Goal: Task Accomplishment & Management: Use online tool/utility

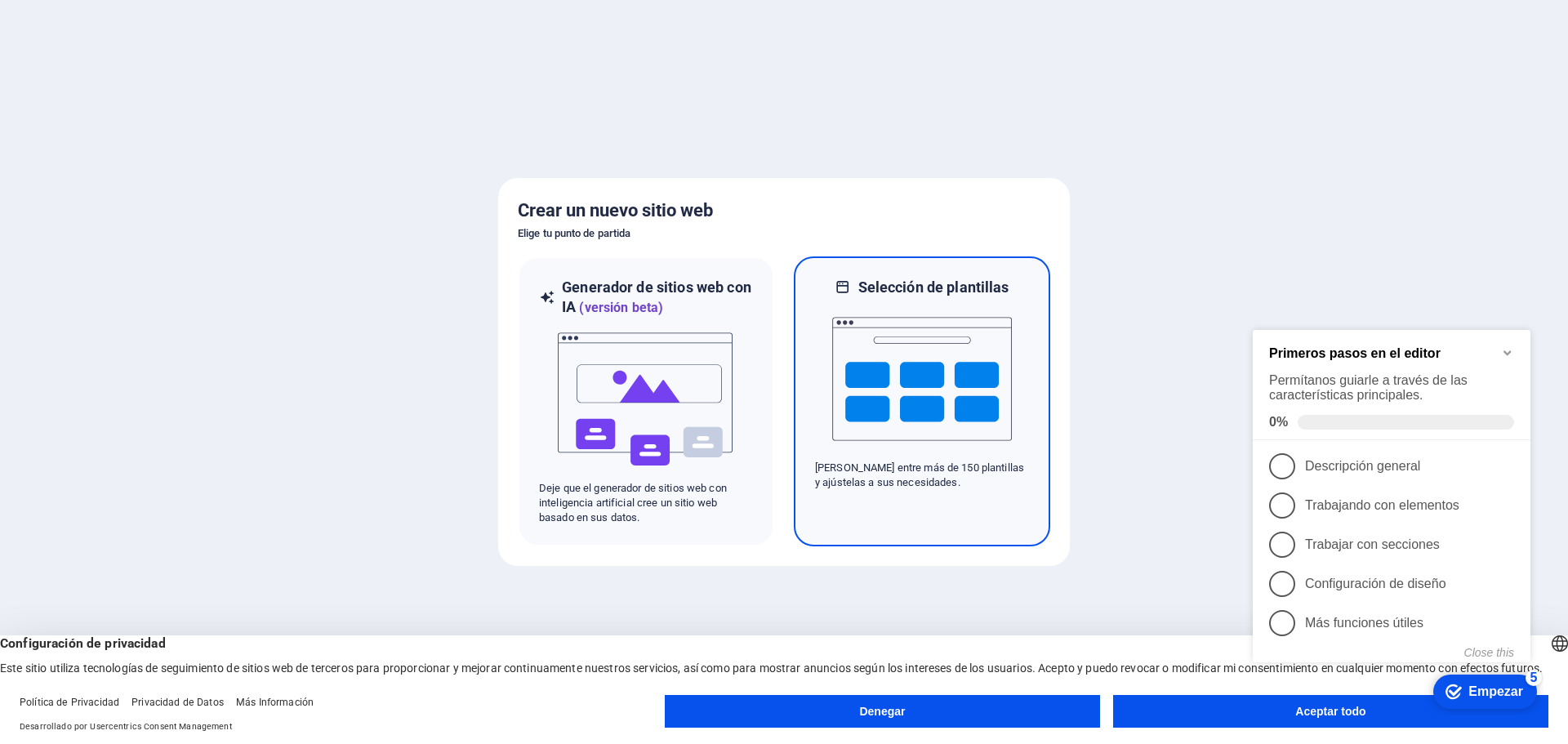
click at [934, 408] on img at bounding box center [922, 378] width 180 height 163
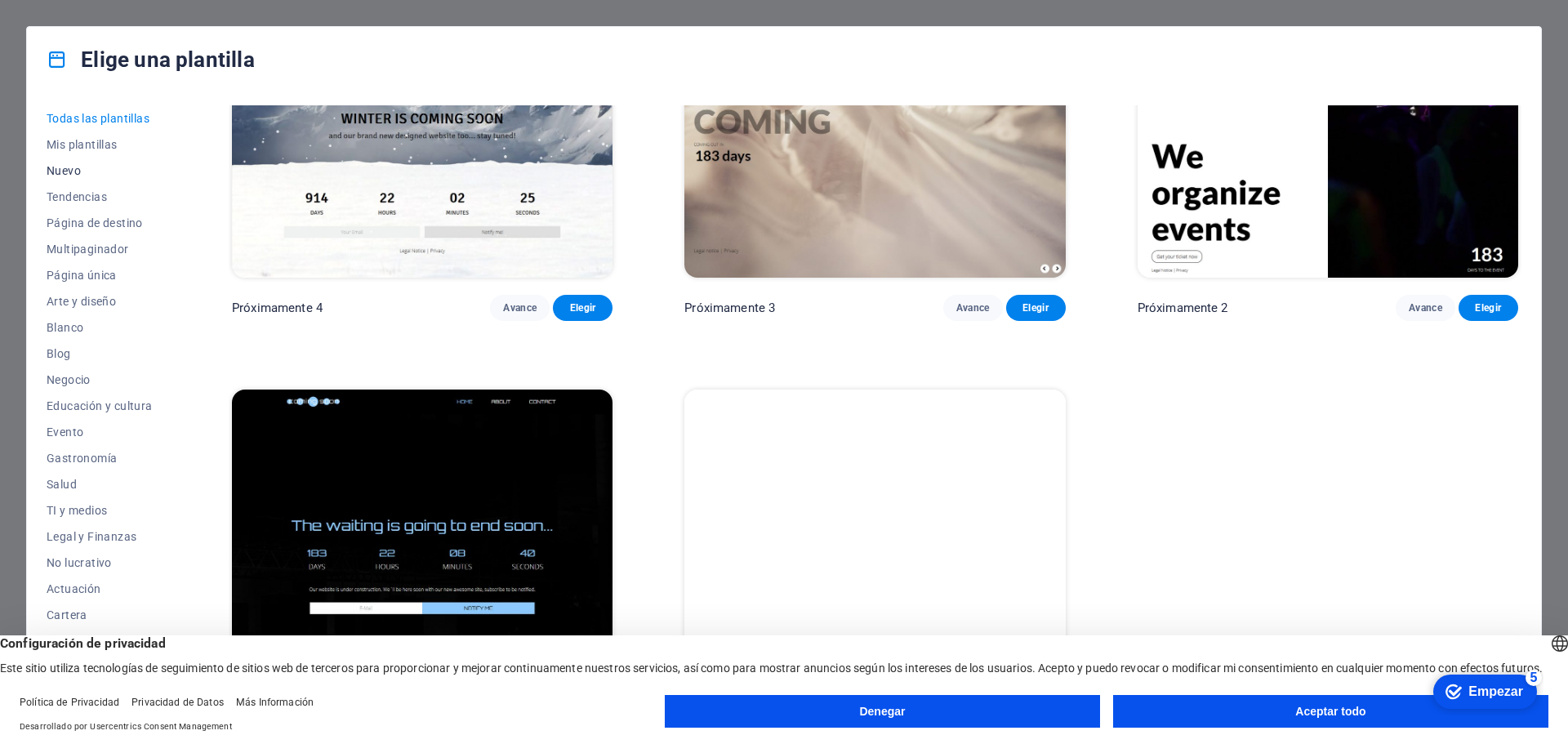
click at [68, 169] on font "Nuevo" at bounding box center [64, 170] width 35 height 13
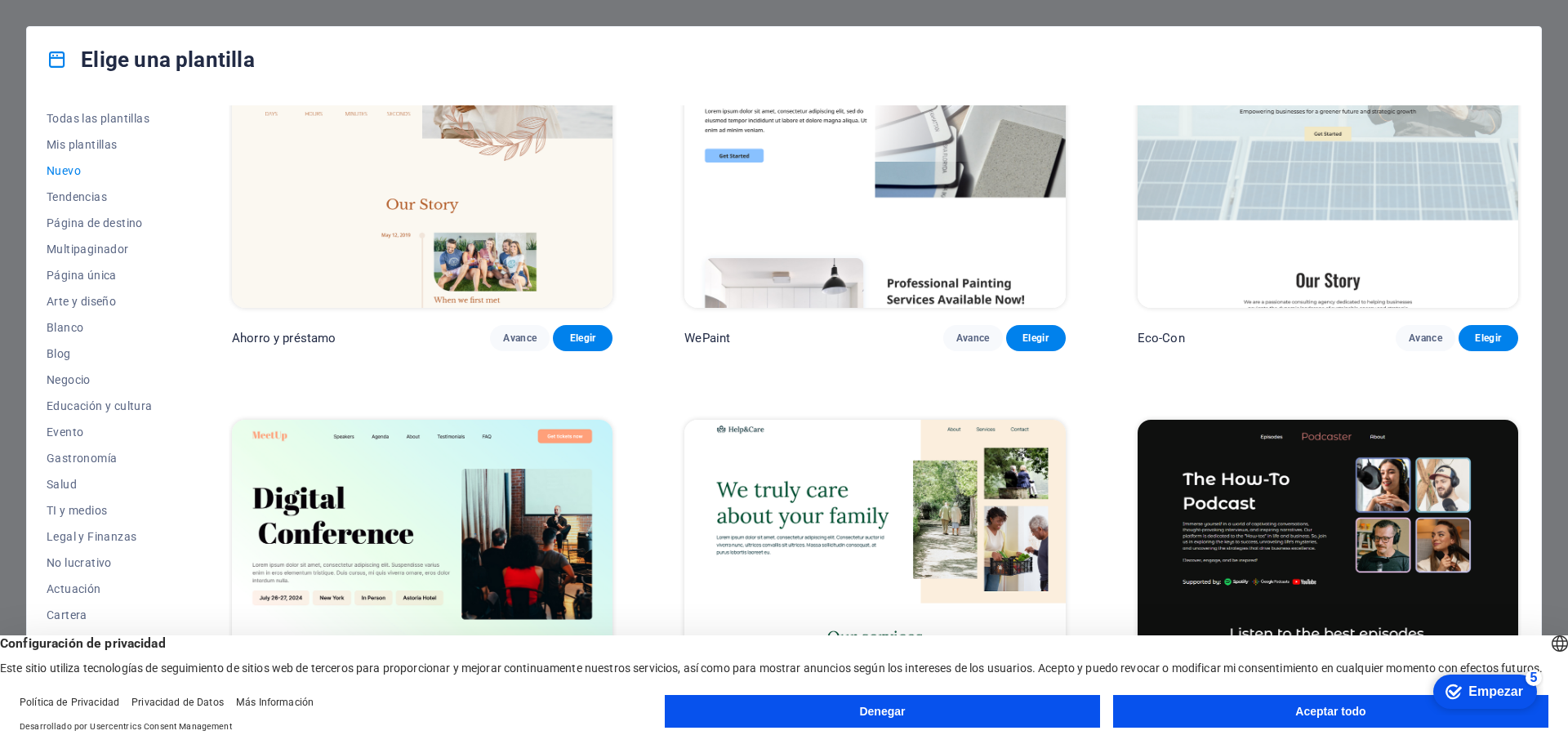
scroll to position [750, 0]
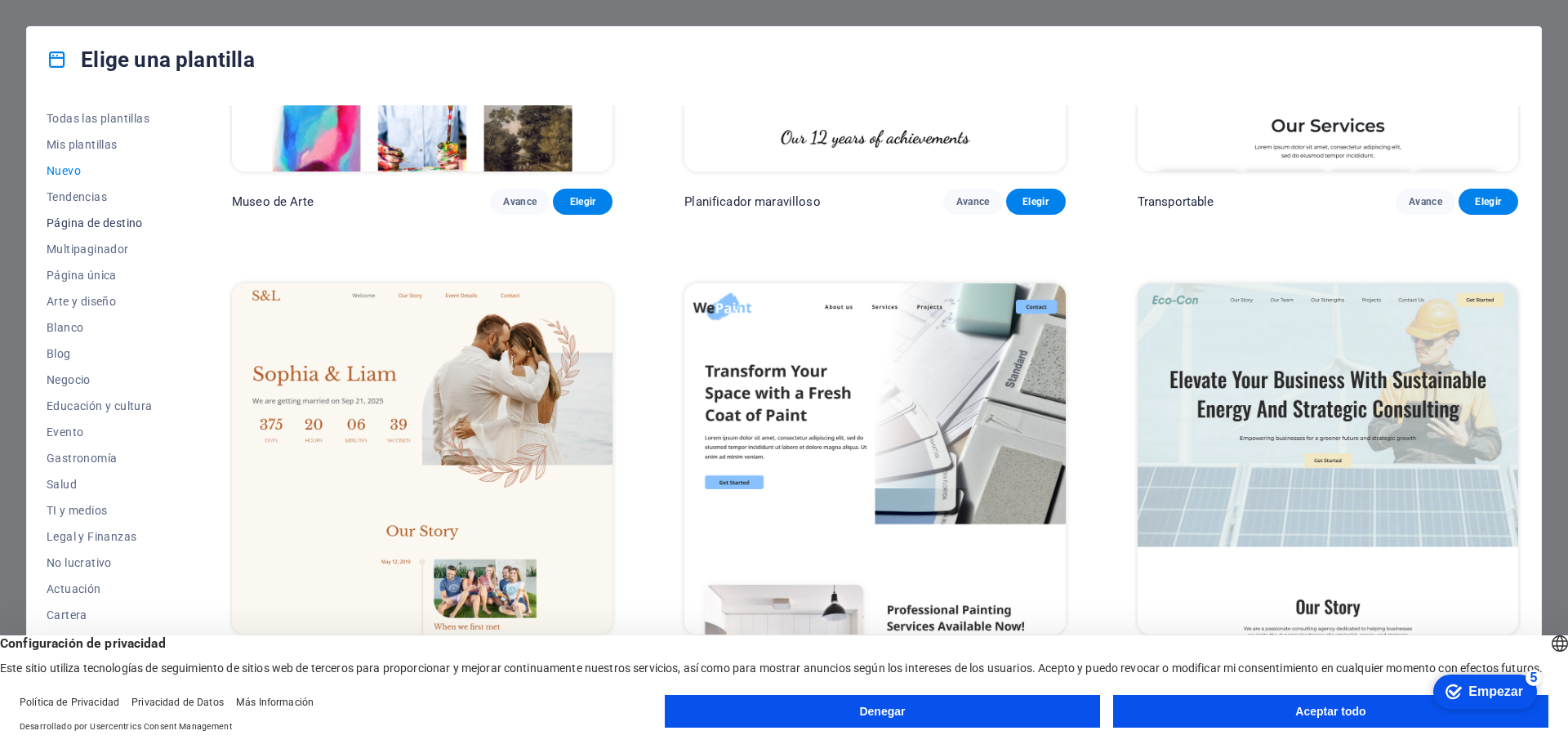
click at [103, 220] on font "Página de destino" at bounding box center [95, 222] width 97 height 13
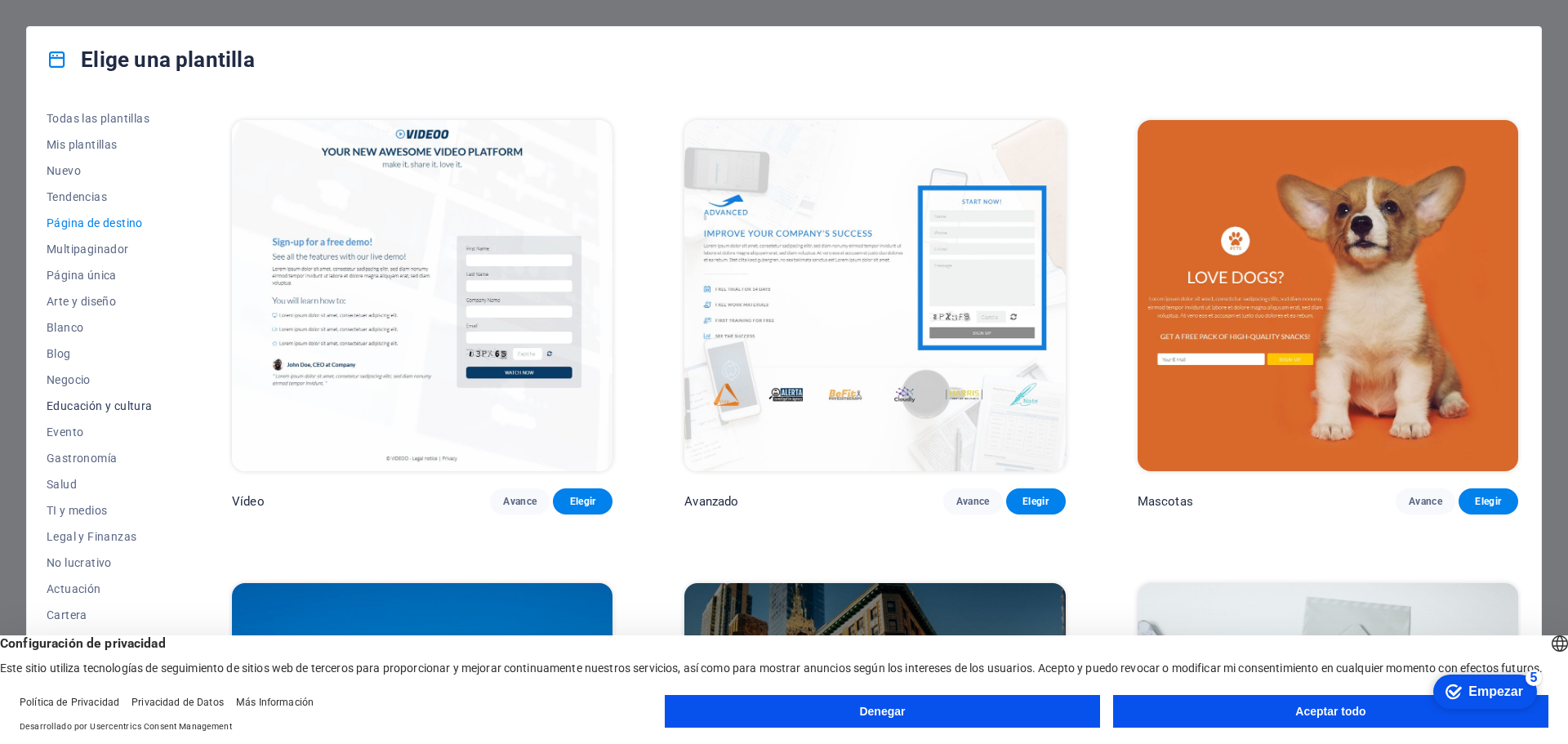
scroll to position [61, 0]
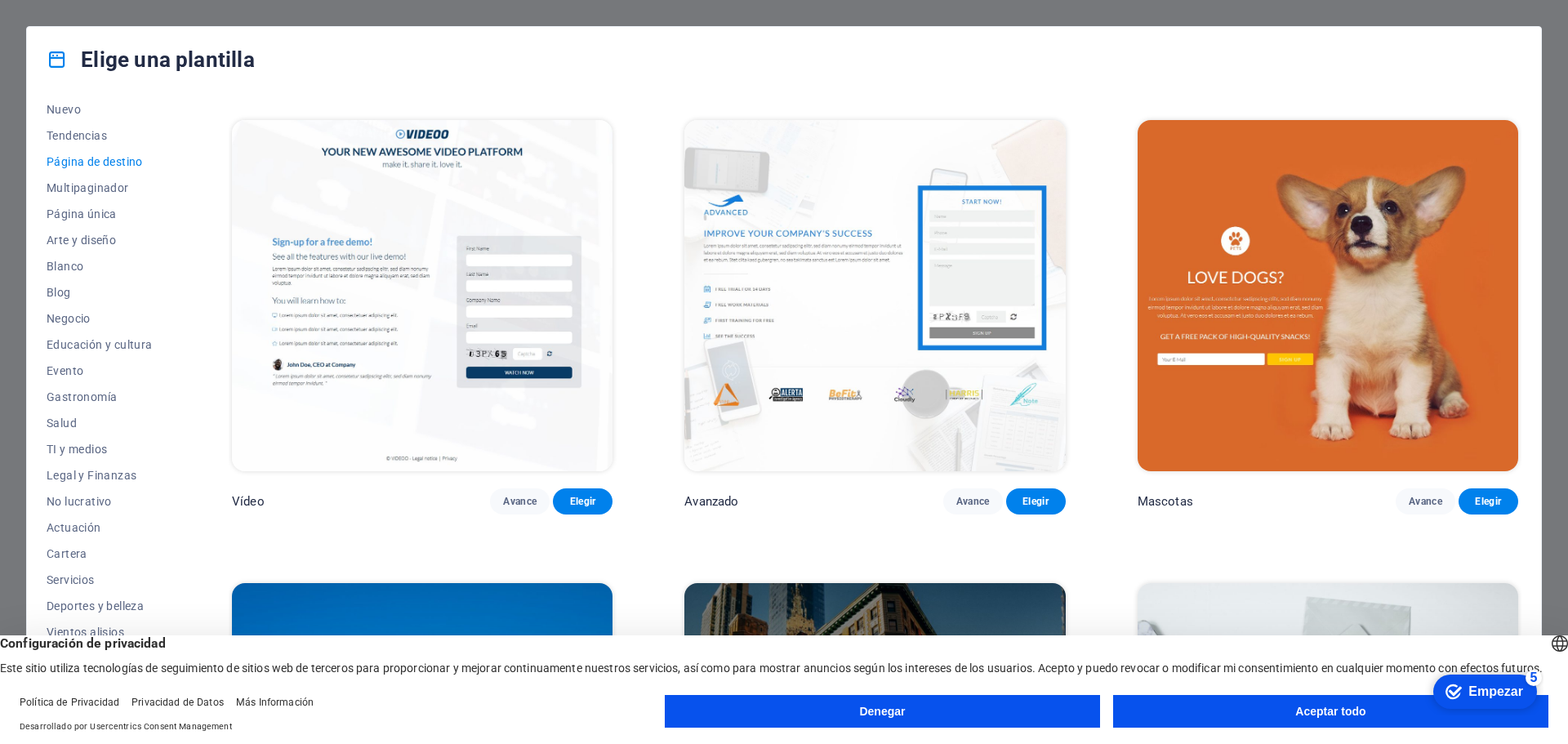
click at [1291, 708] on button "Aceptar todo" at bounding box center [1330, 711] width 435 height 33
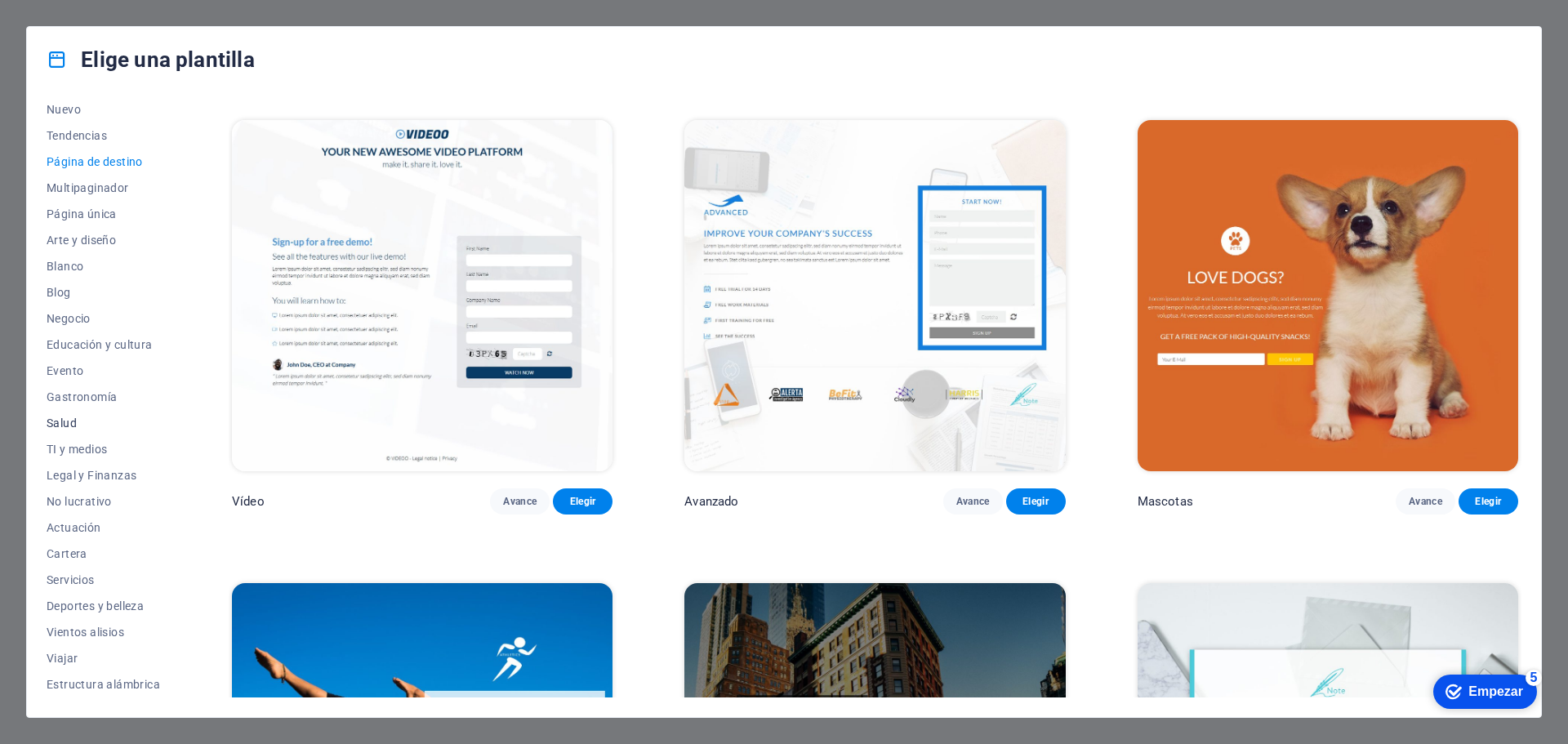
scroll to position [0, 0]
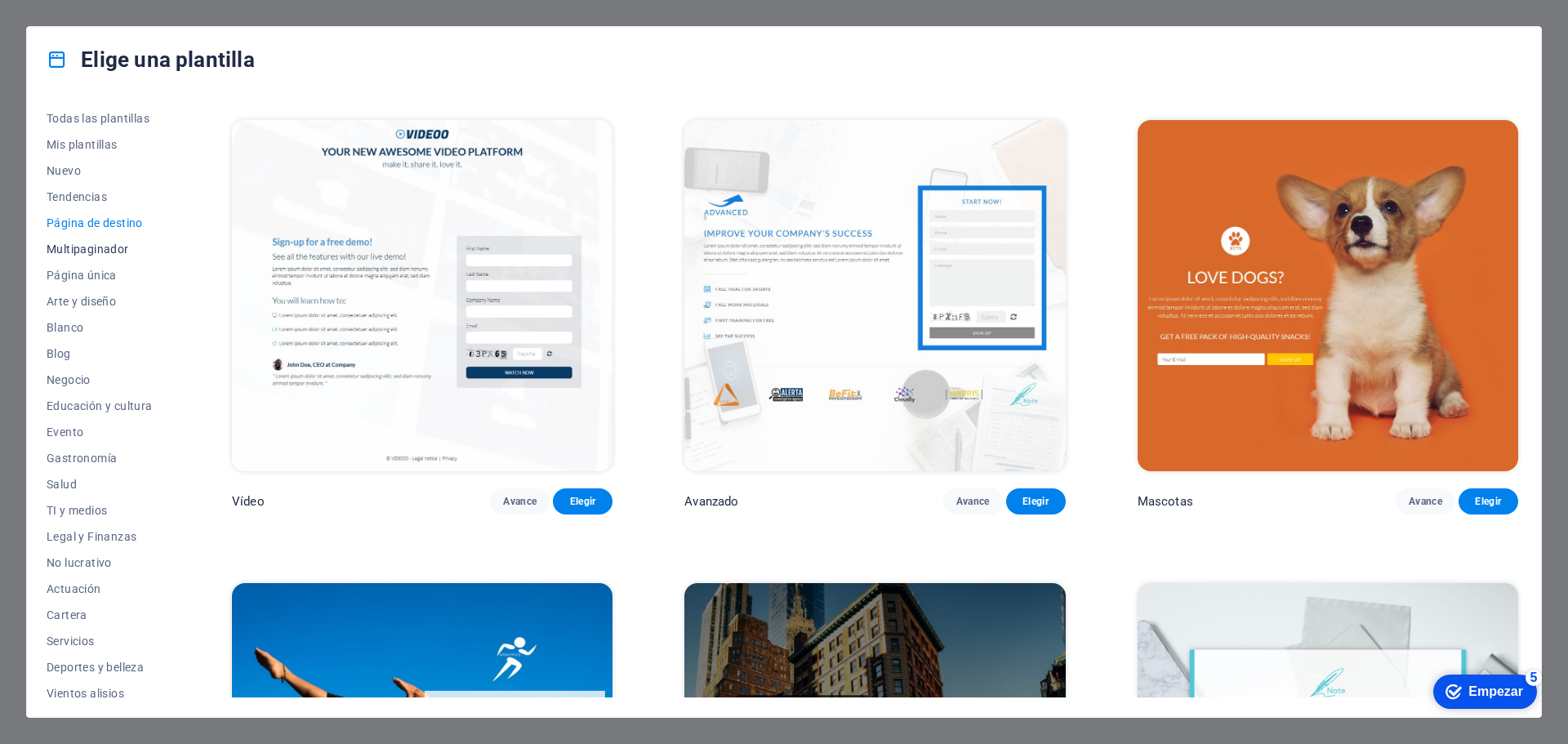
click at [88, 247] on font "Multipaginador" at bounding box center [88, 249] width 82 height 13
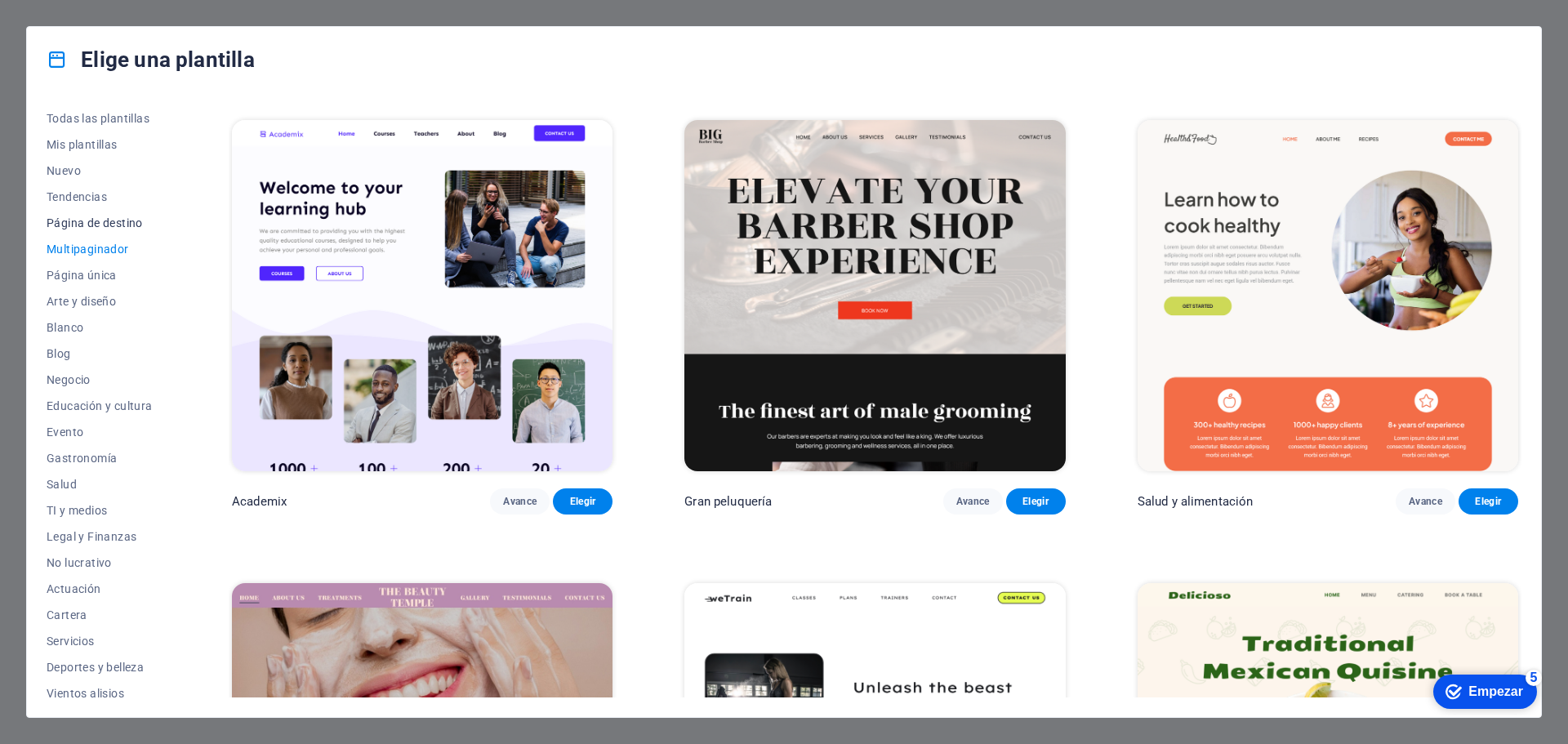
click at [87, 222] on font "Página de destino" at bounding box center [95, 222] width 97 height 13
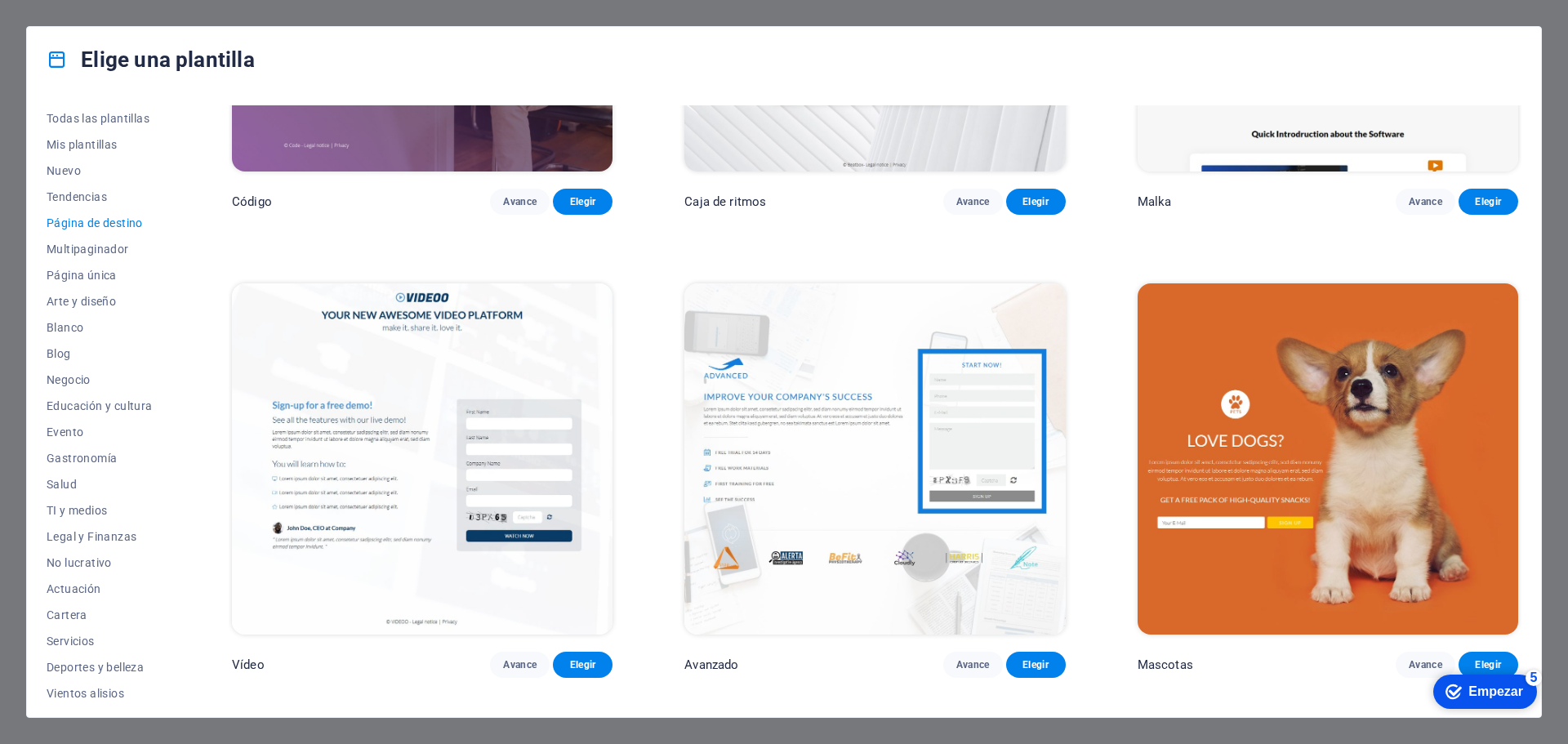
scroll to position [832, 0]
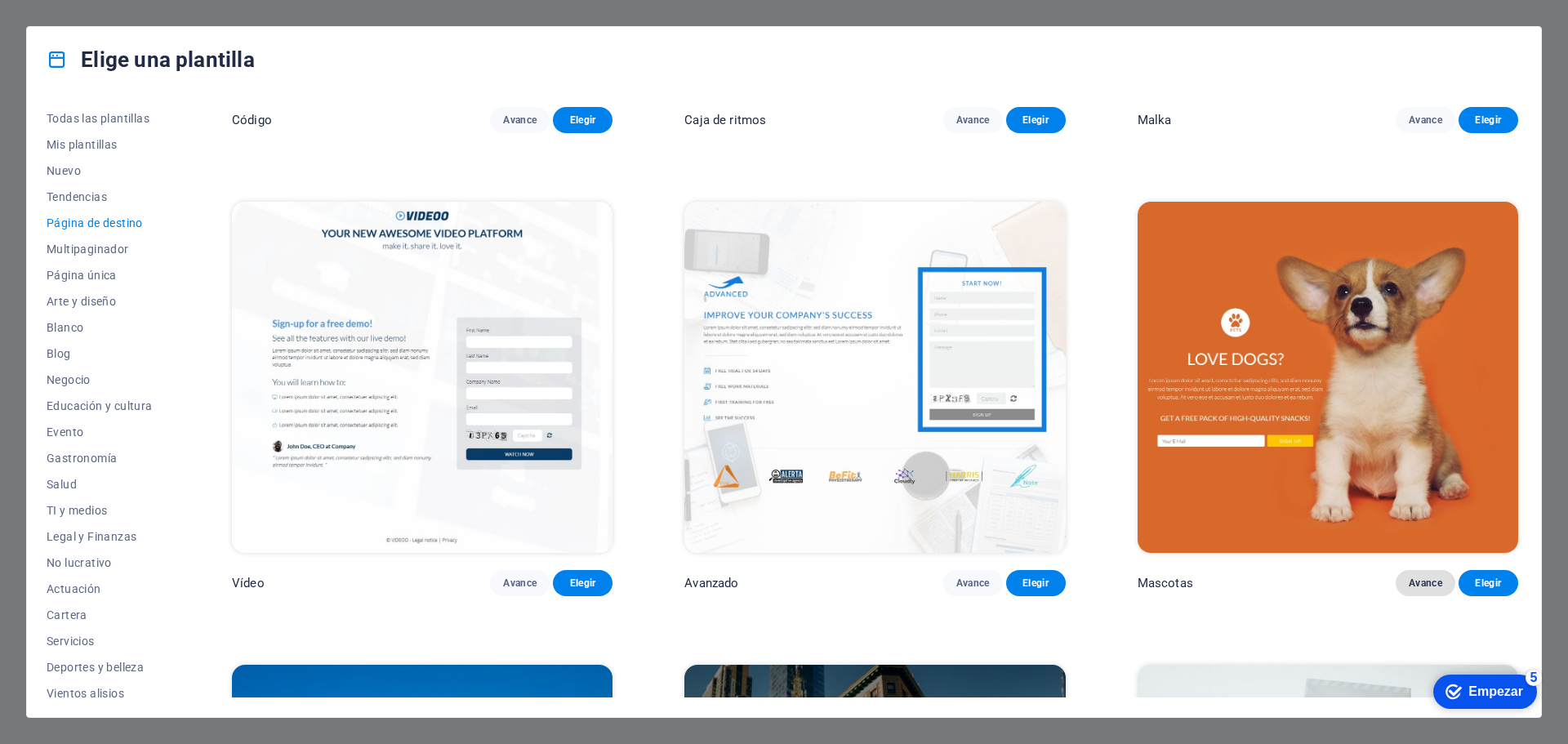
click at [1423, 578] on font "Avance" at bounding box center [1425, 583] width 34 height 12
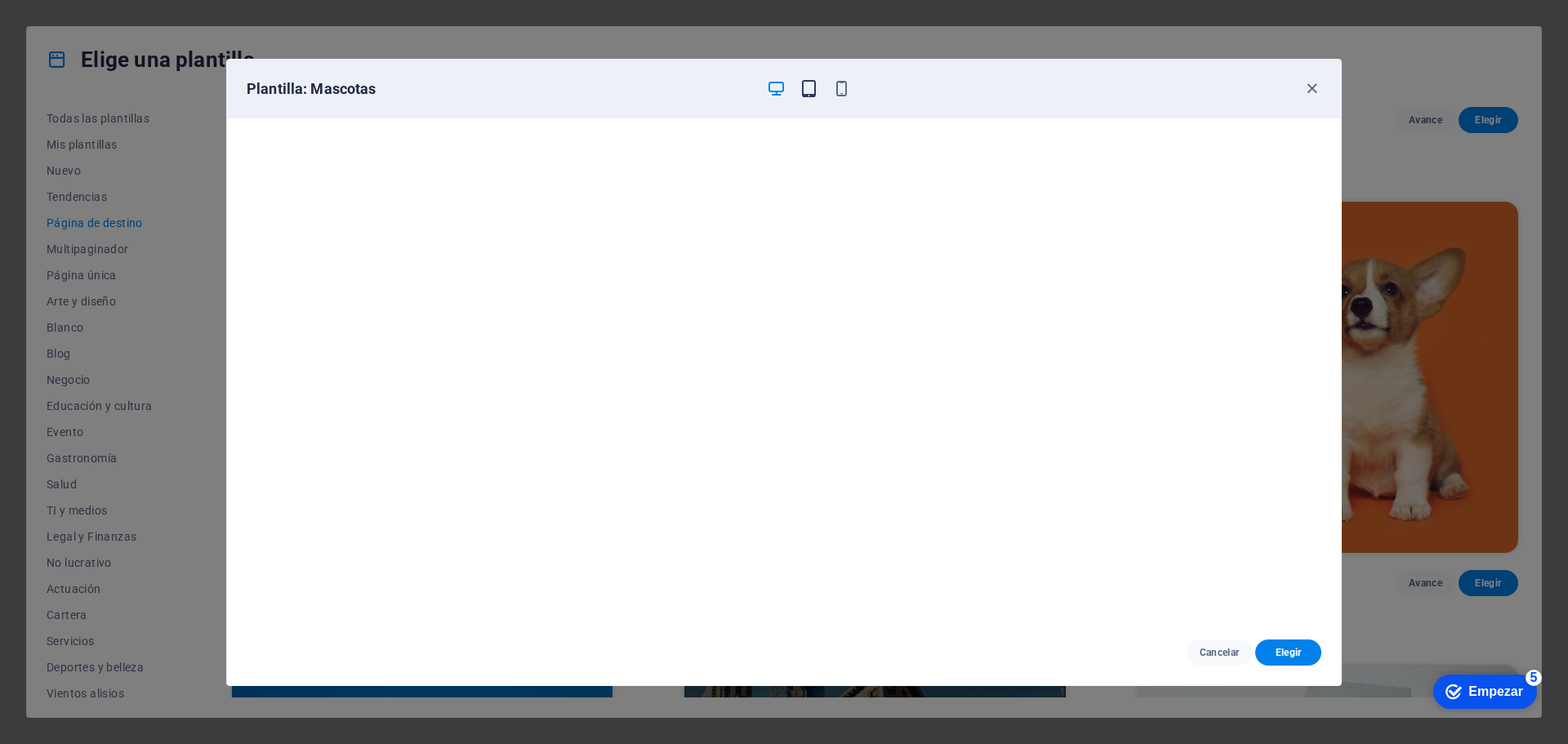
click at [805, 90] on icon "button" at bounding box center [809, 88] width 19 height 19
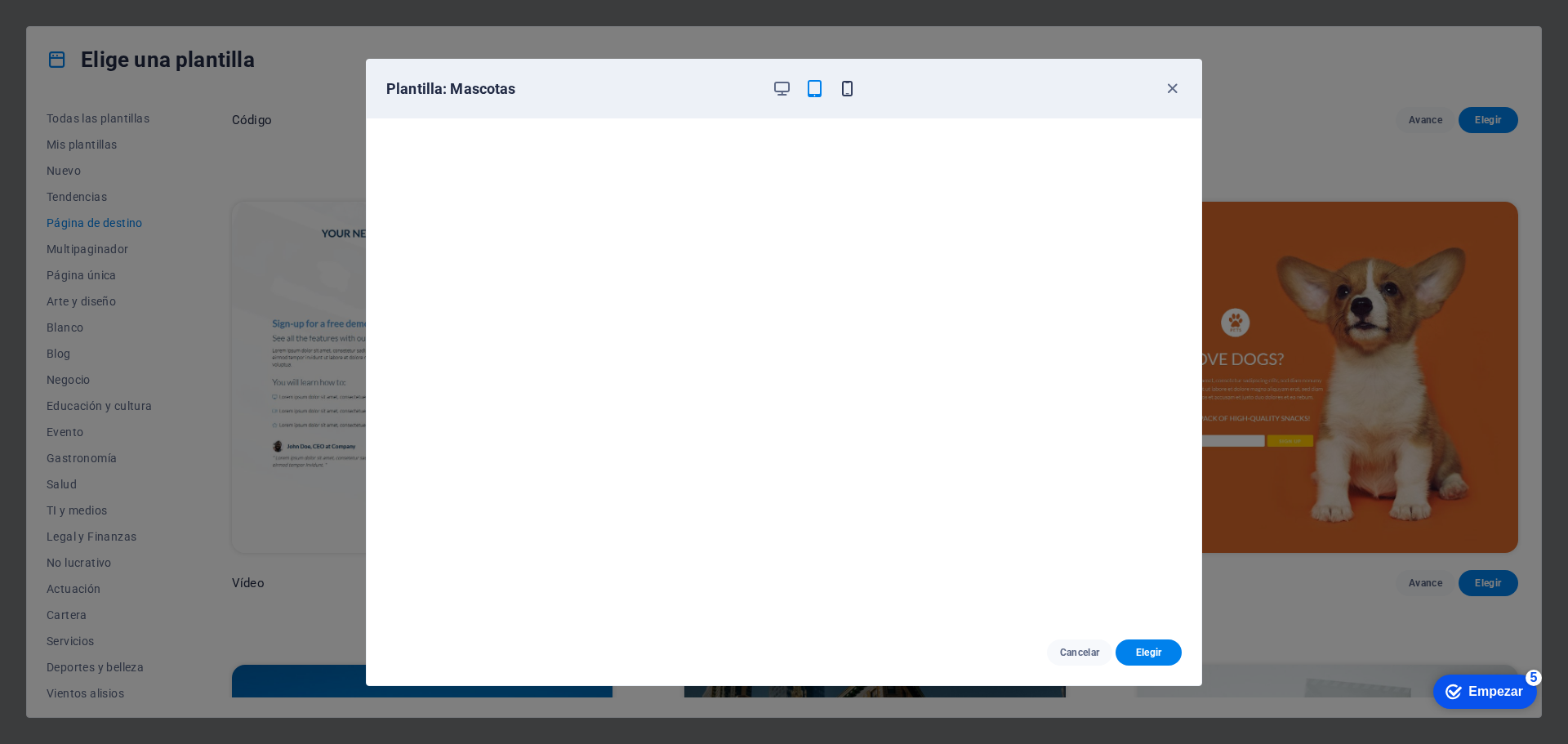
click at [845, 88] on icon "button" at bounding box center [847, 88] width 19 height 19
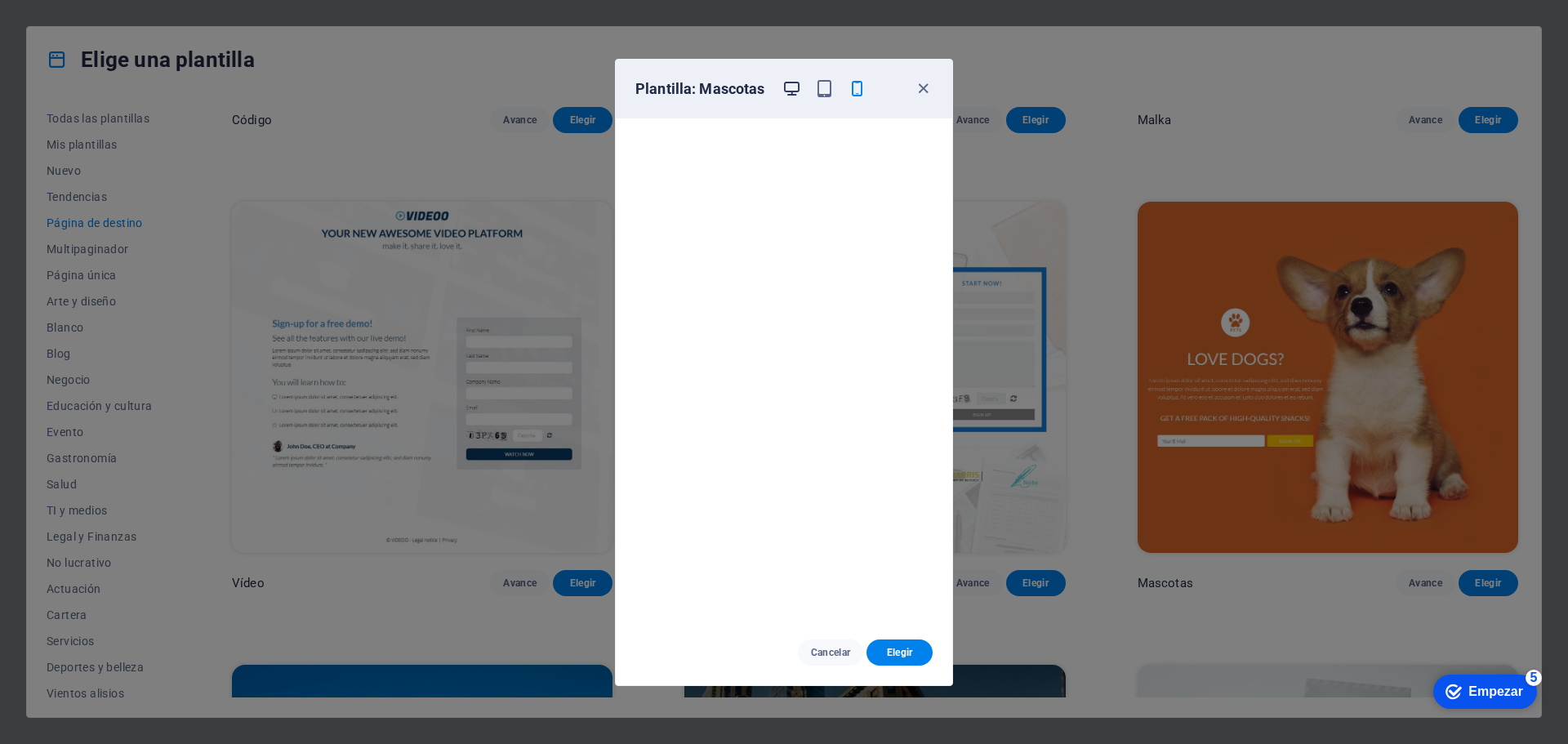
click at [793, 91] on icon "button" at bounding box center [791, 88] width 19 height 19
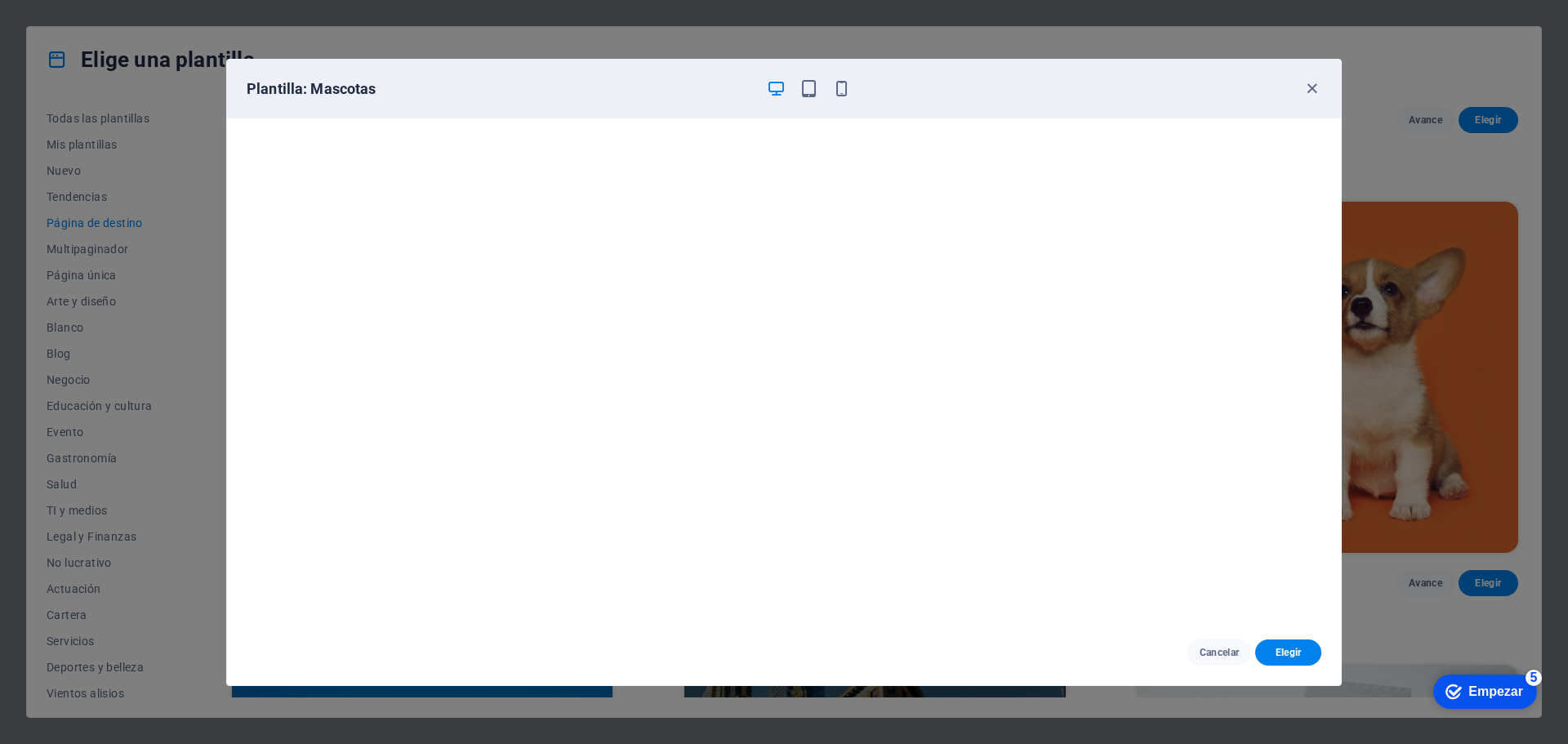
scroll to position [4, 0]
click at [1310, 87] on icon "button" at bounding box center [1312, 88] width 19 height 19
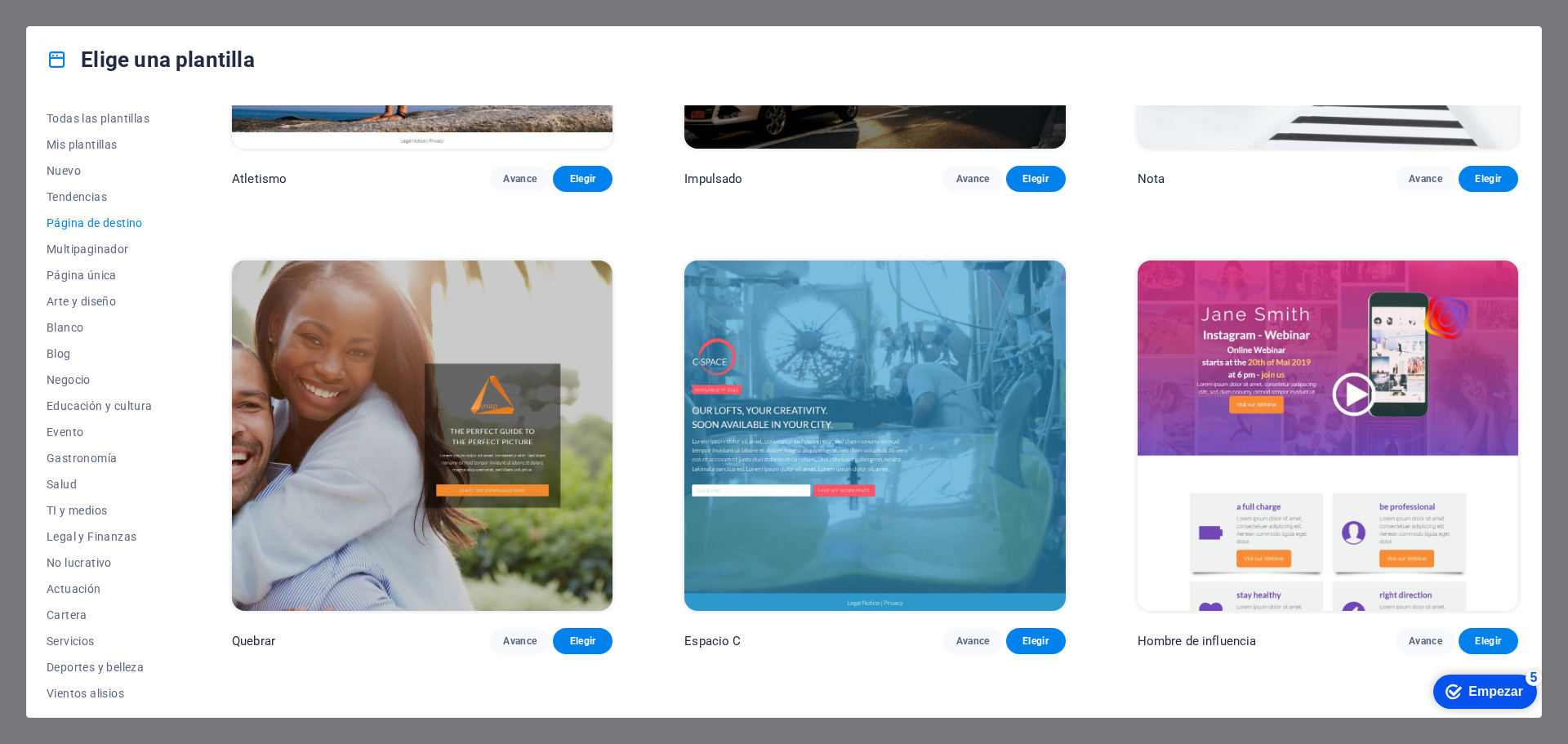
scroll to position [1731, 0]
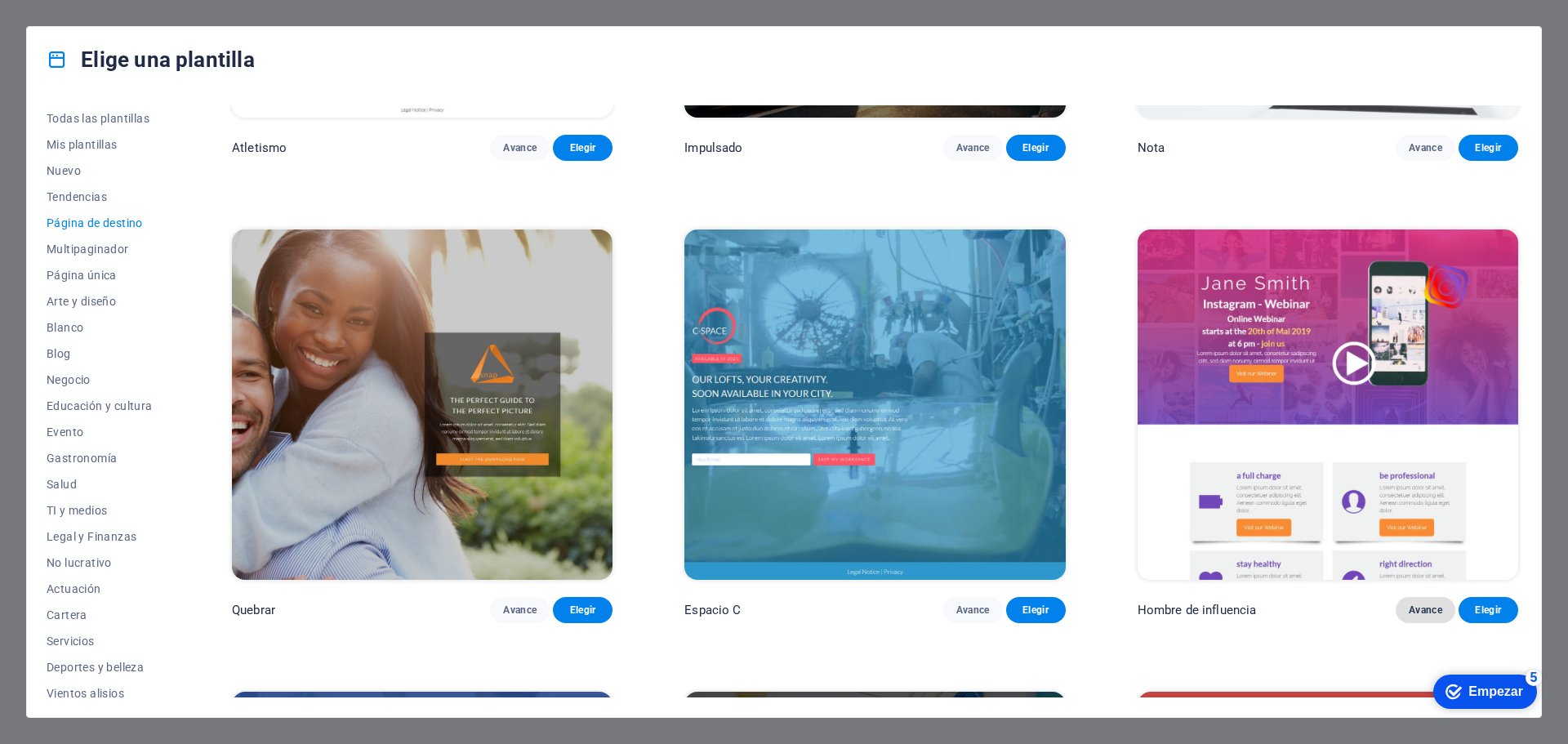
click at [1425, 597] on button "Avance" at bounding box center [1425, 610] width 59 height 26
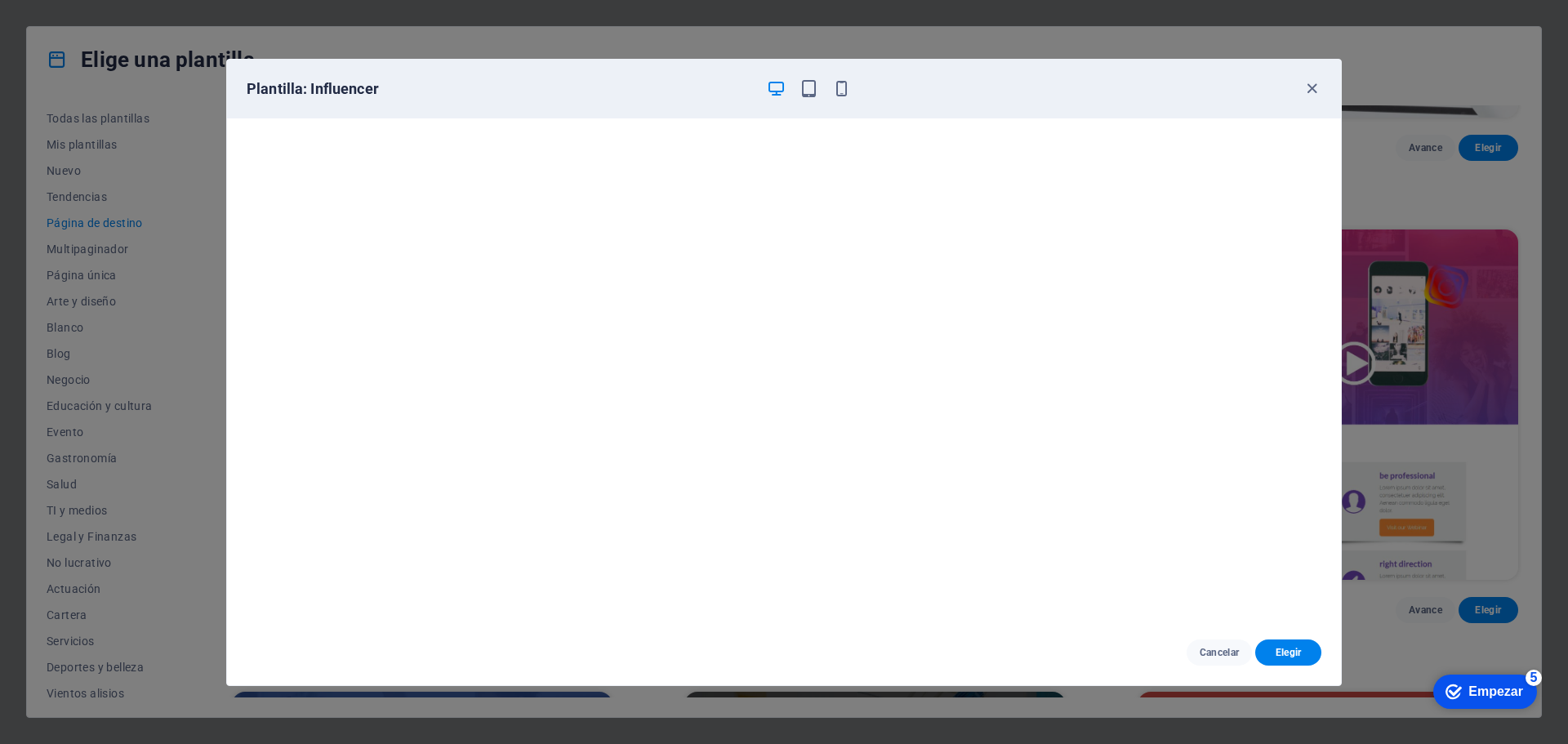
scroll to position [4, 0]
click at [1311, 90] on icon "button" at bounding box center [1312, 88] width 19 height 19
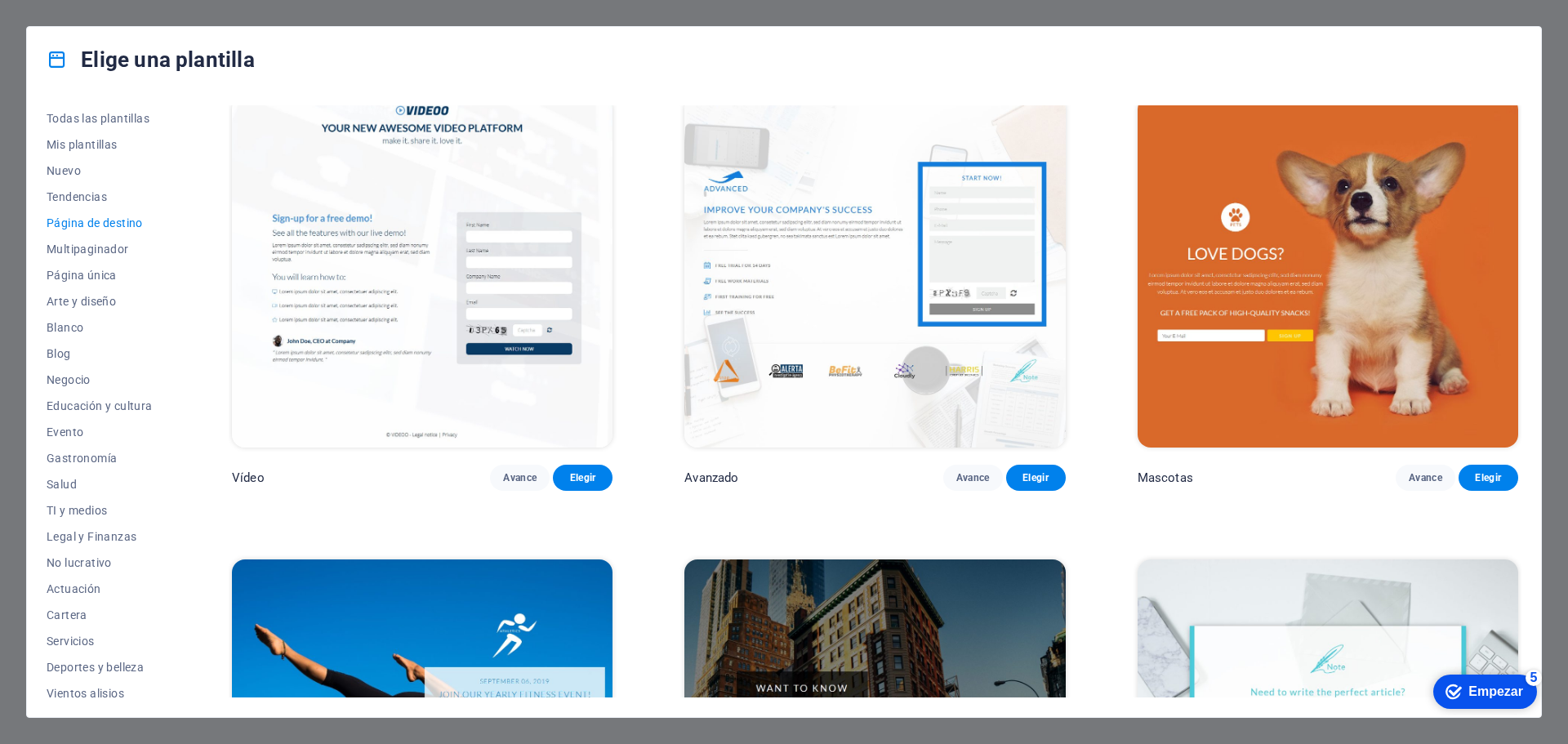
scroll to position [898, 0]
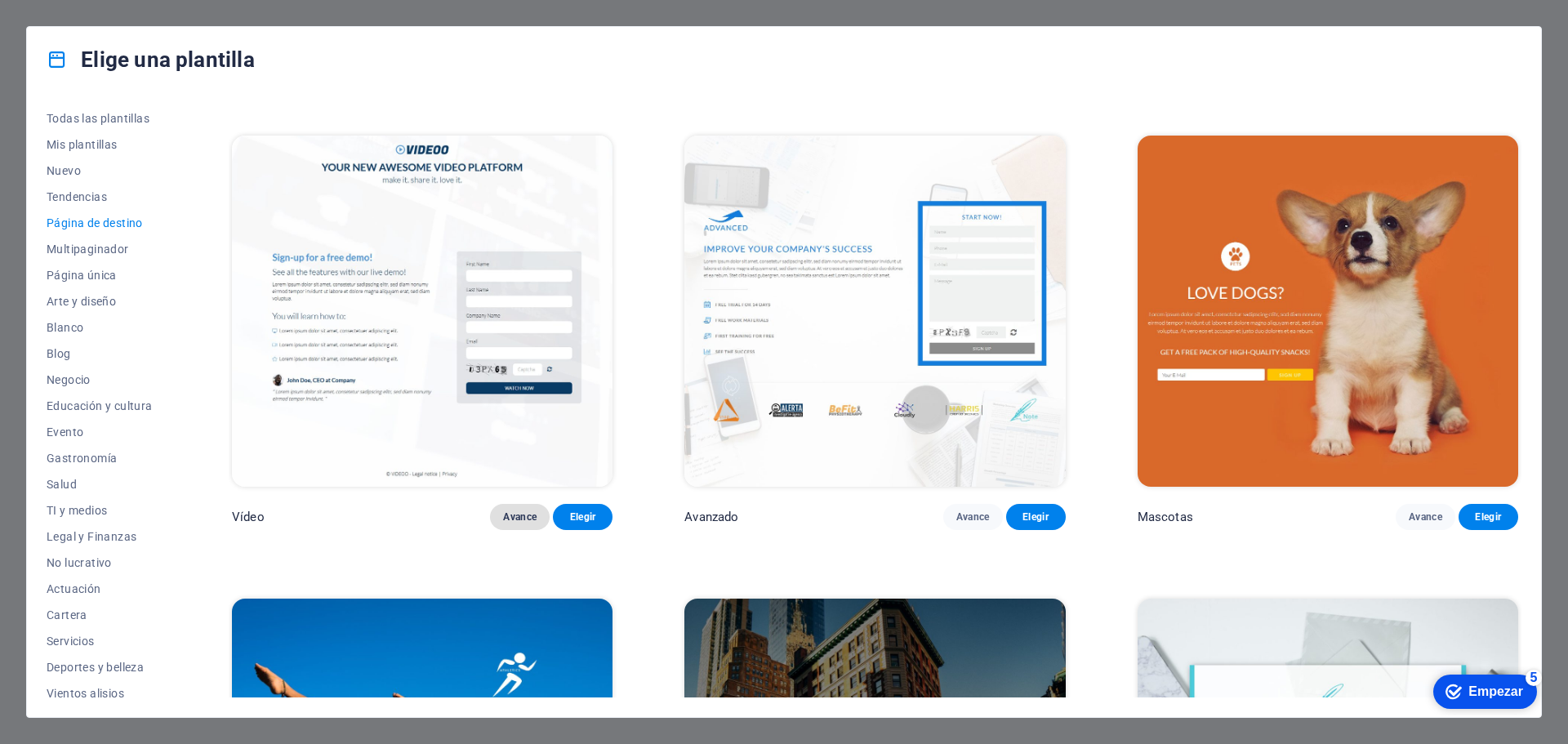
click at [519, 512] on font "Avance" at bounding box center [520, 517] width 34 height 12
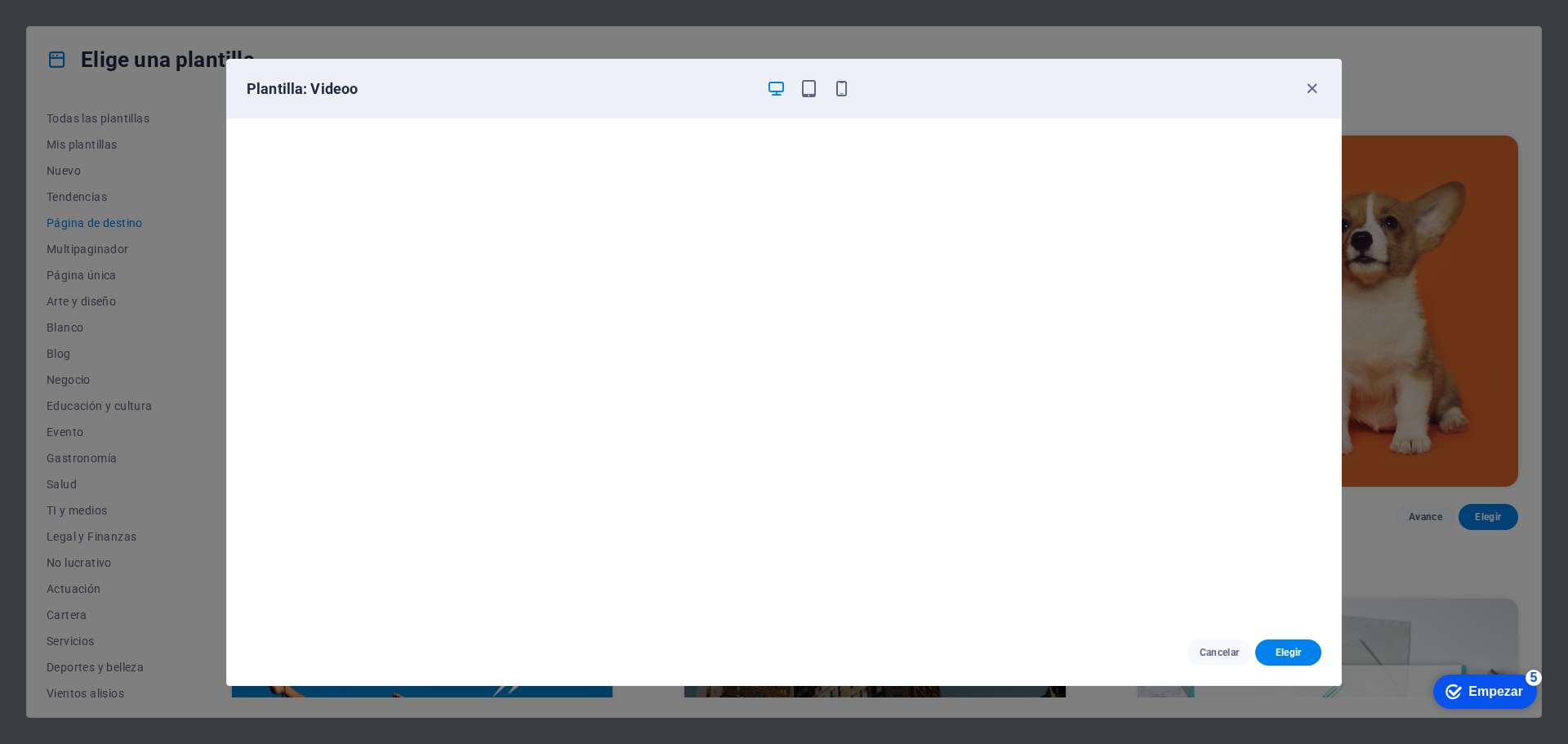
scroll to position [4, 0]
click at [1214, 655] on font "Cancelar" at bounding box center [1220, 652] width 40 height 12
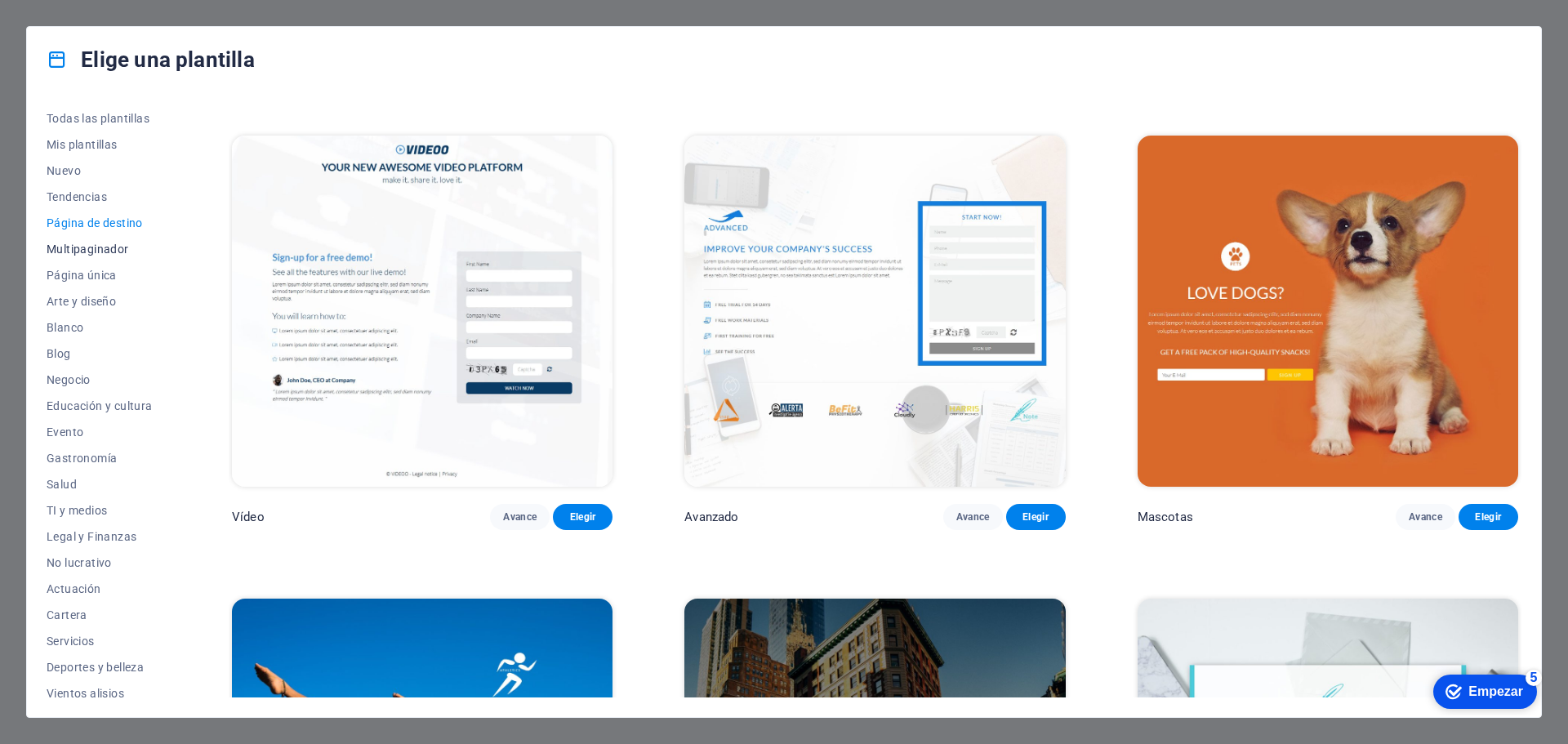
click at [74, 253] on font "Multipaginador" at bounding box center [88, 249] width 82 height 13
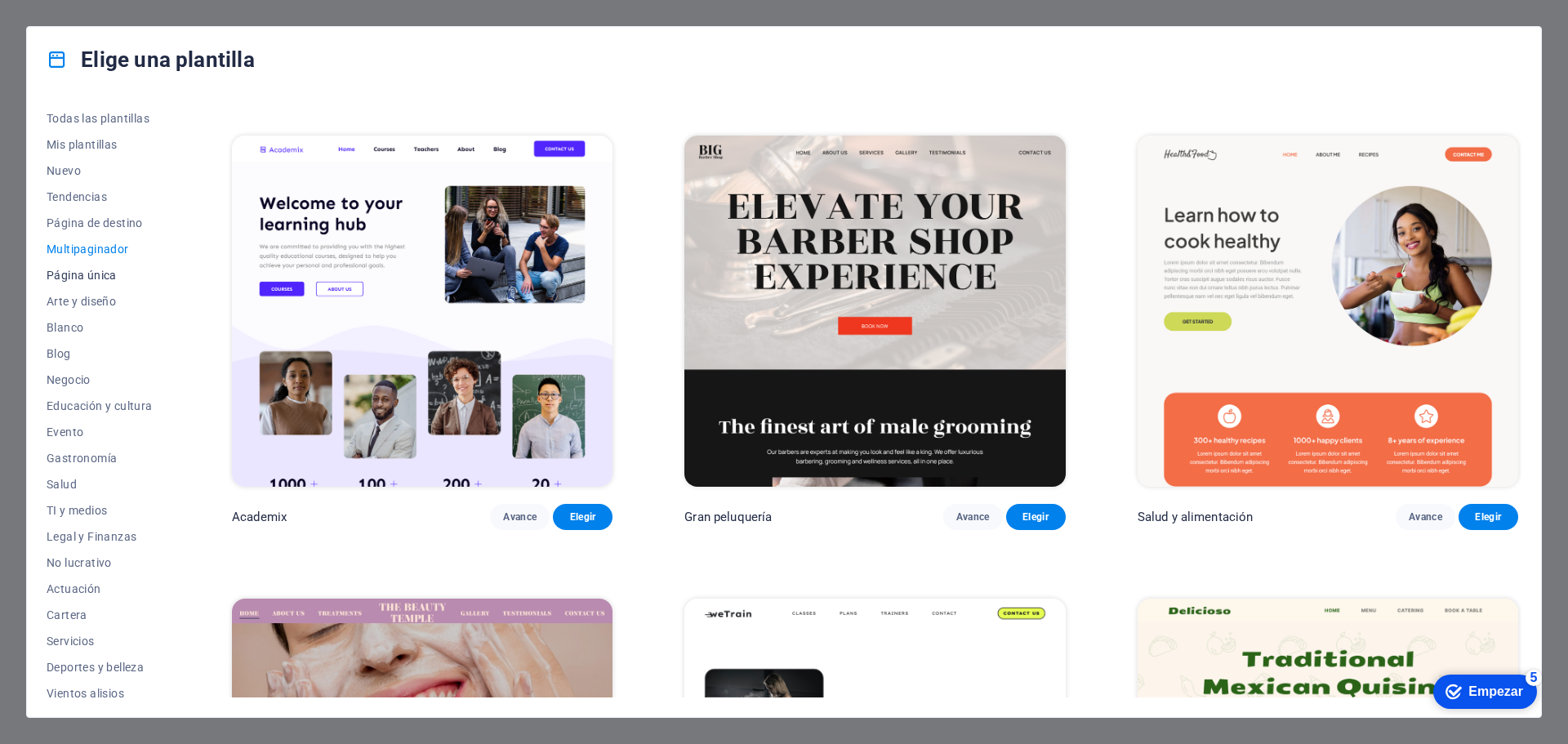
click at [78, 274] on font "Página única" at bounding box center [81, 275] width 70 height 13
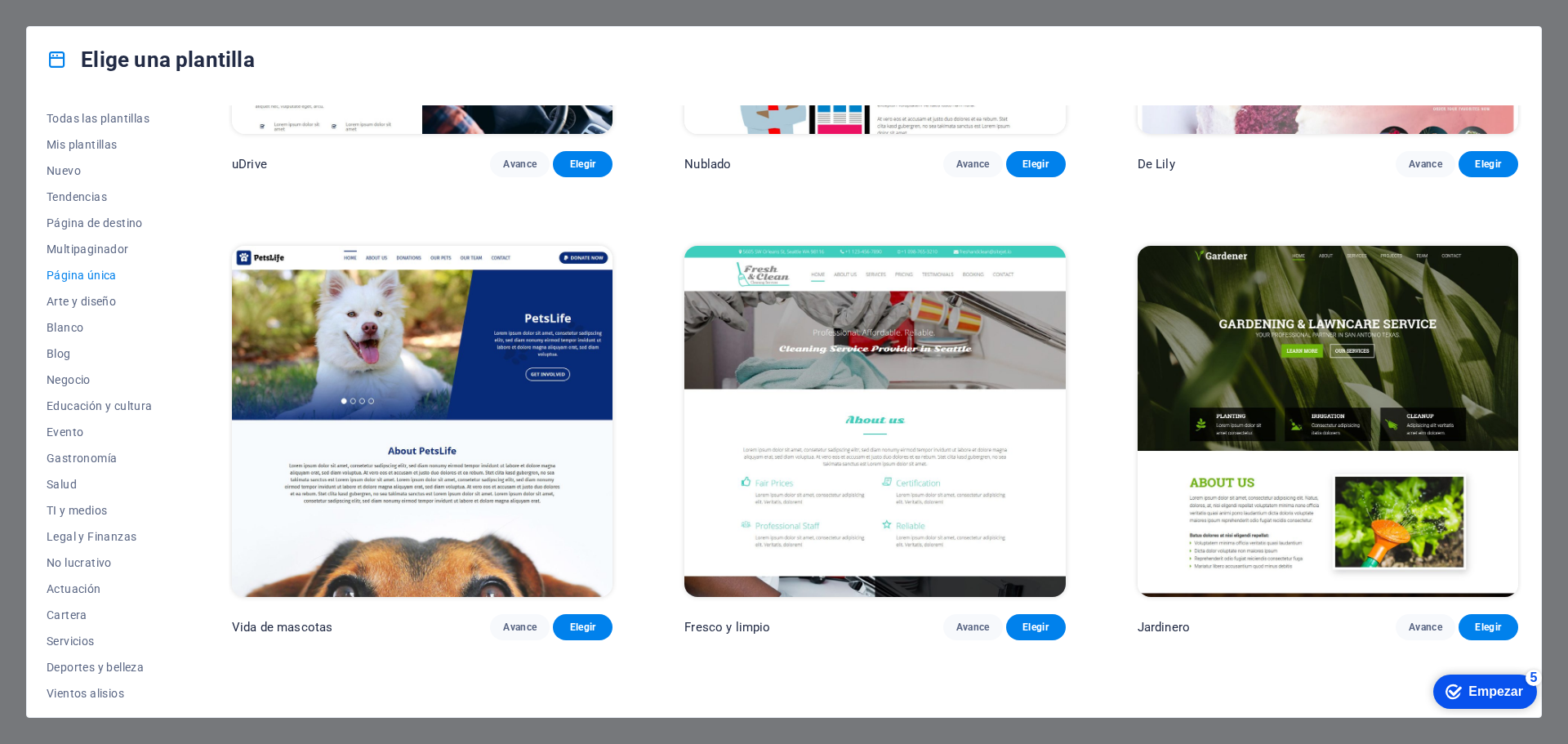
scroll to position [7269, 0]
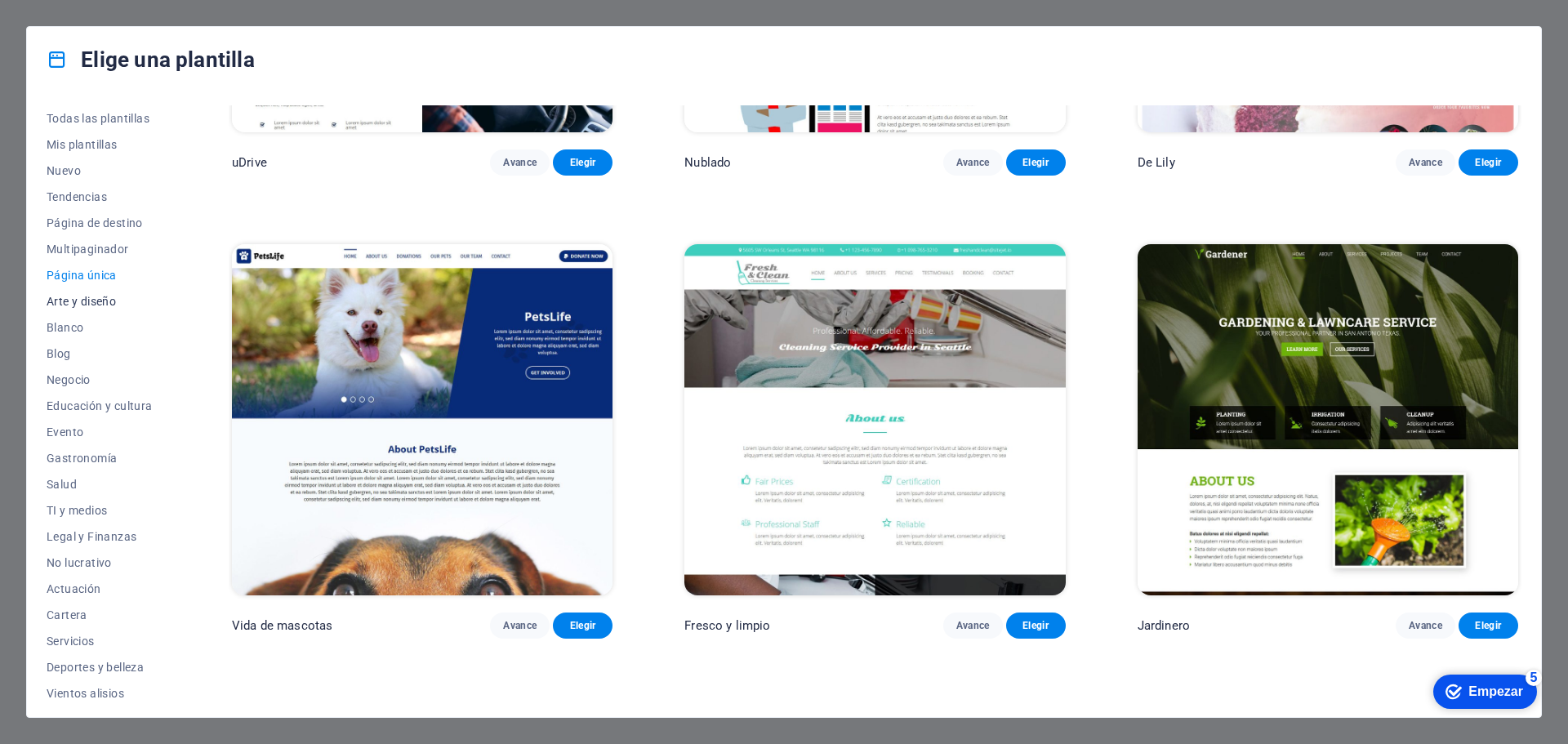
click at [98, 302] on font "Arte y diseño" at bounding box center [81, 301] width 69 height 13
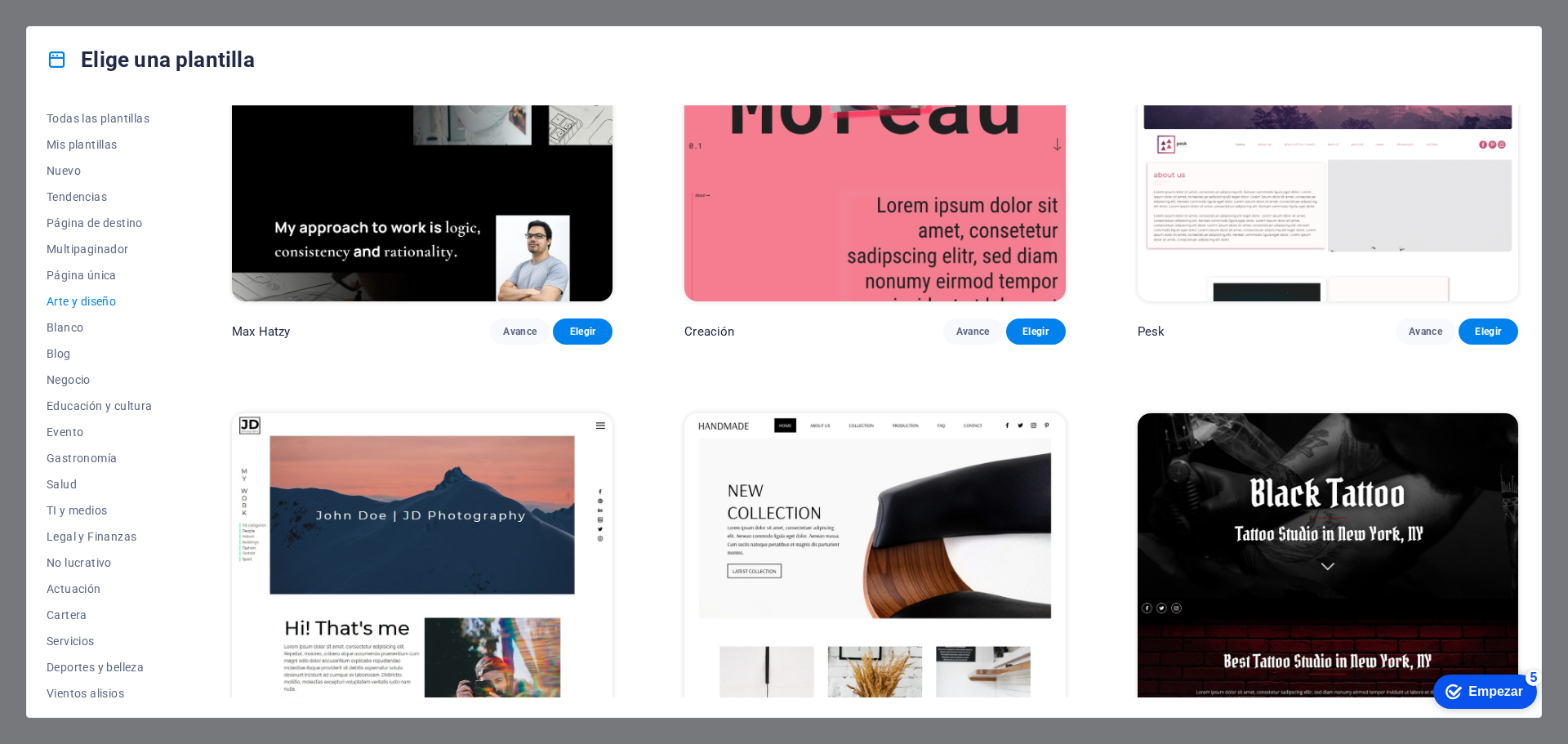
scroll to position [0, 0]
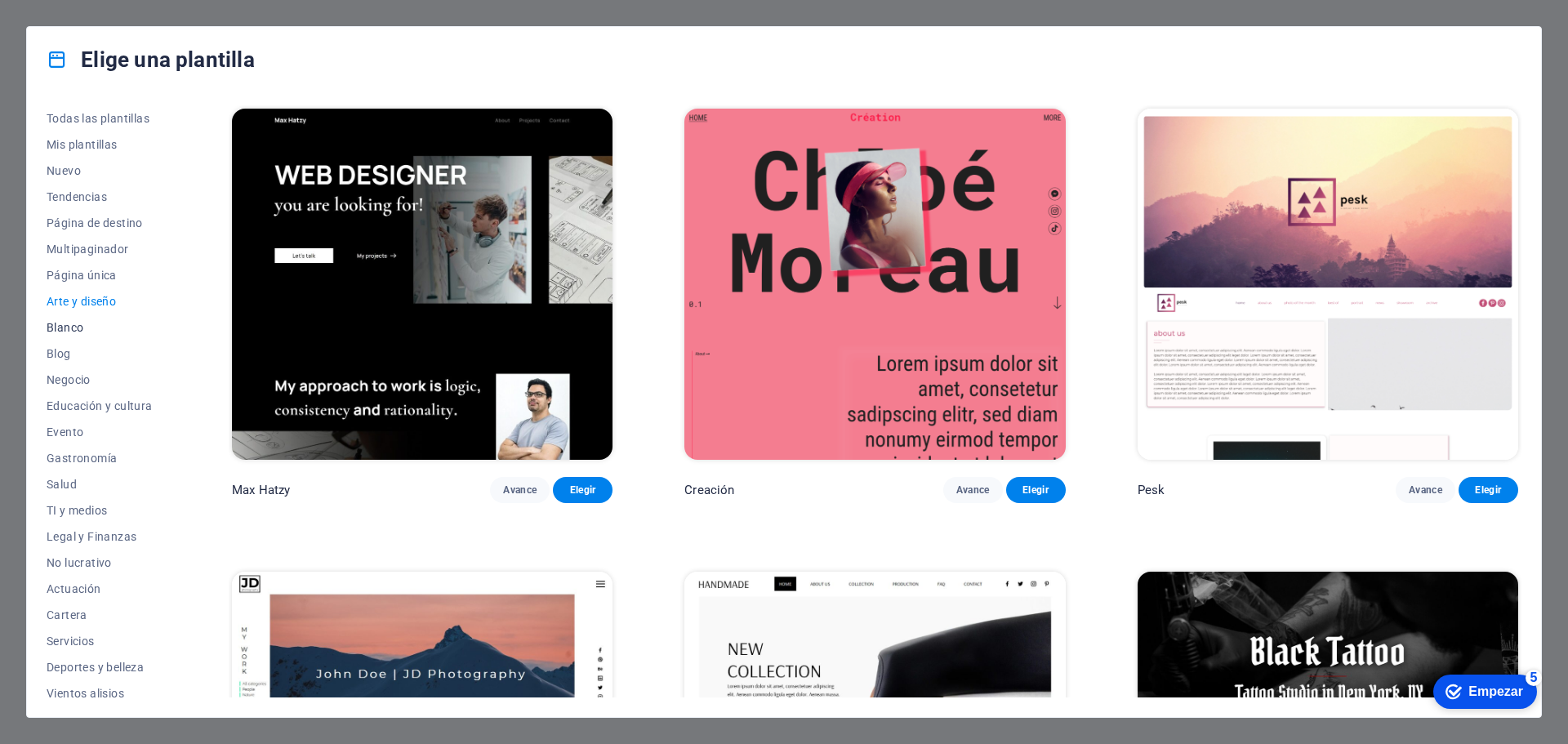
click at [67, 327] on font "Blanco" at bounding box center [65, 327] width 36 height 13
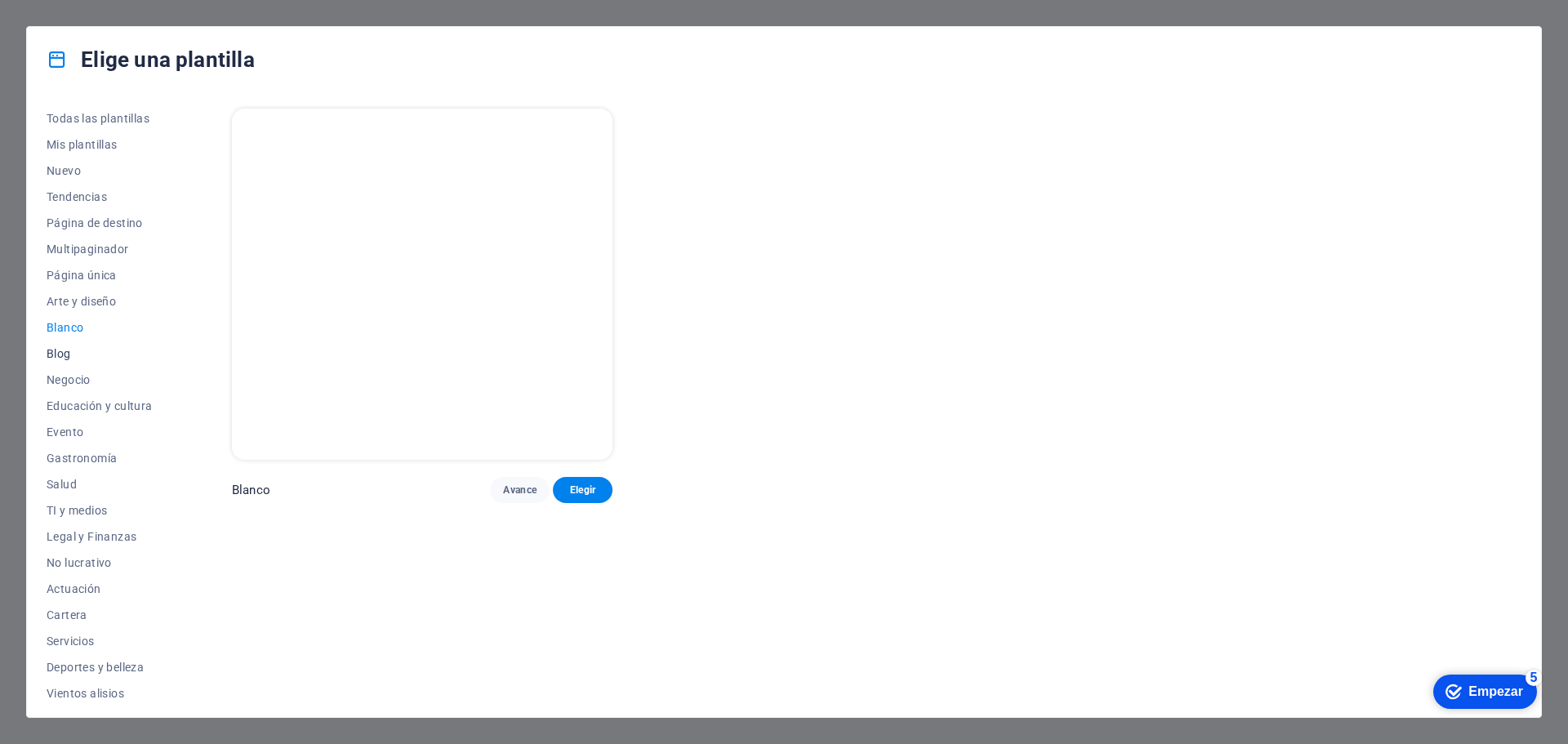
click at [66, 355] on font "Blog" at bounding box center [58, 354] width 25 height 13
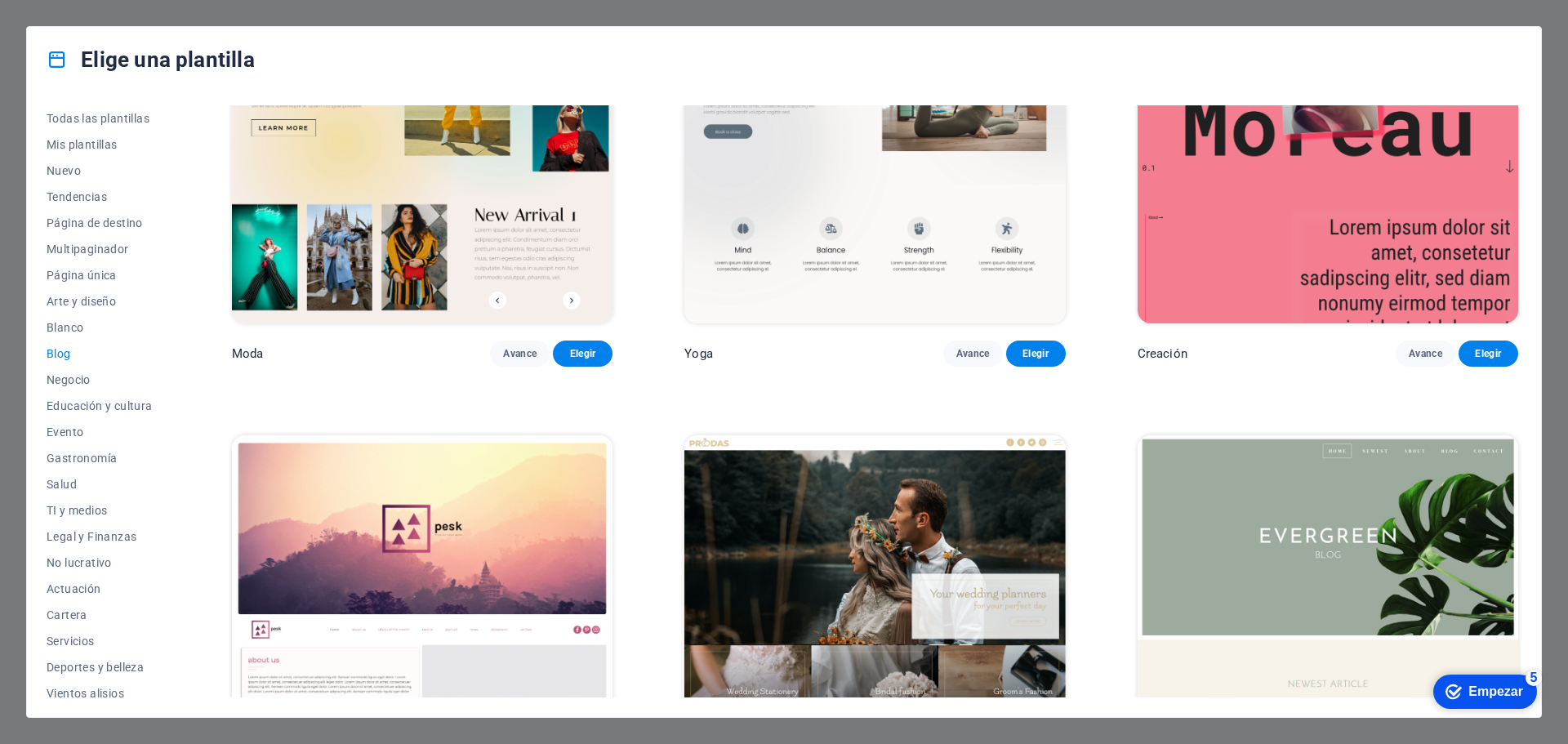
scroll to position [2695, 0]
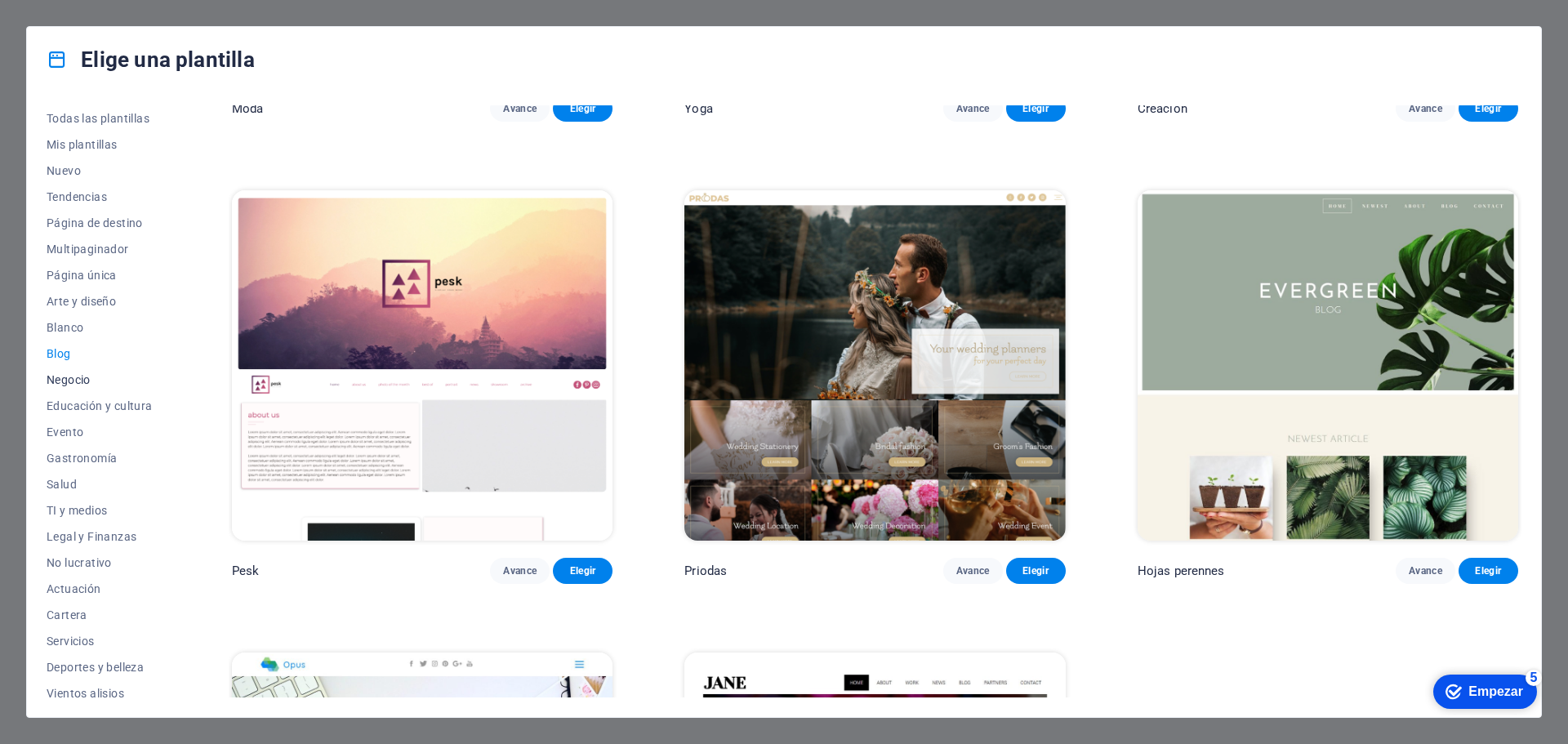
click at [74, 377] on font "Negocio" at bounding box center [68, 379] width 44 height 13
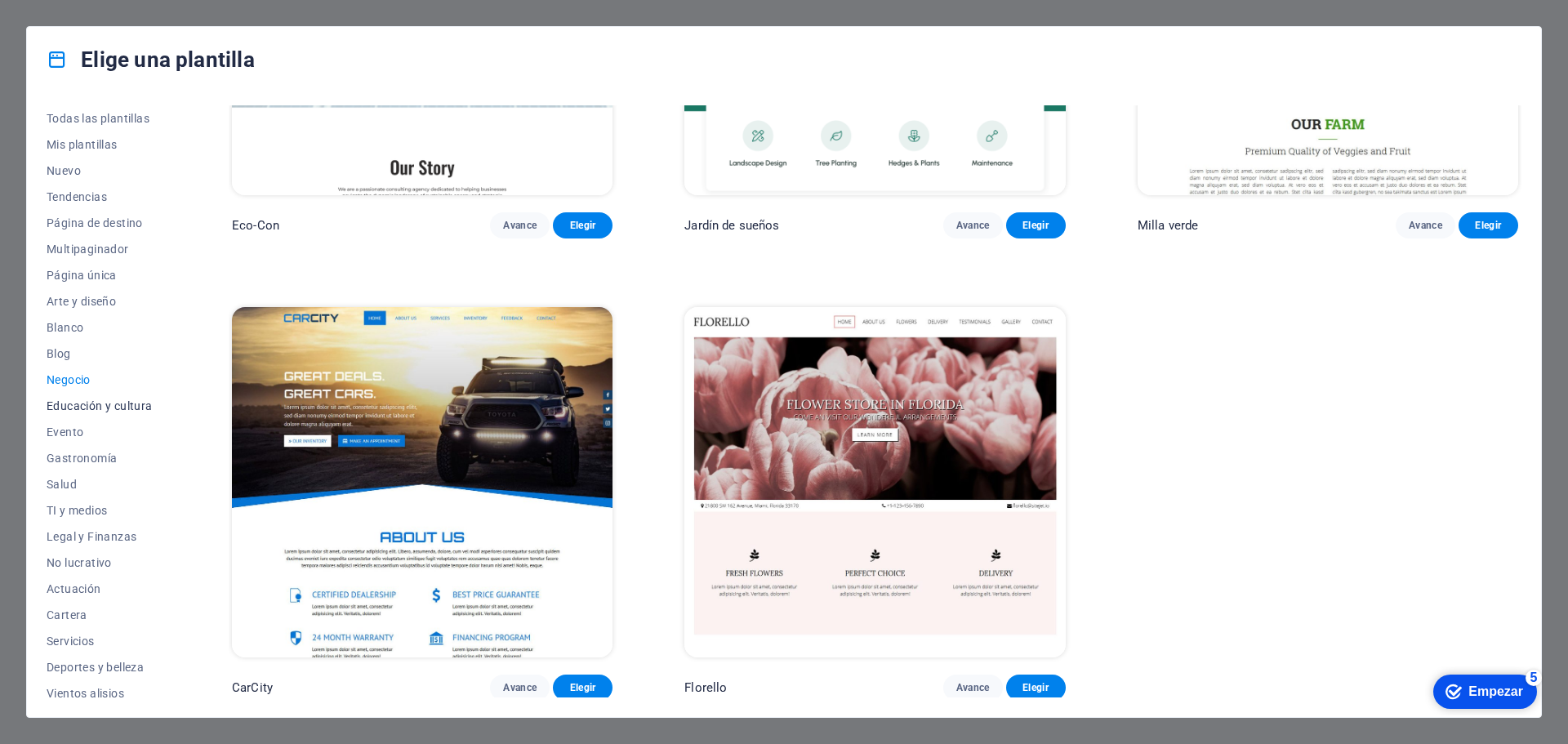
click at [72, 407] on font "Educación y cultura" at bounding box center [99, 406] width 106 height 13
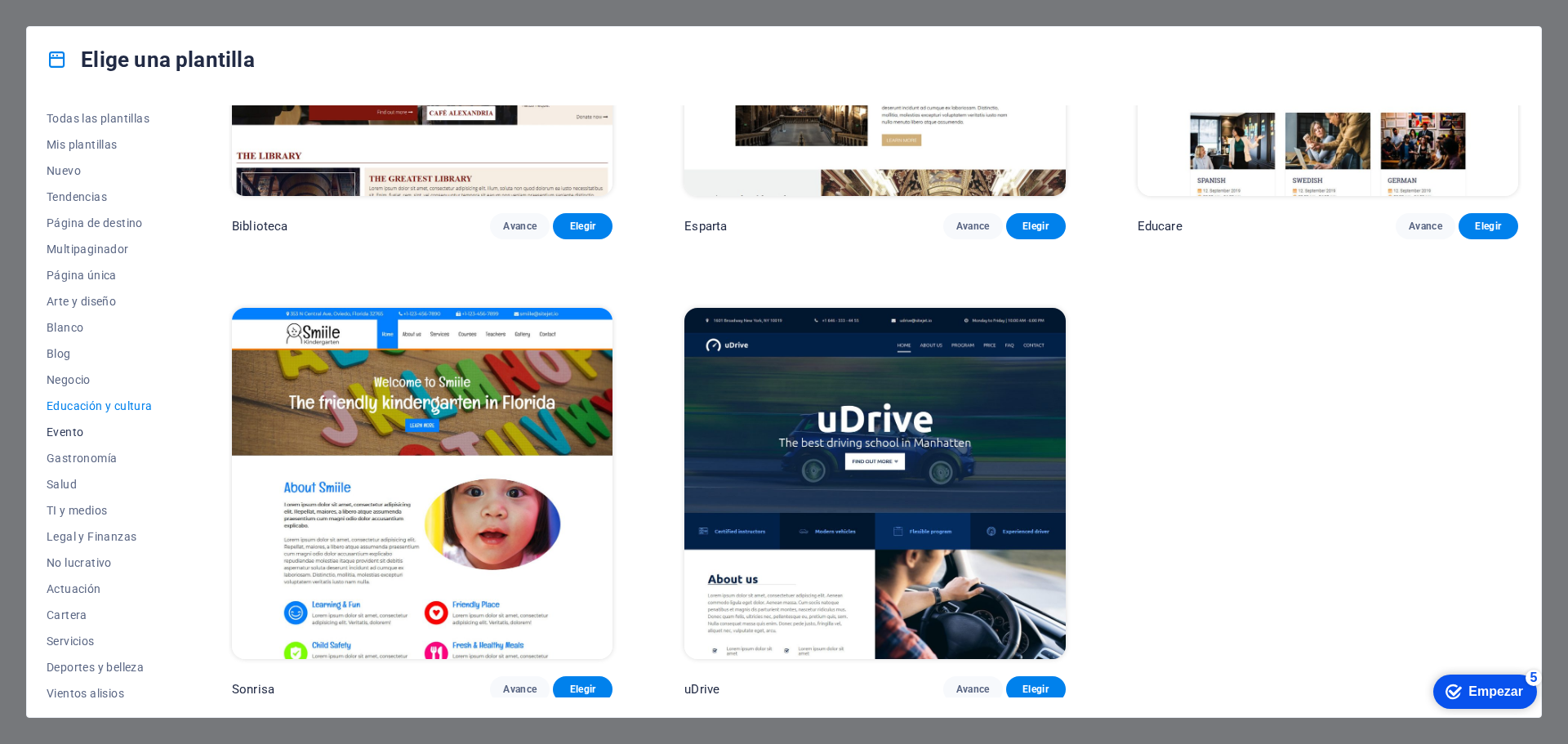
click at [68, 433] on font "Evento" at bounding box center [65, 432] width 36 height 13
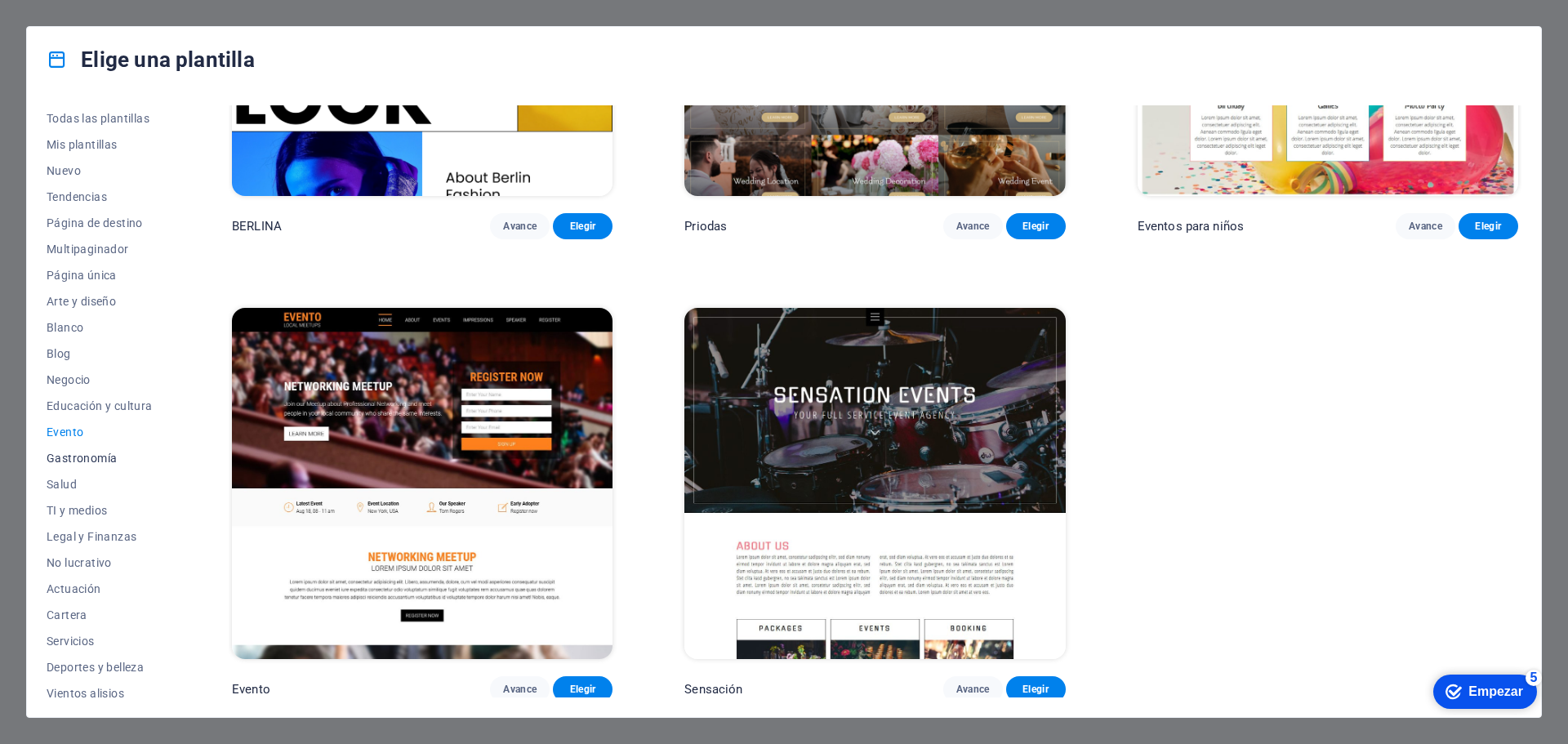
click at [75, 458] on font "Gastronomía" at bounding box center [81, 458] width 70 height 13
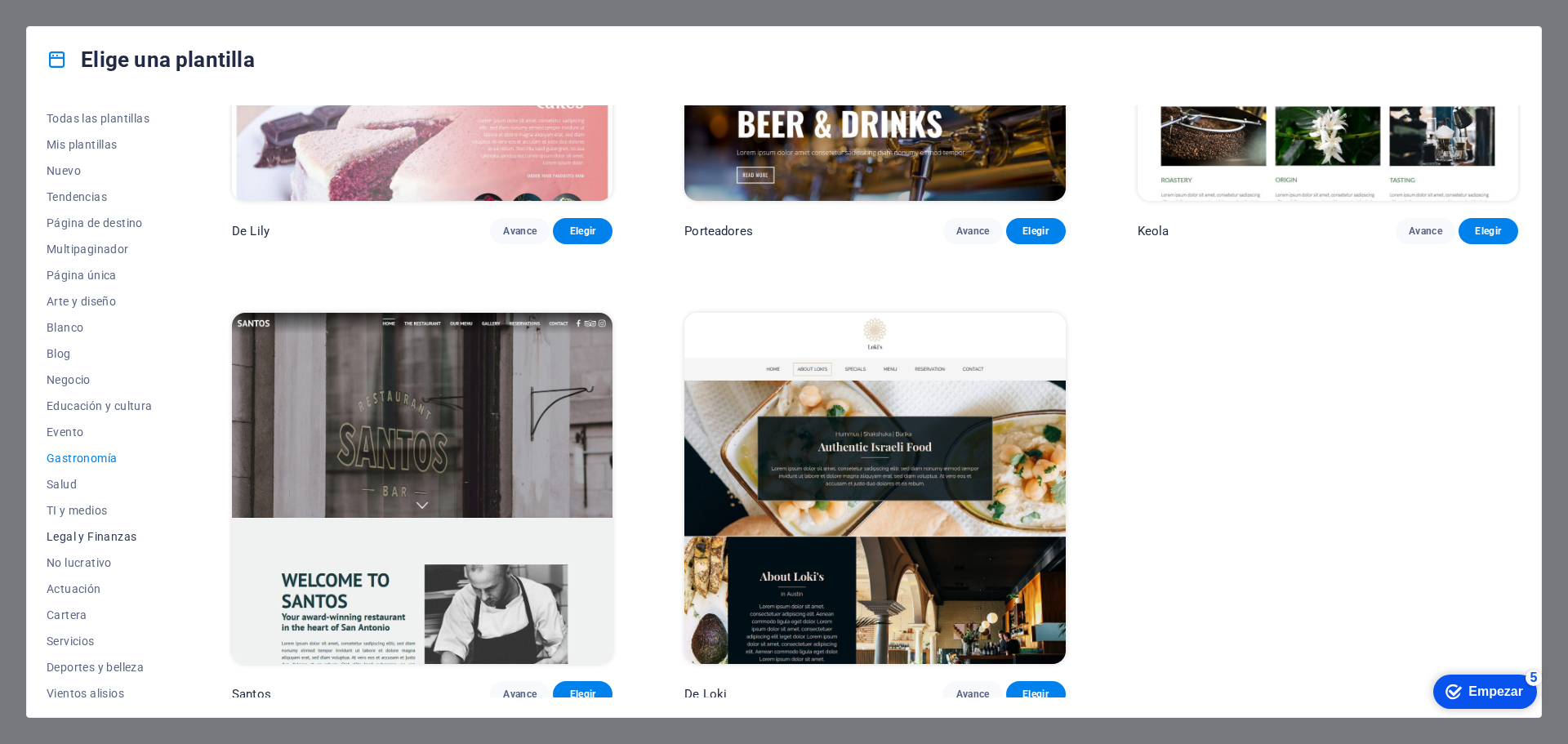
scroll to position [61, 0]
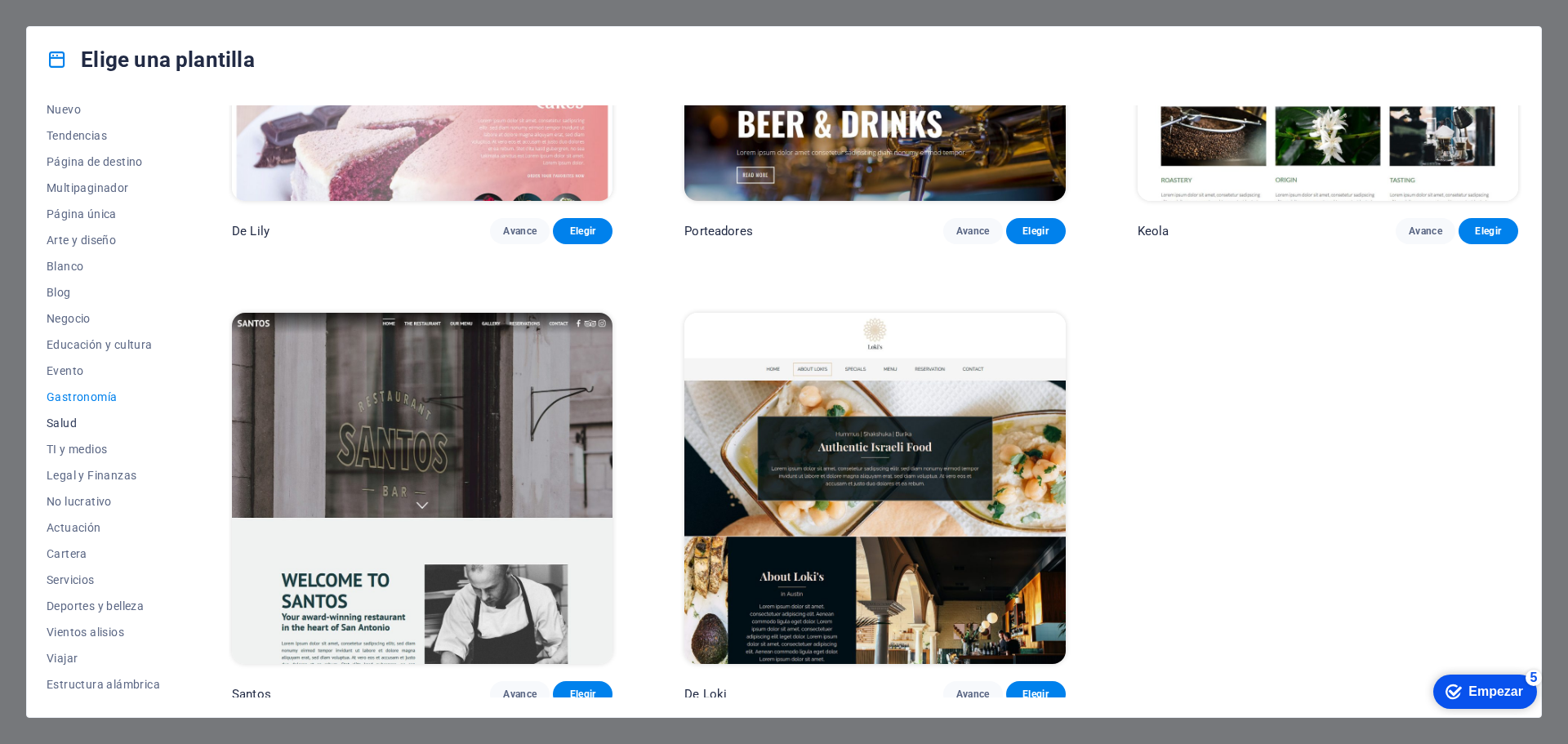
click at [66, 418] on font "Salud" at bounding box center [61, 423] width 30 height 13
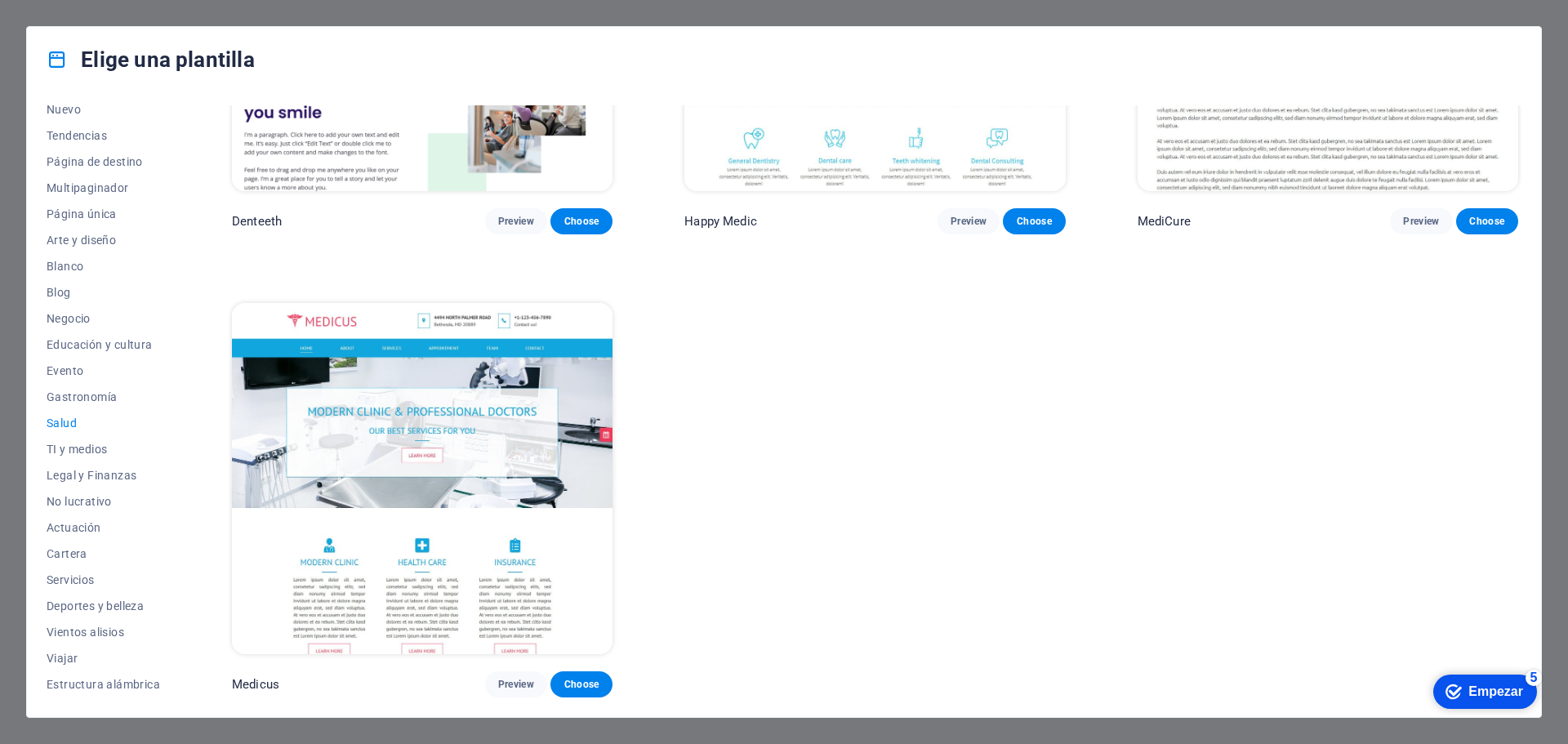
scroll to position [726, 0]
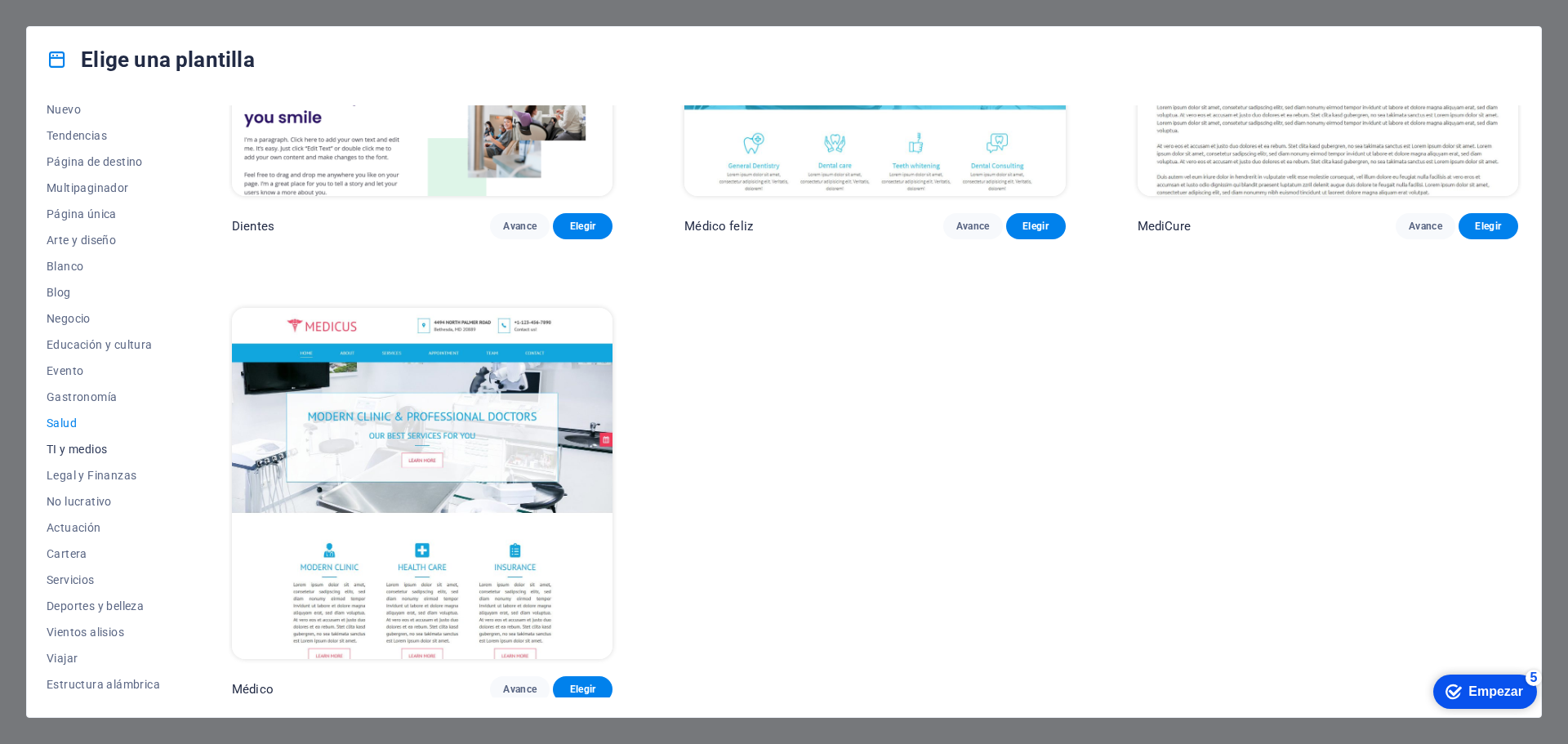
click at [76, 448] on font "TI y medios" at bounding box center [77, 449] width 60 height 13
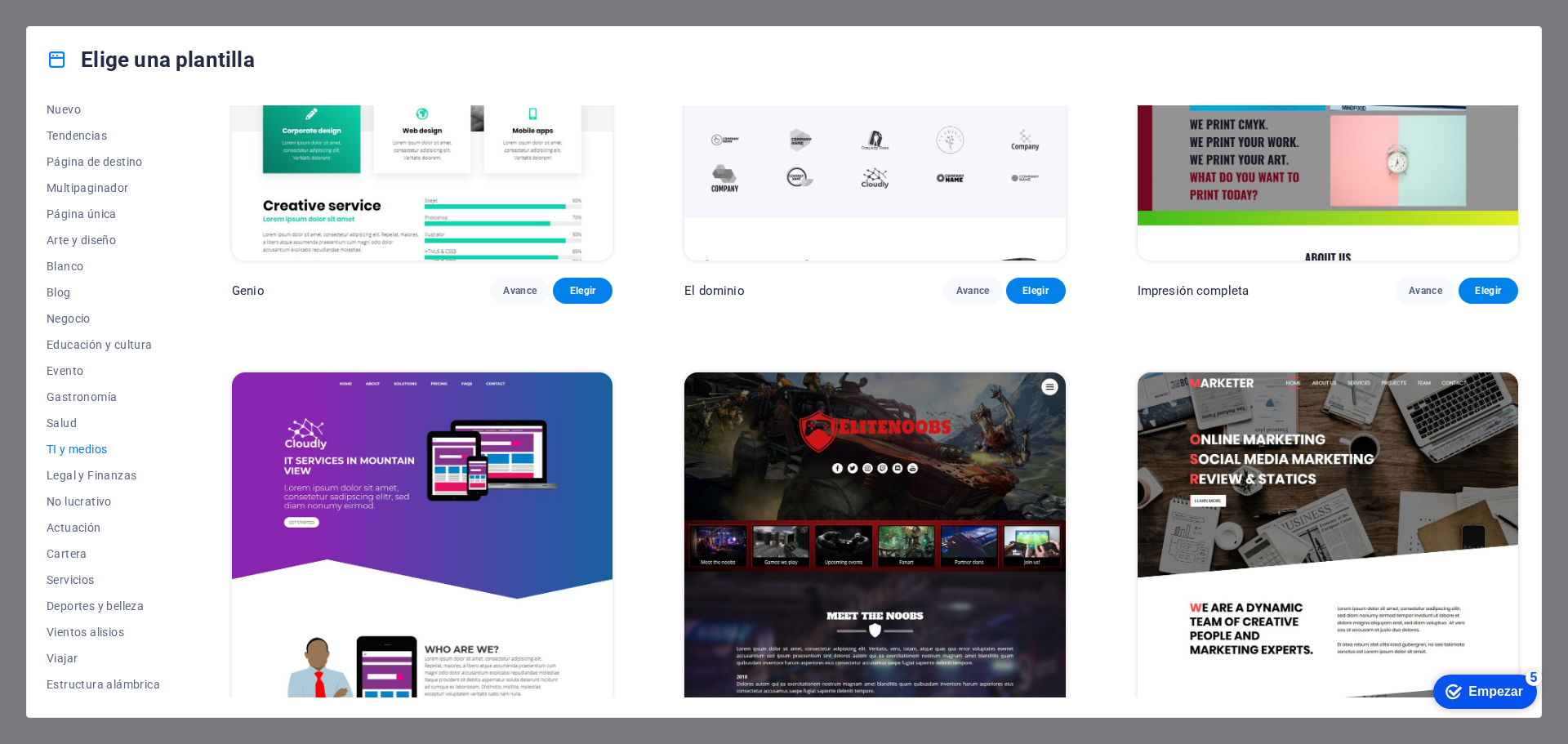
scroll to position [1187, 0]
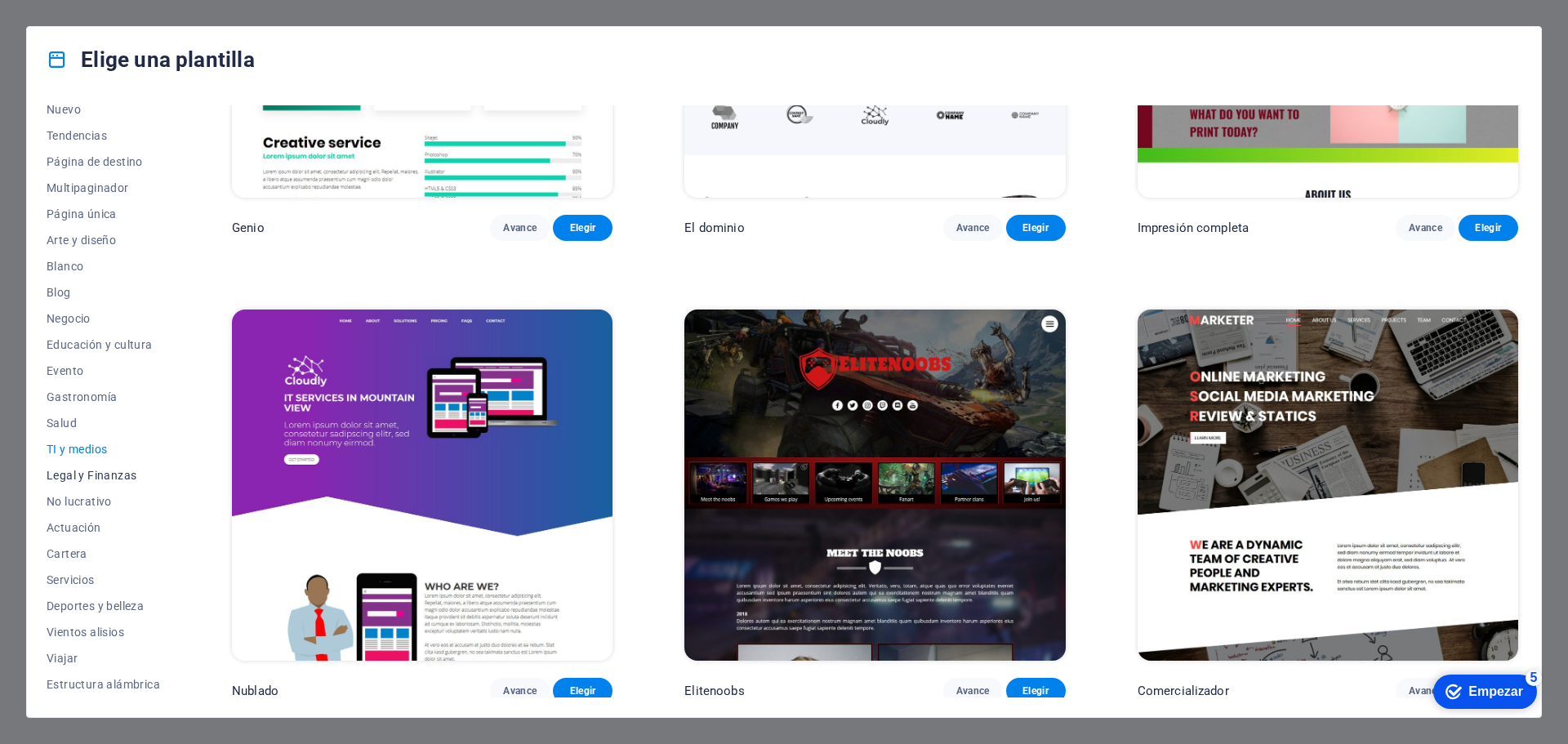
click at [81, 472] on font "Legal y Finanzas" at bounding box center [91, 475] width 90 height 13
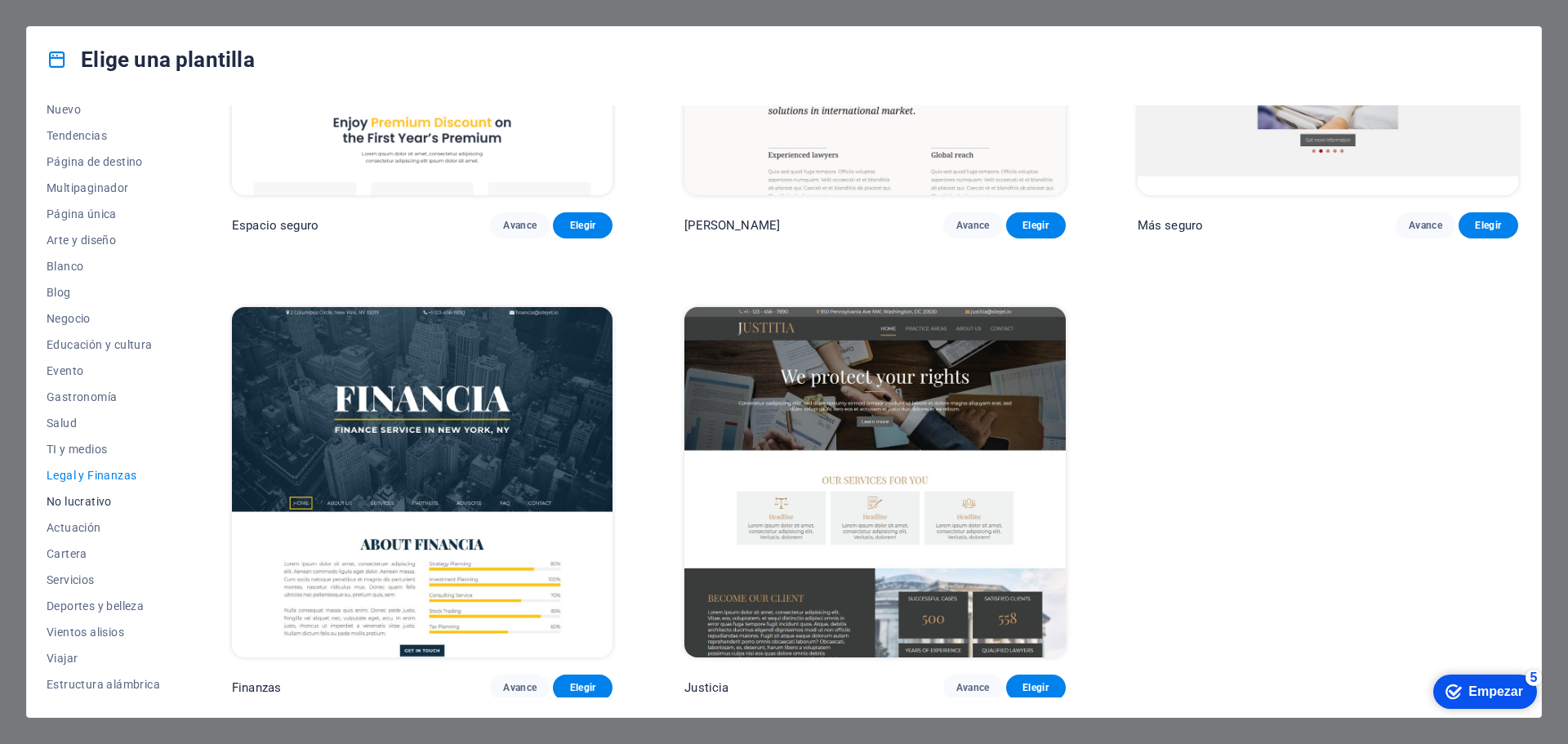
click at [80, 500] on font "No lucrativo" at bounding box center [79, 501] width 66 height 13
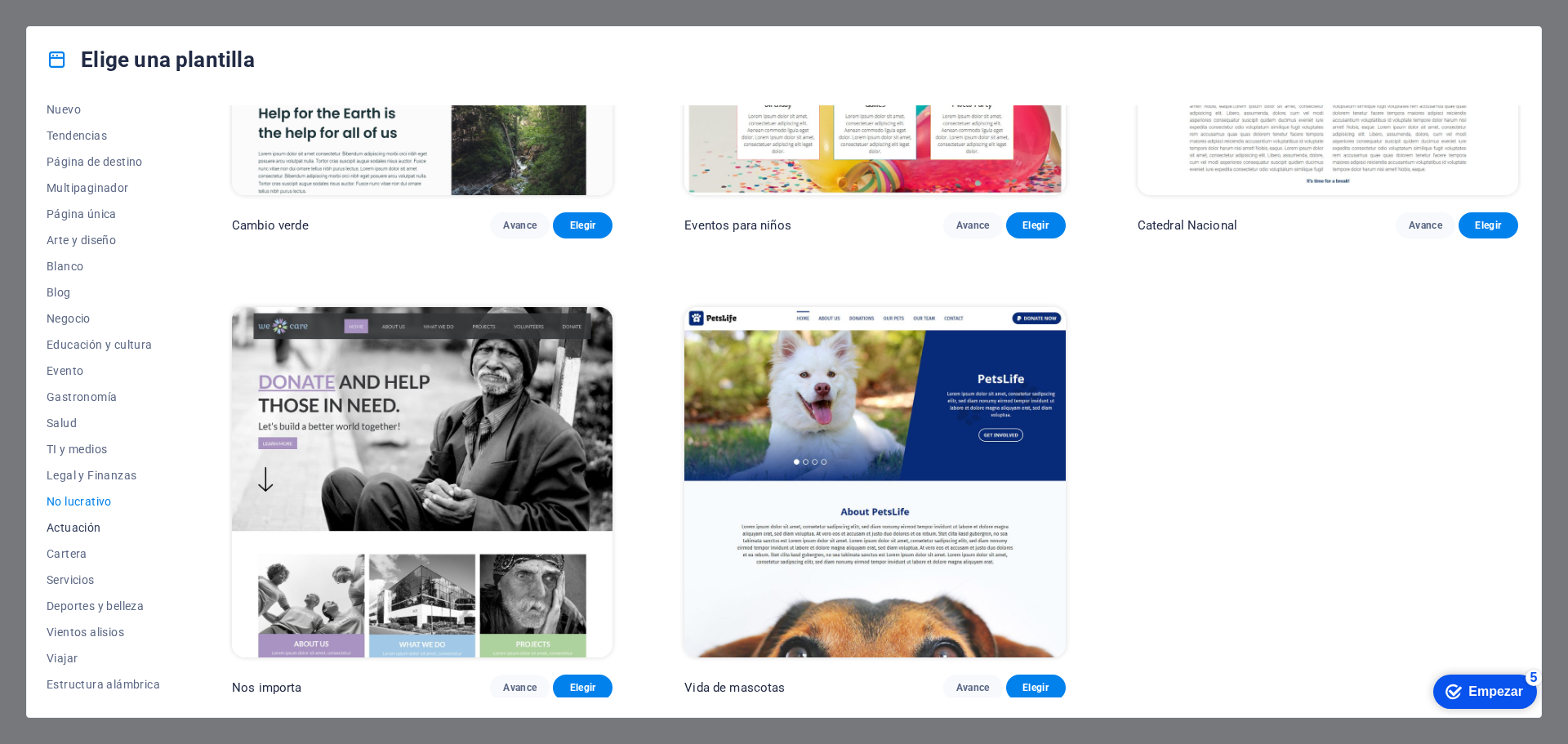
click at [76, 526] on font "Actuación" at bounding box center [74, 527] width 55 height 13
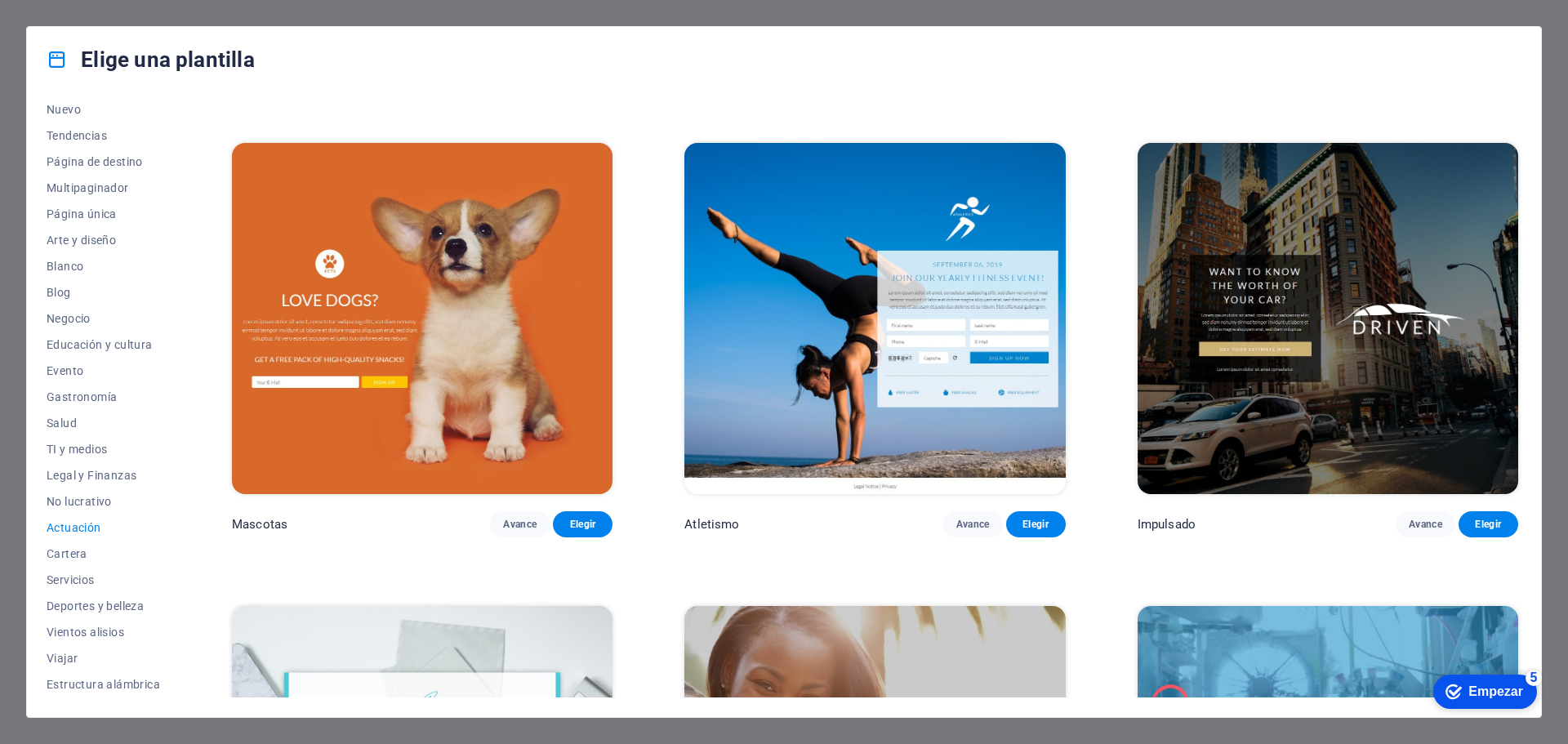
scroll to position [884, 0]
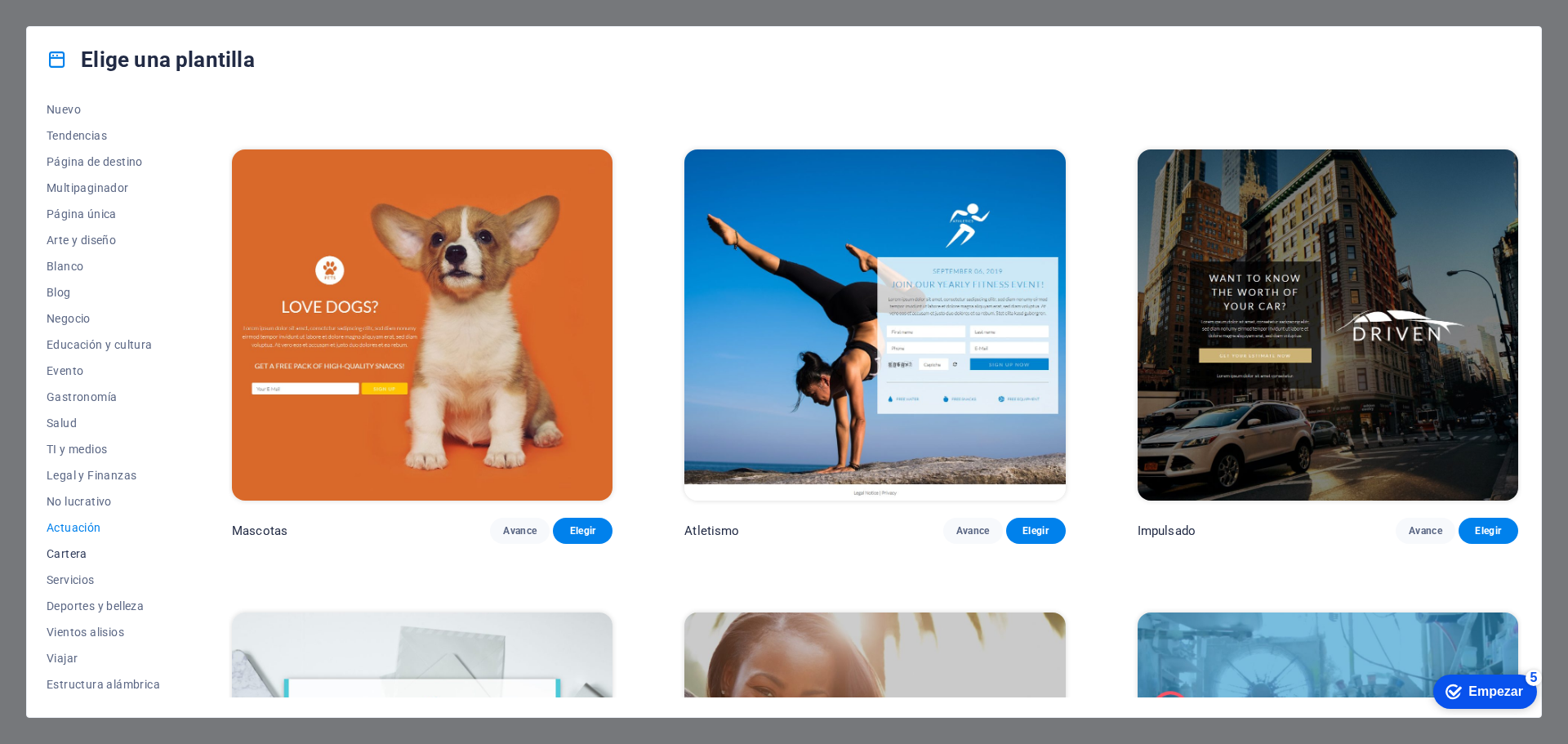
click at [67, 552] on font "Cartera" at bounding box center [67, 553] width 41 height 13
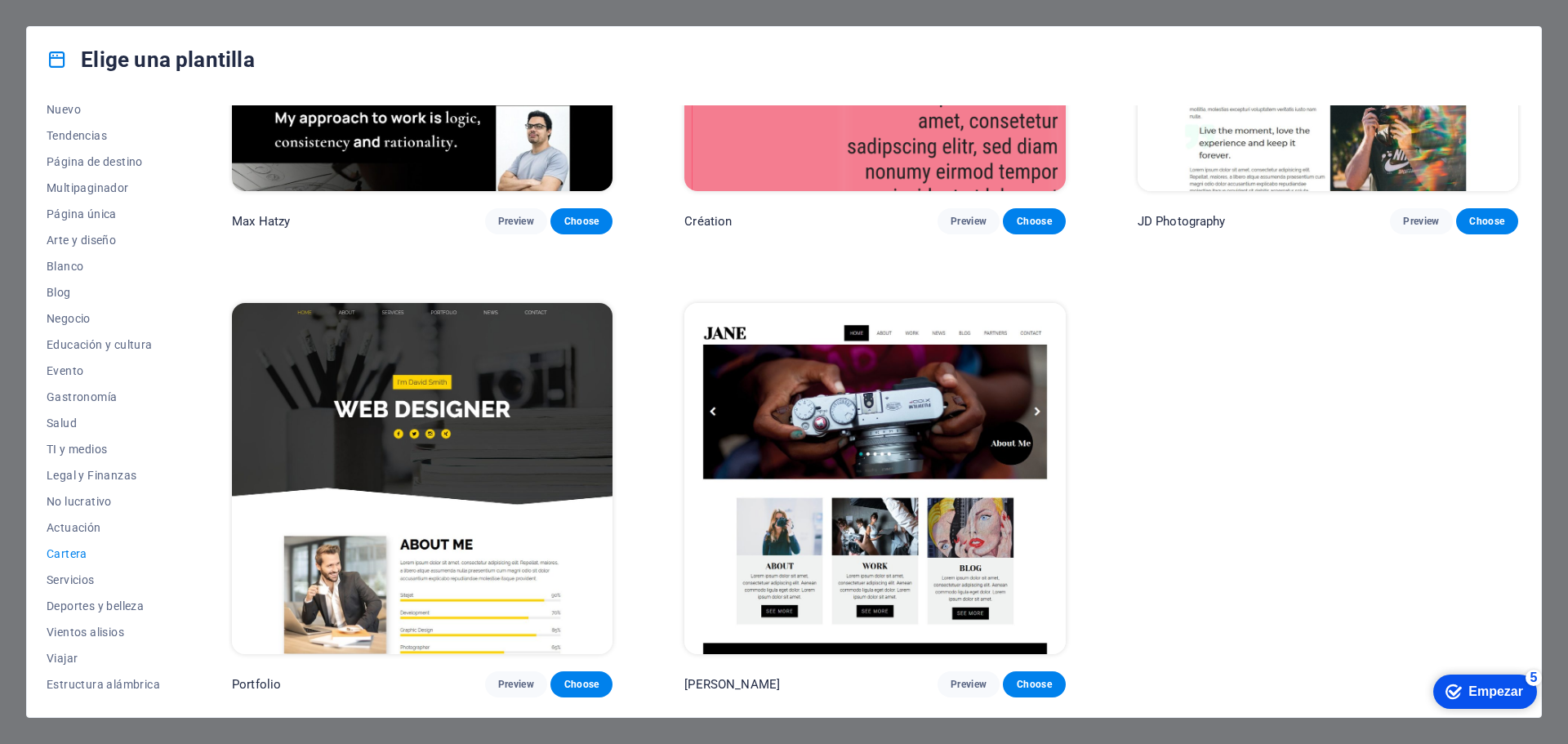
scroll to position [726, 0]
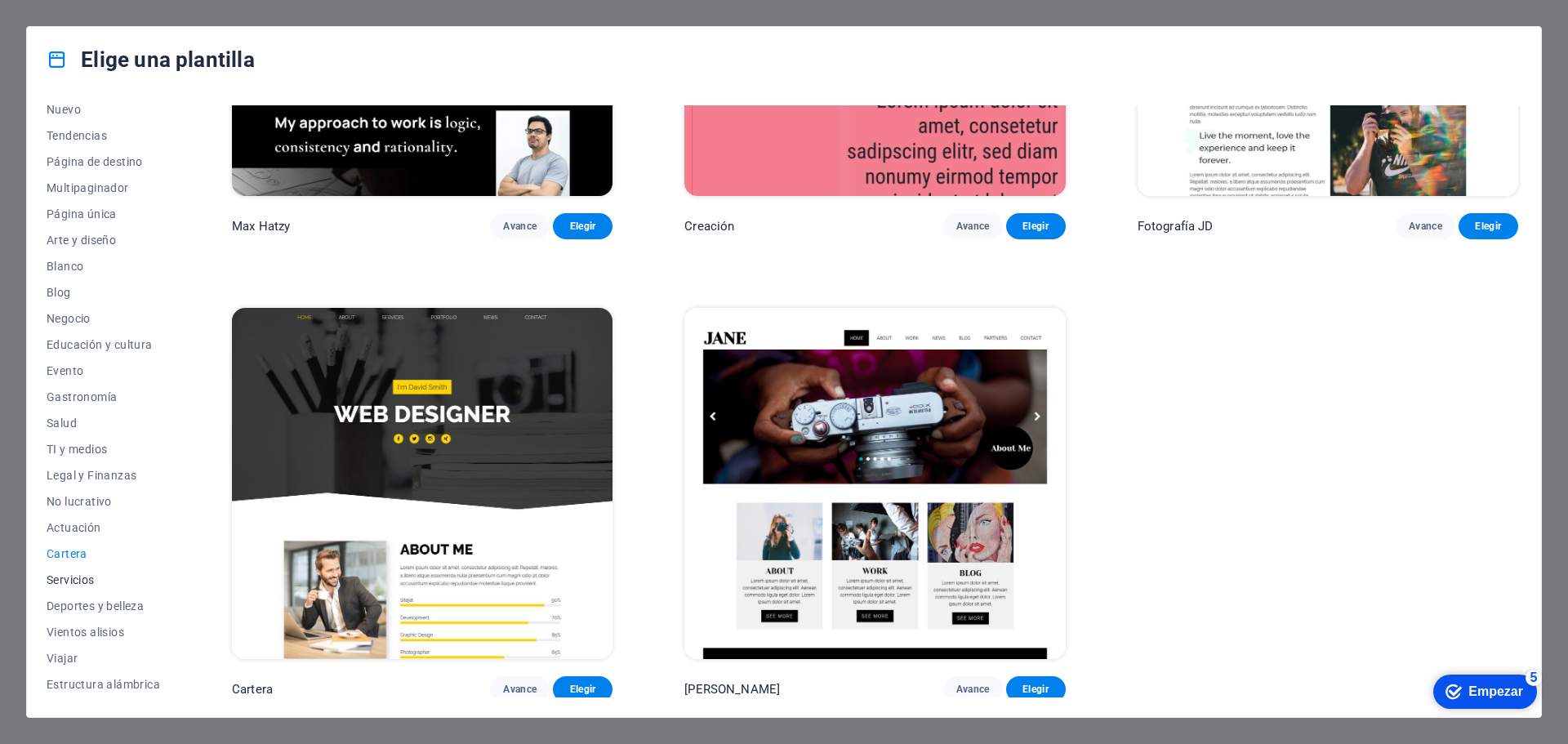
click at [75, 579] on font "Servicios" at bounding box center [70, 580] width 48 height 13
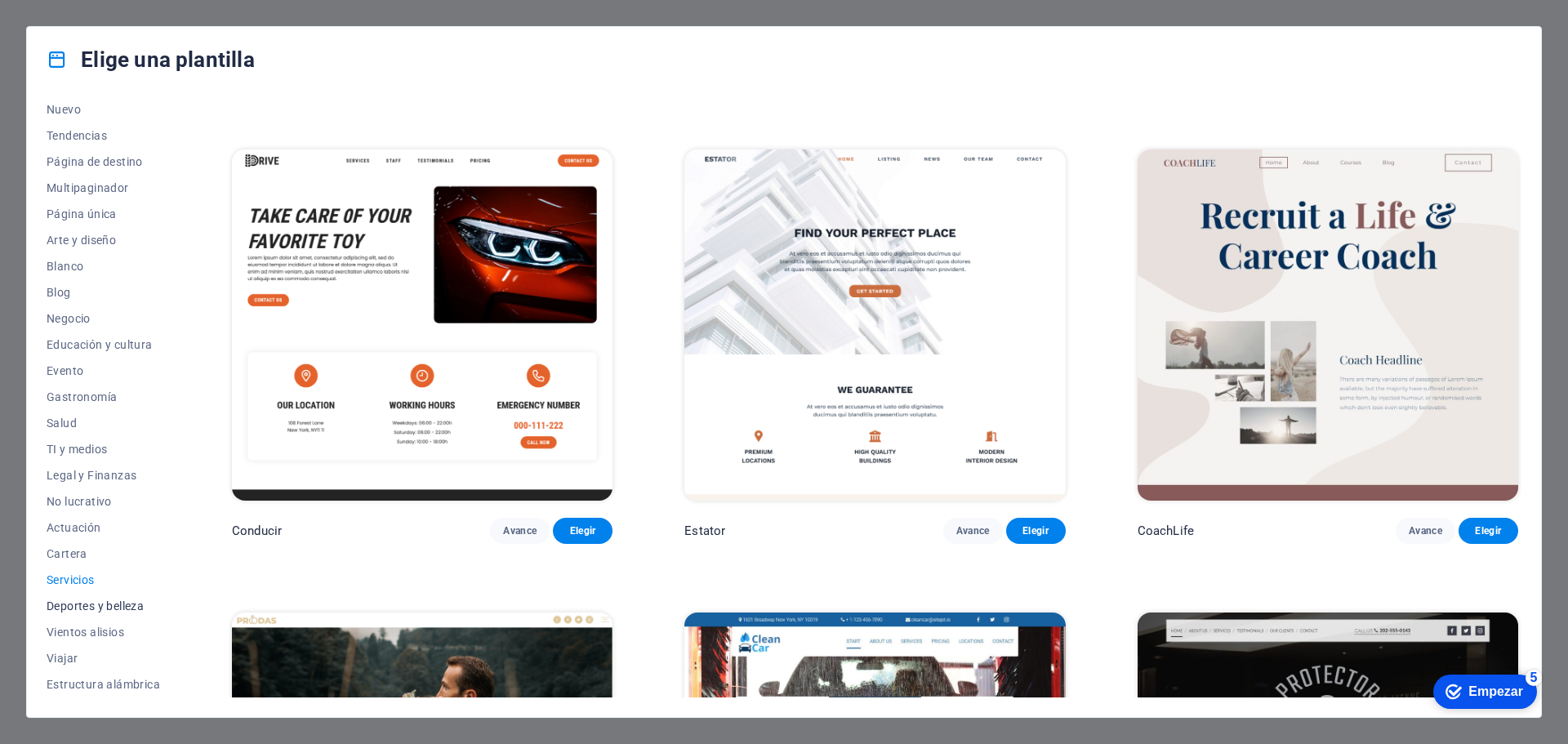
click at [82, 599] on font "Deportes y belleza" at bounding box center [95, 605] width 98 height 13
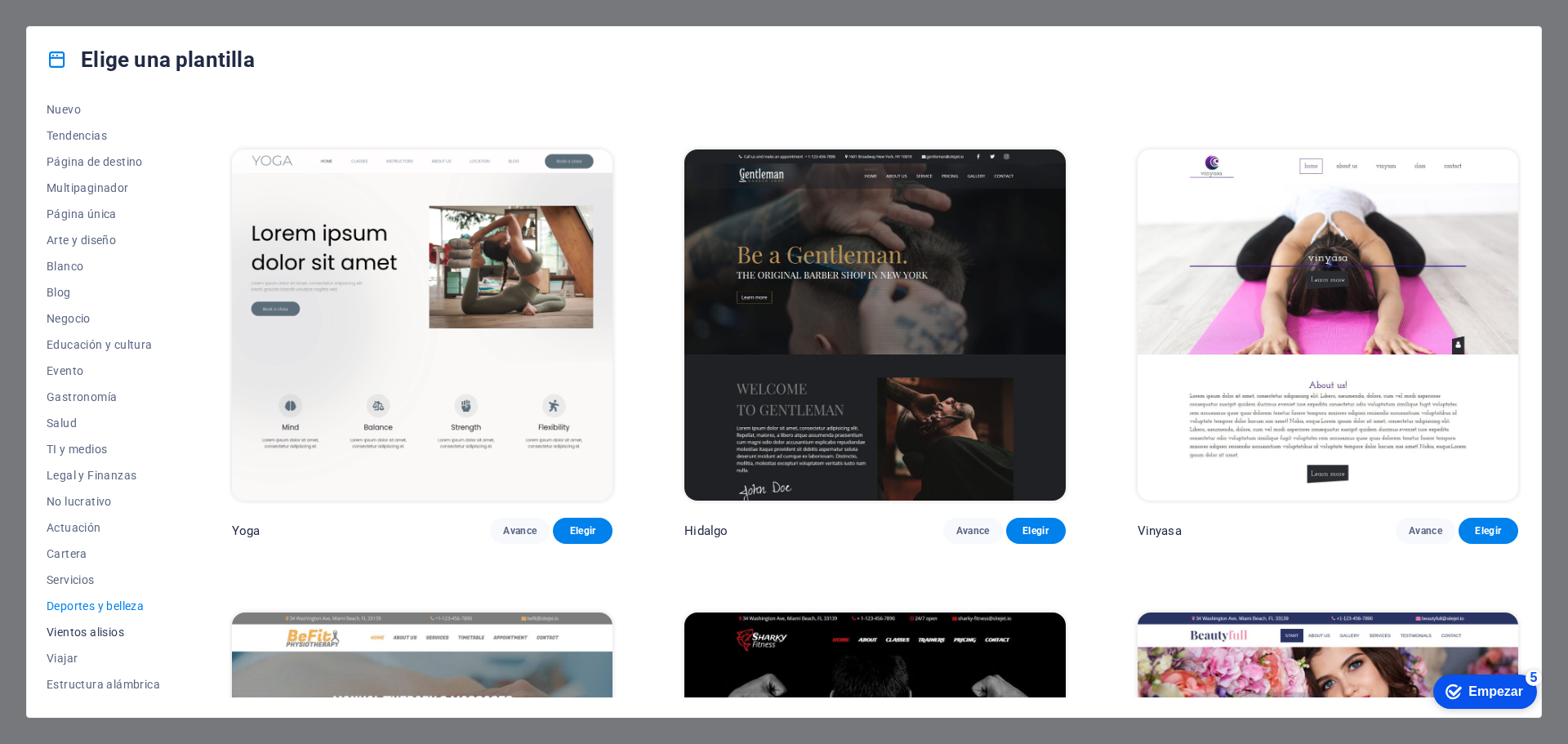
click at [80, 636] on font "Vientos alisios" at bounding box center [85, 632] width 77 height 13
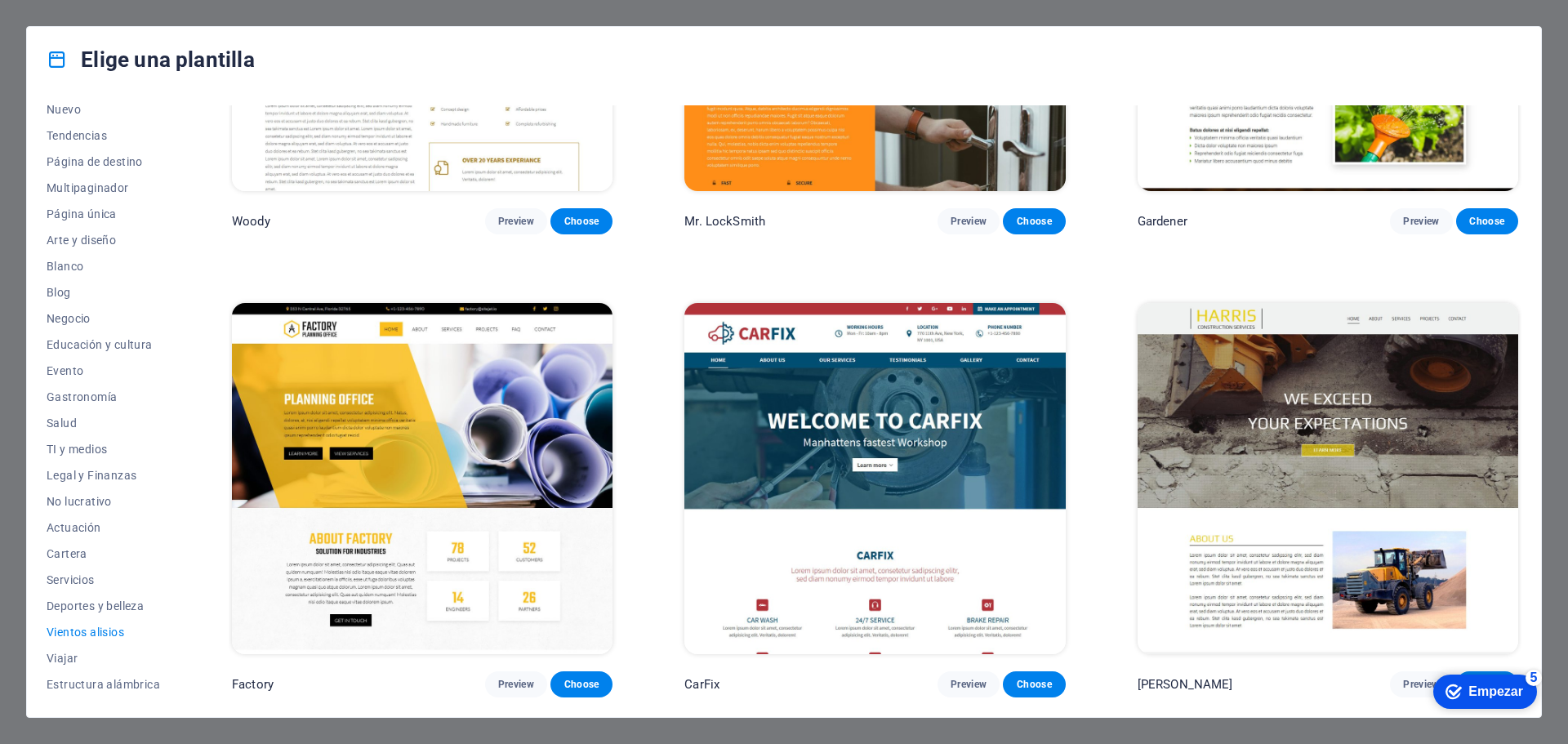
scroll to position [726, 0]
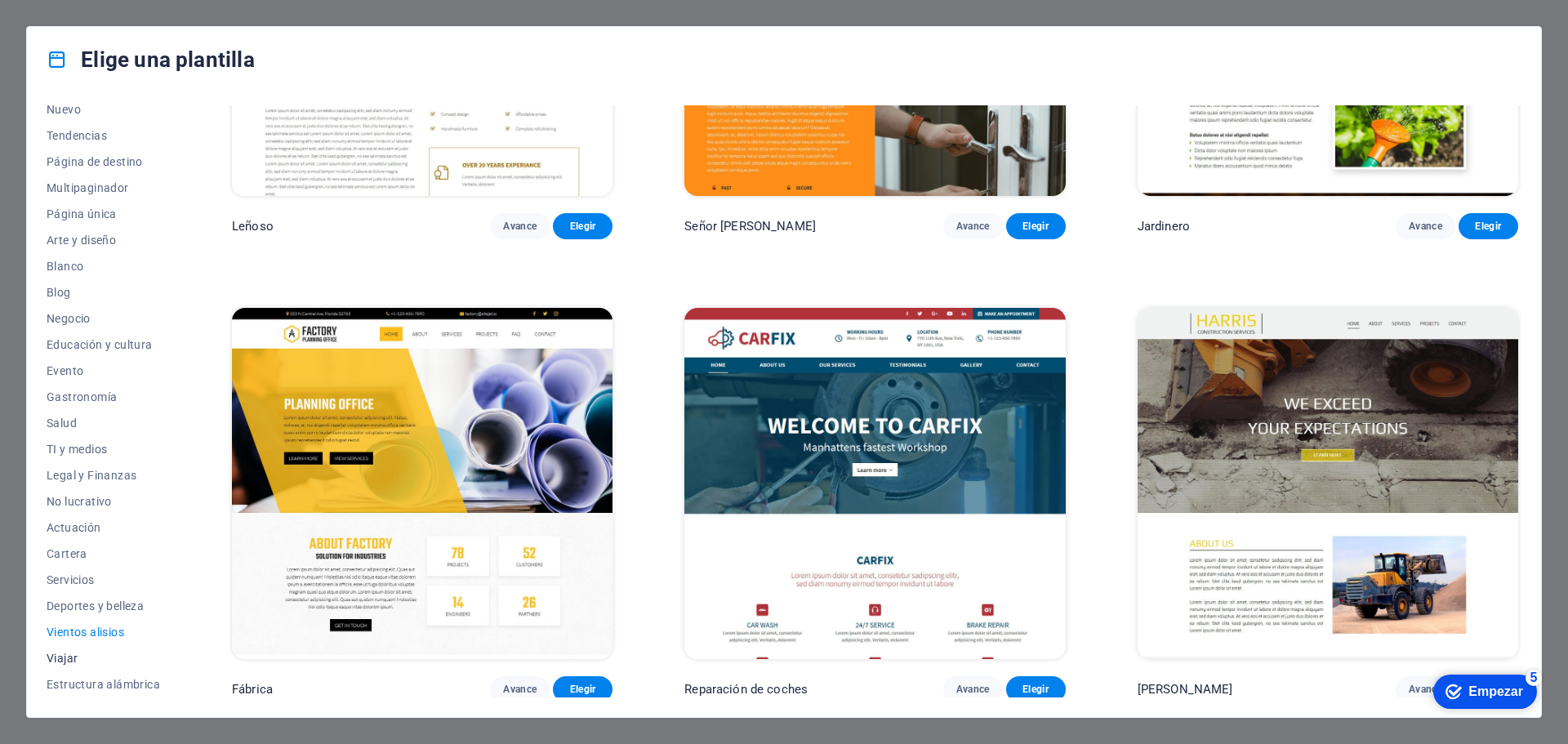
click at [67, 659] on font "Viajar" at bounding box center [62, 658] width 31 height 13
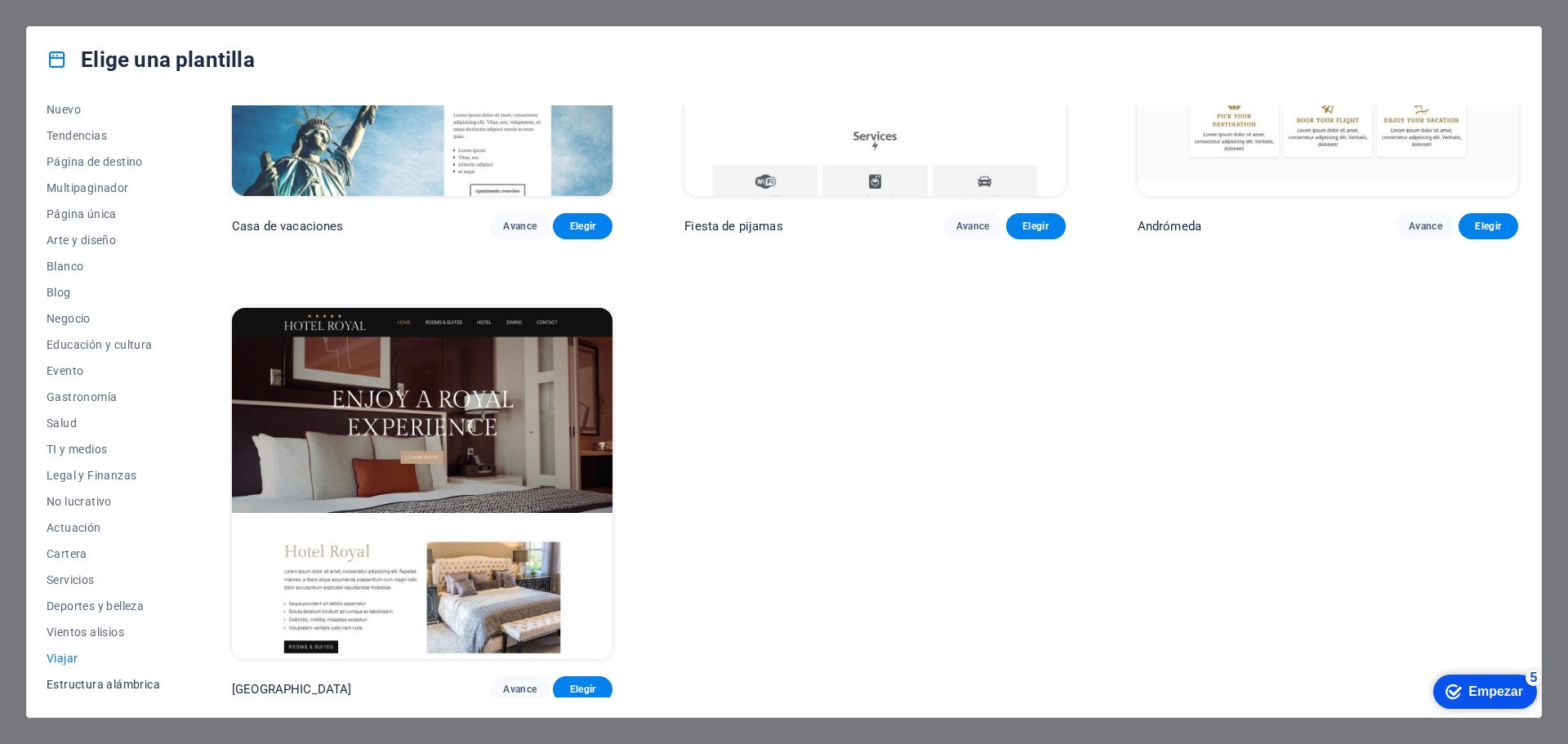
click at [100, 687] on font "Estructura alámbrica" at bounding box center [103, 684] width 114 height 13
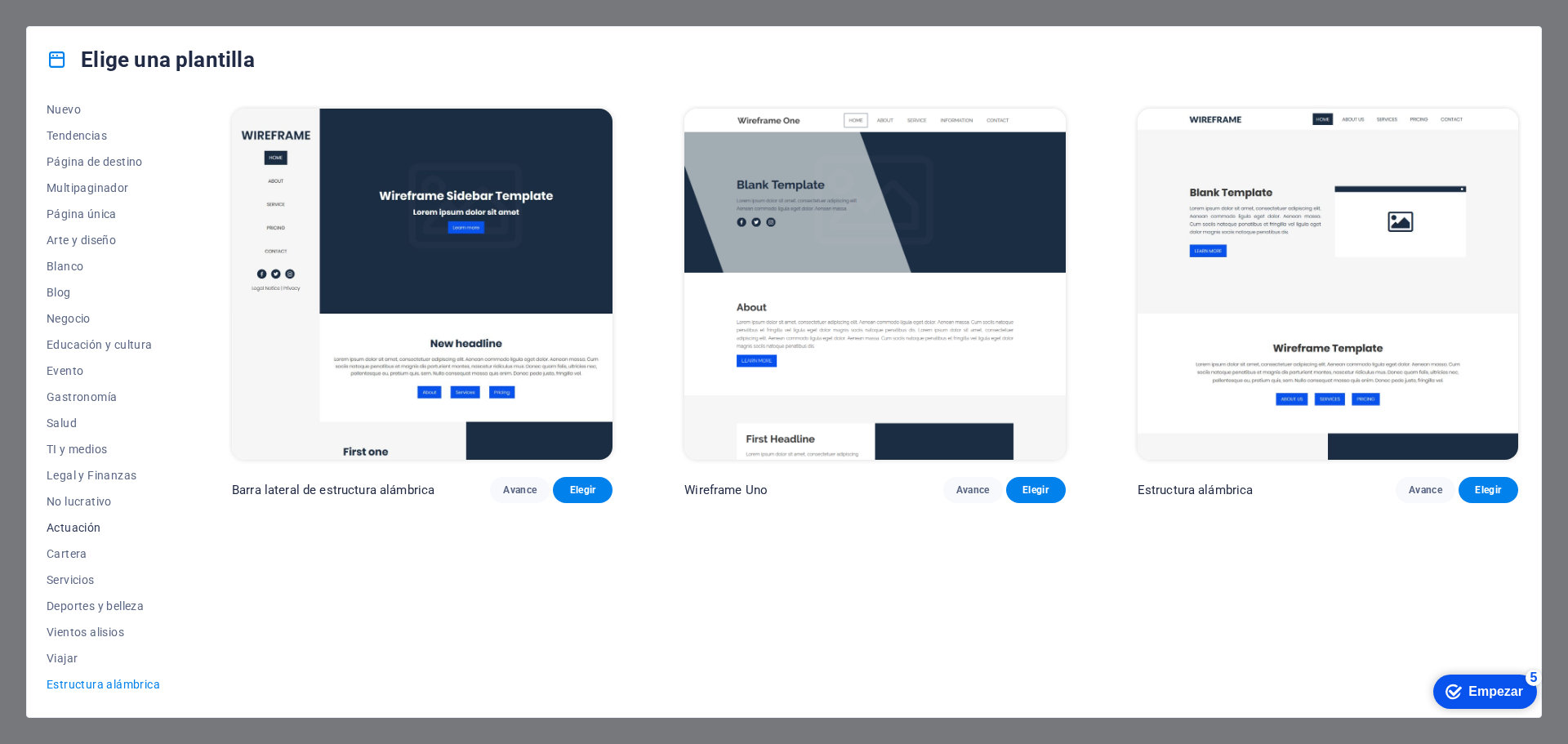
click at [77, 528] on font "Actuación" at bounding box center [74, 527] width 55 height 13
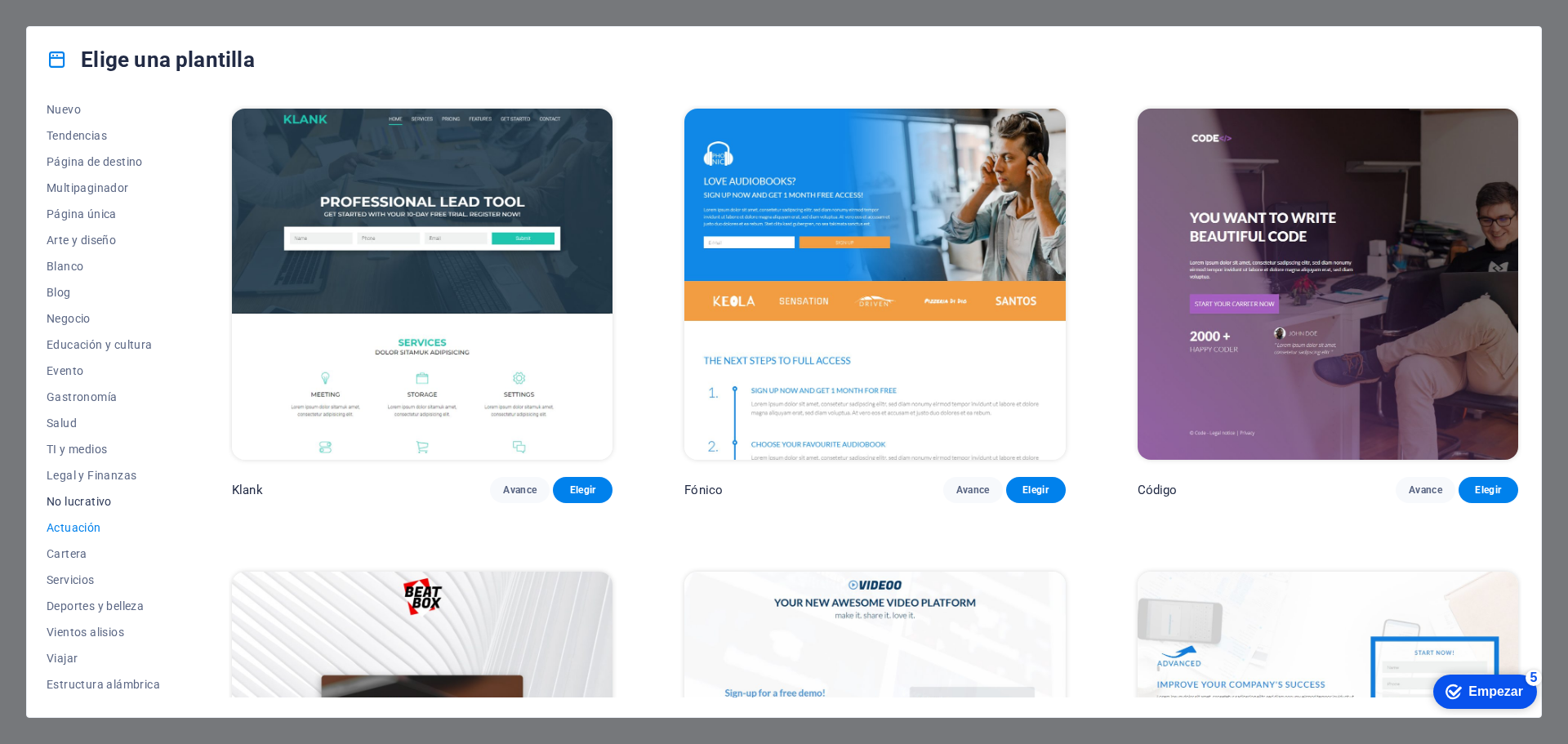
click at [74, 501] on font "No lucrativo" at bounding box center [79, 501] width 66 height 13
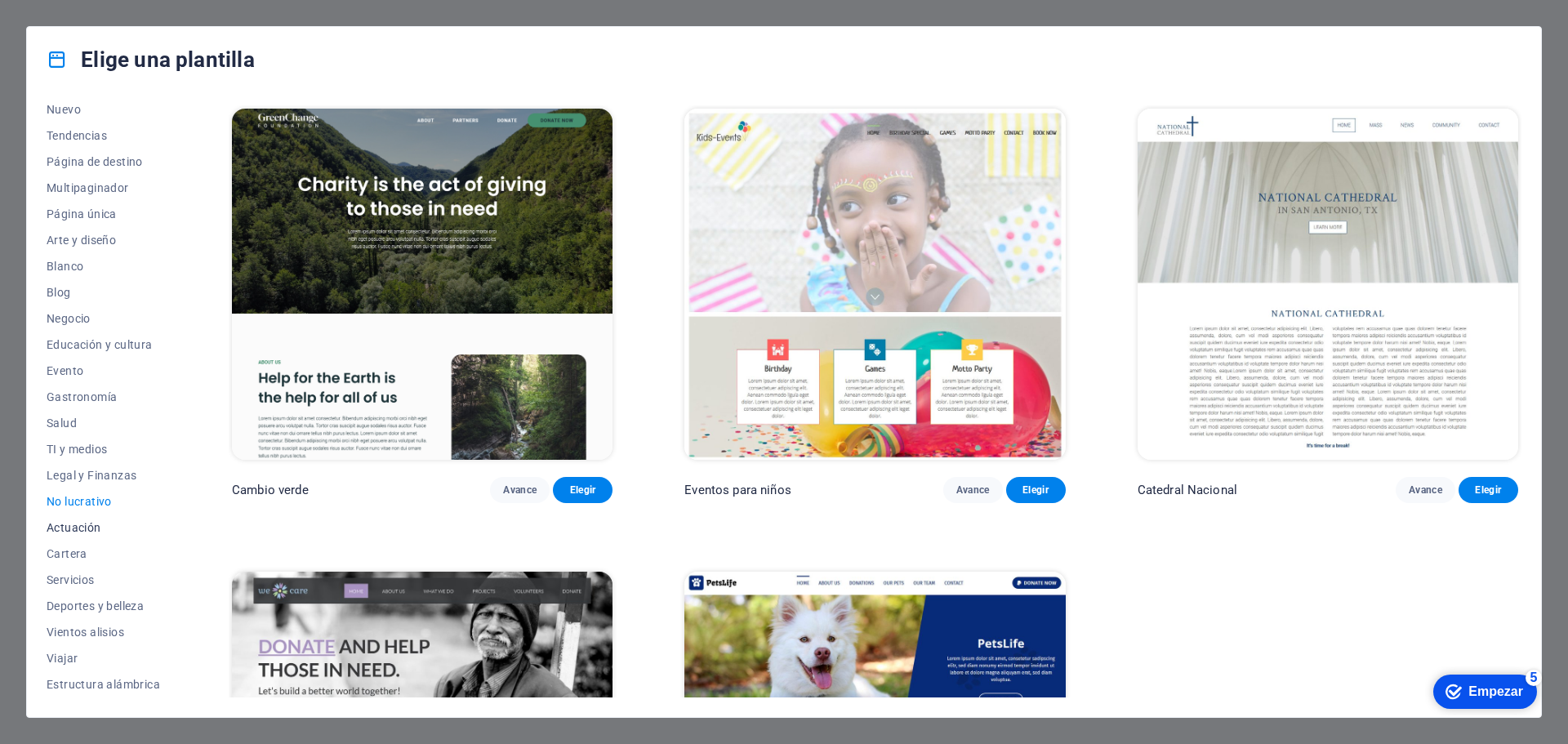
click at [59, 525] on font "Actuación" at bounding box center [74, 527] width 55 height 13
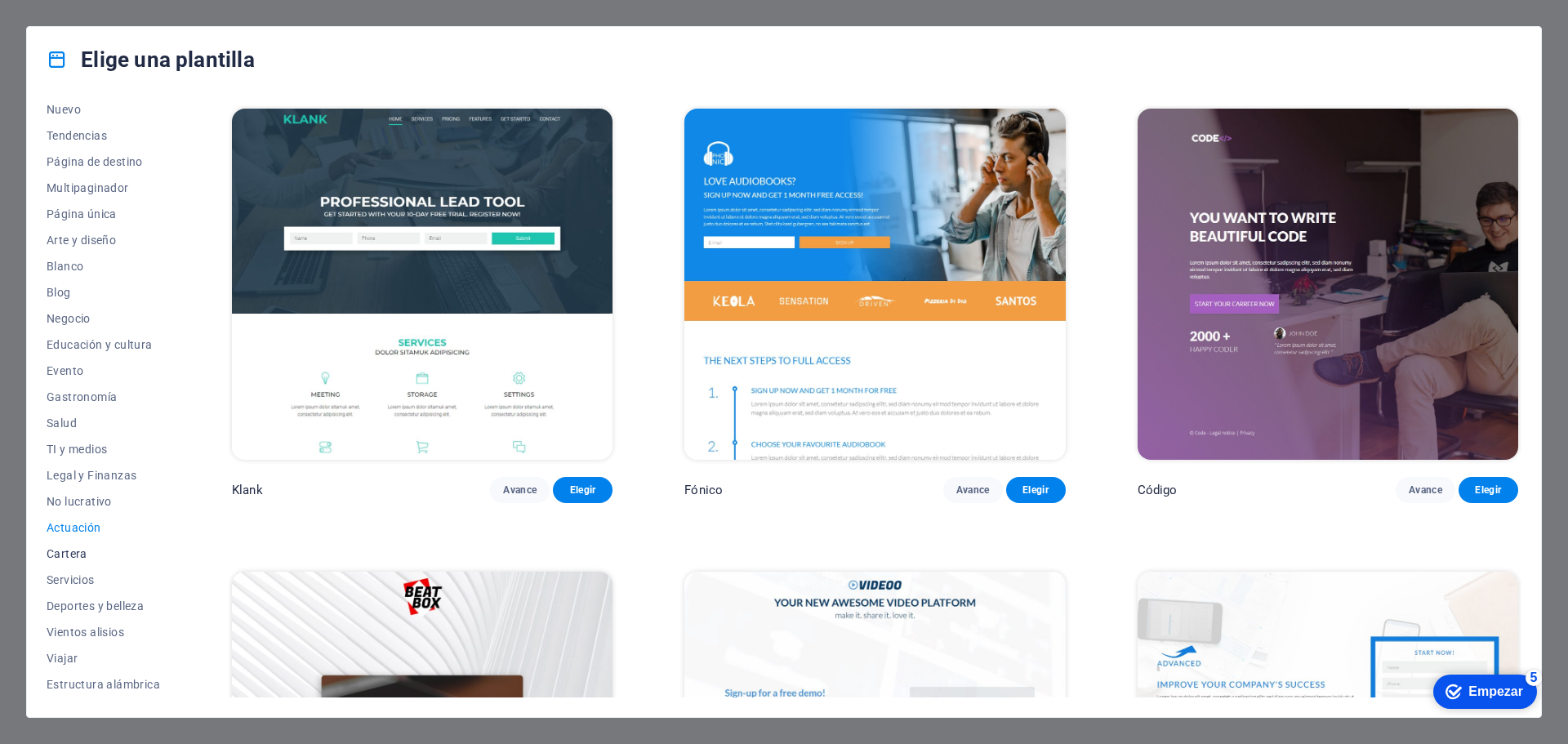
click at [77, 551] on font "Cartera" at bounding box center [67, 553] width 41 height 13
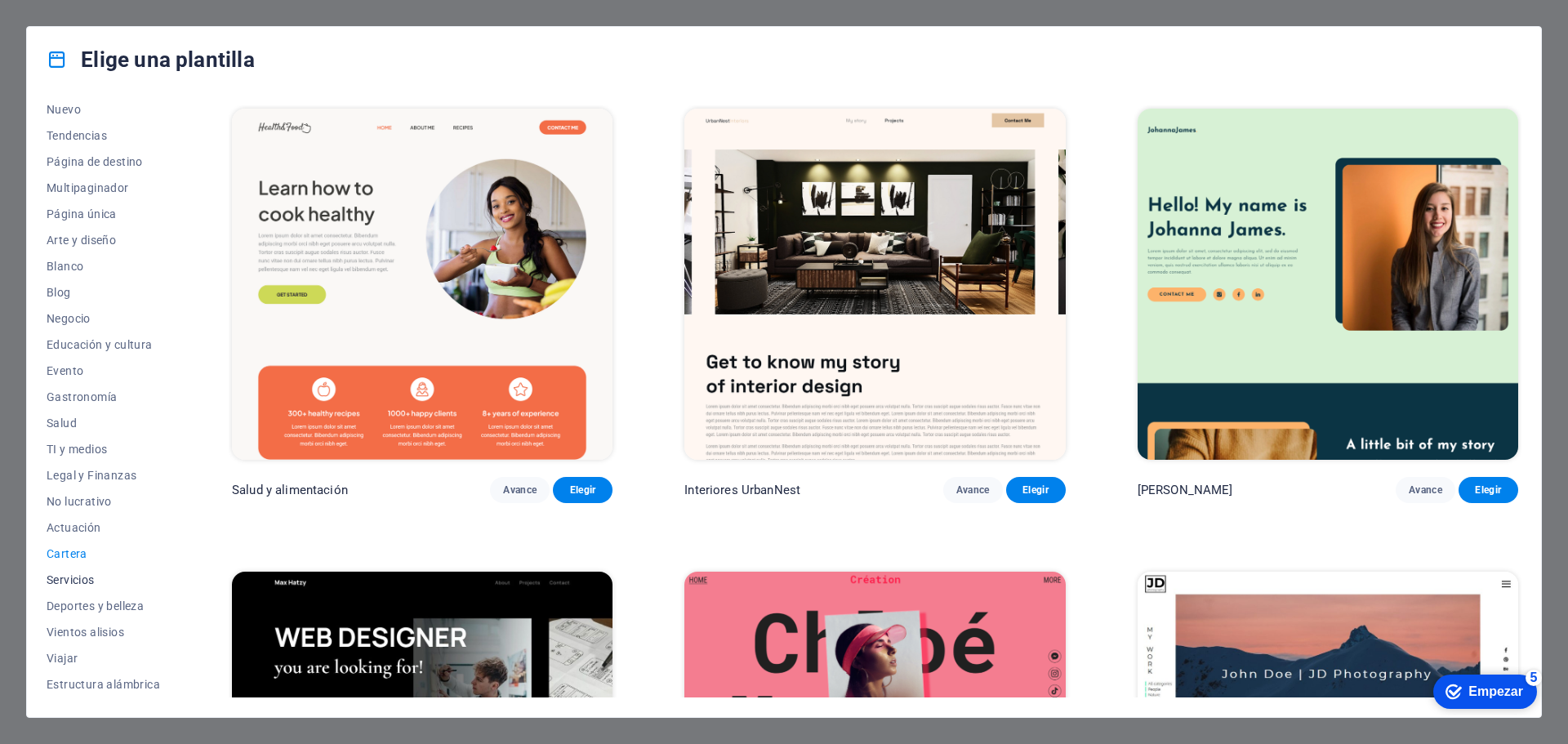
click at [75, 574] on font "Servicios" at bounding box center [70, 580] width 48 height 13
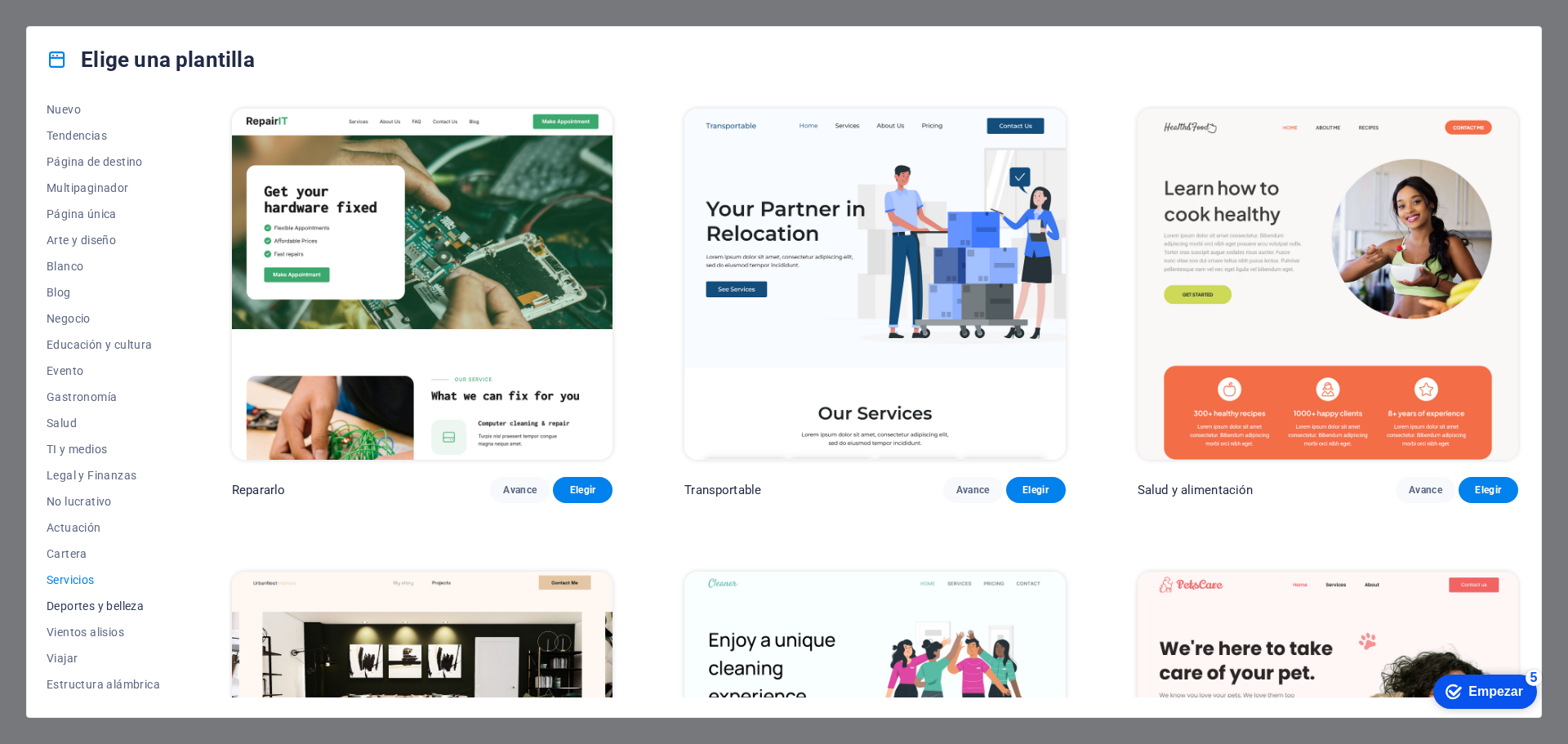
click at [80, 603] on font "Deportes y belleza" at bounding box center [95, 605] width 98 height 13
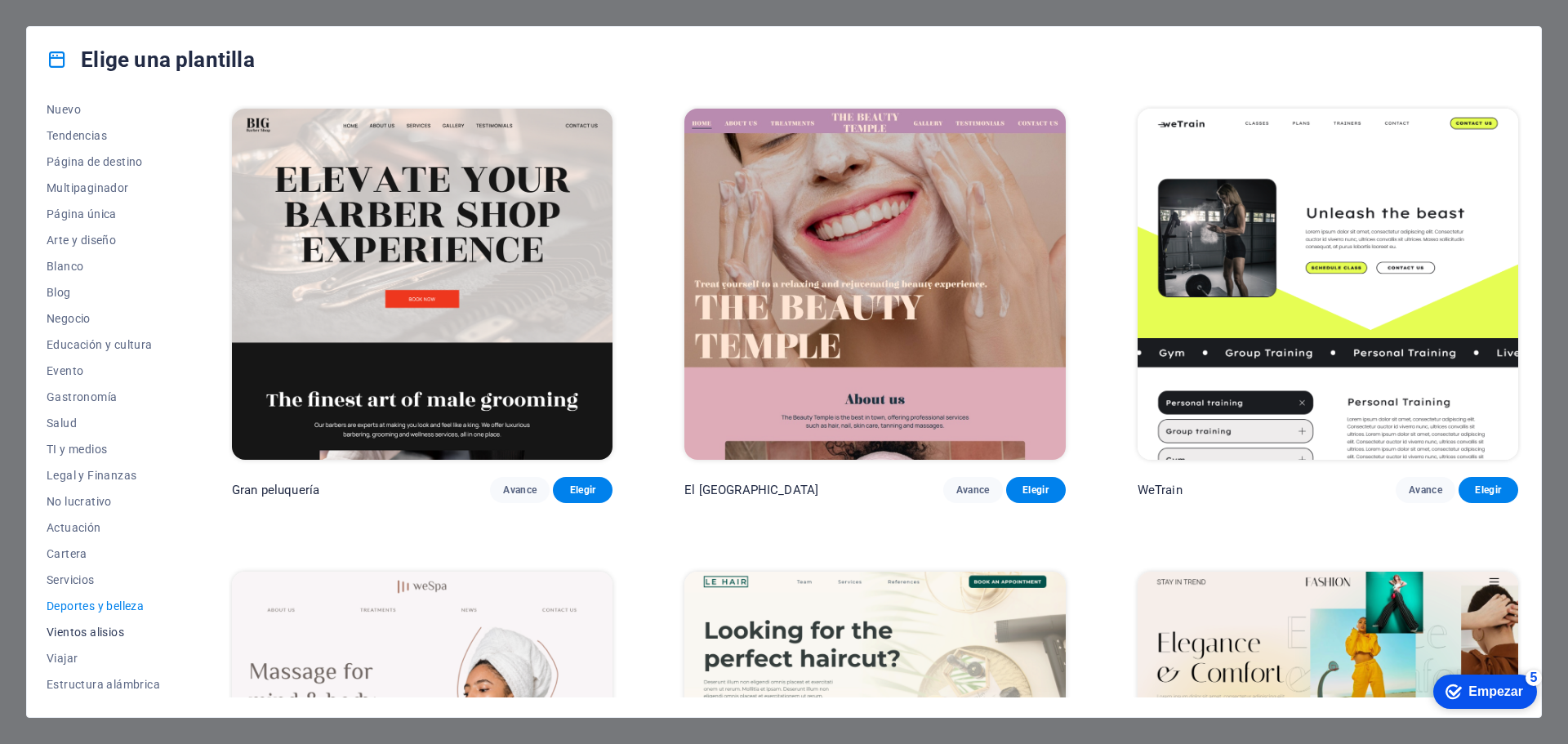
click at [86, 631] on font "Vientos alisios" at bounding box center [85, 632] width 77 height 13
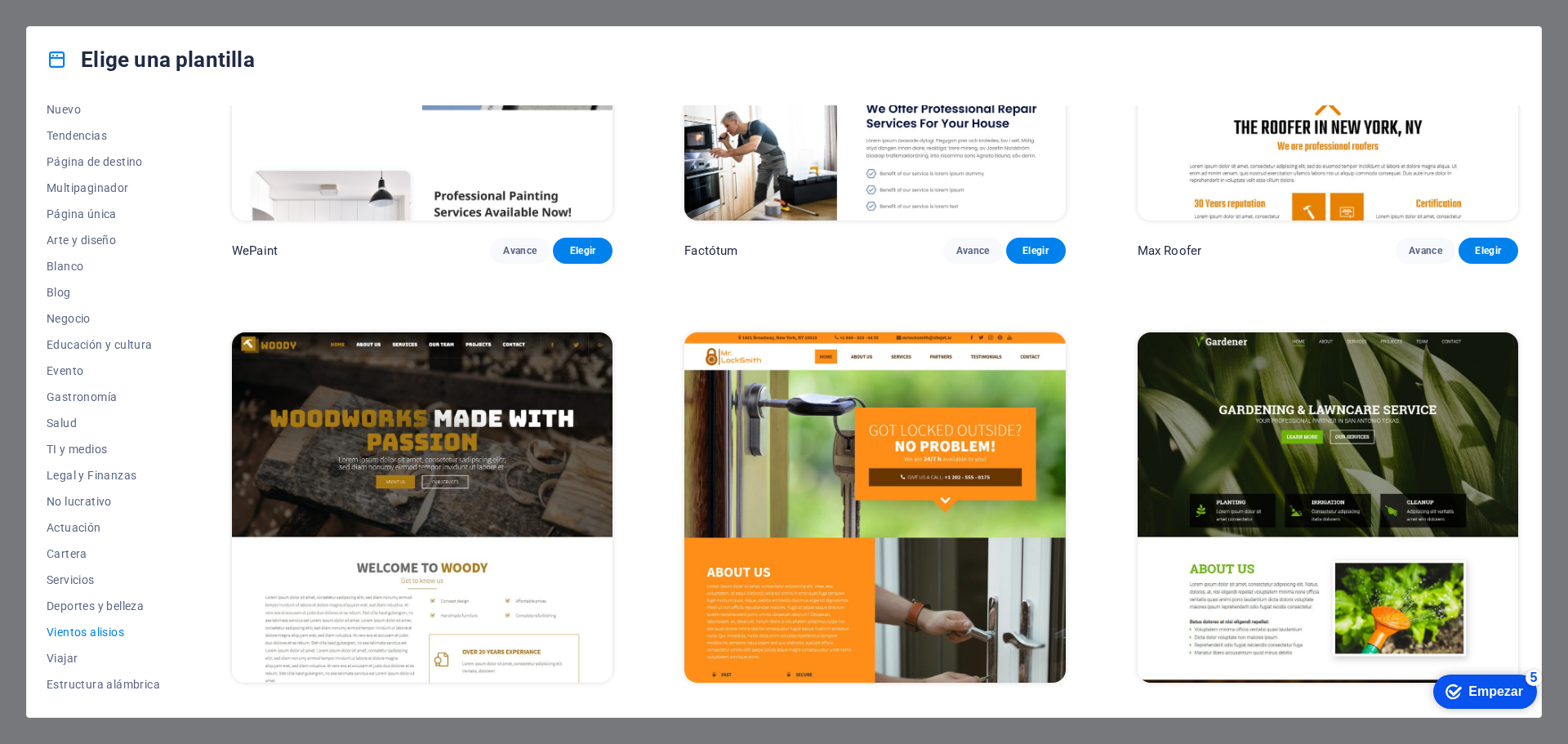
scroll to position [236, 0]
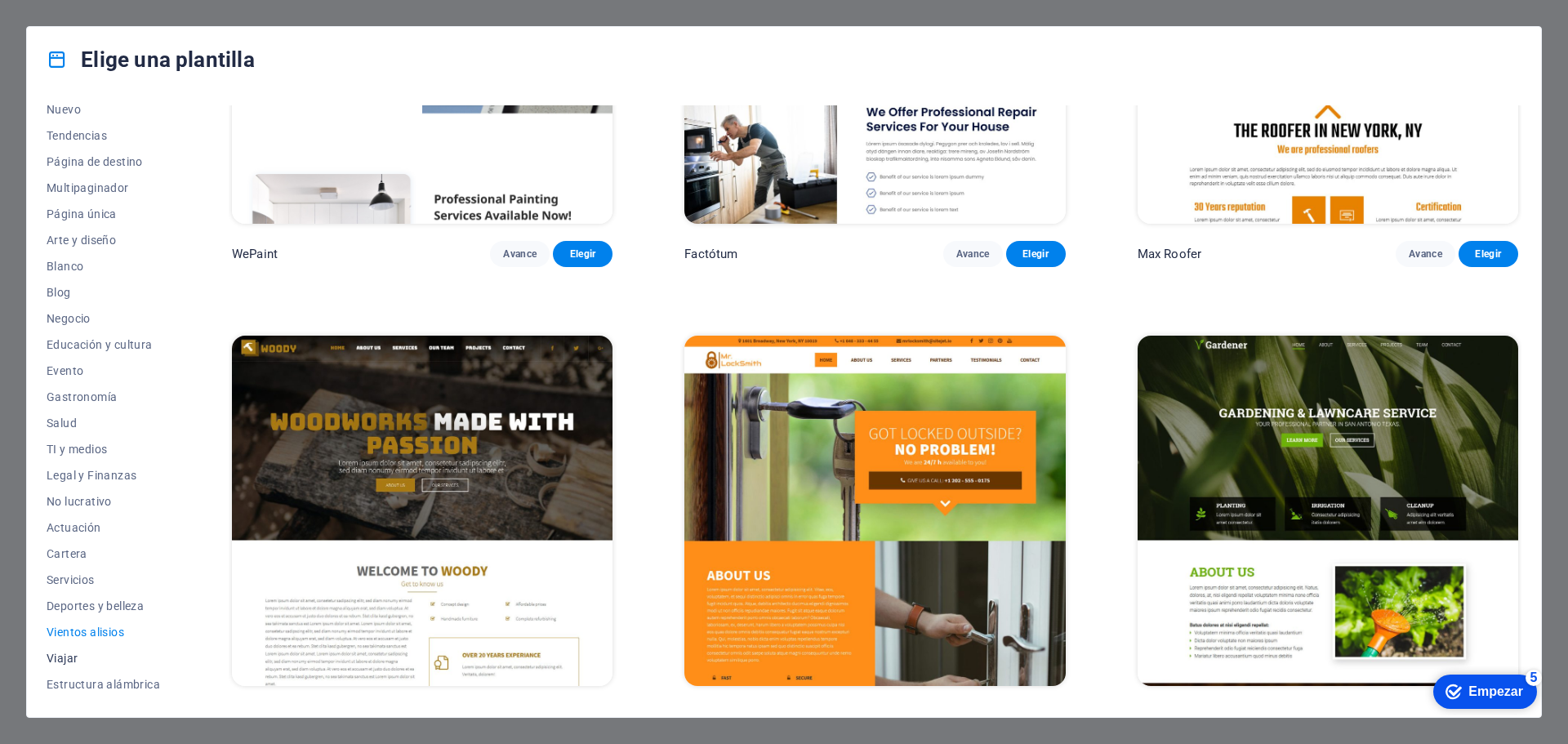
click at [60, 659] on font "Viajar" at bounding box center [62, 658] width 31 height 13
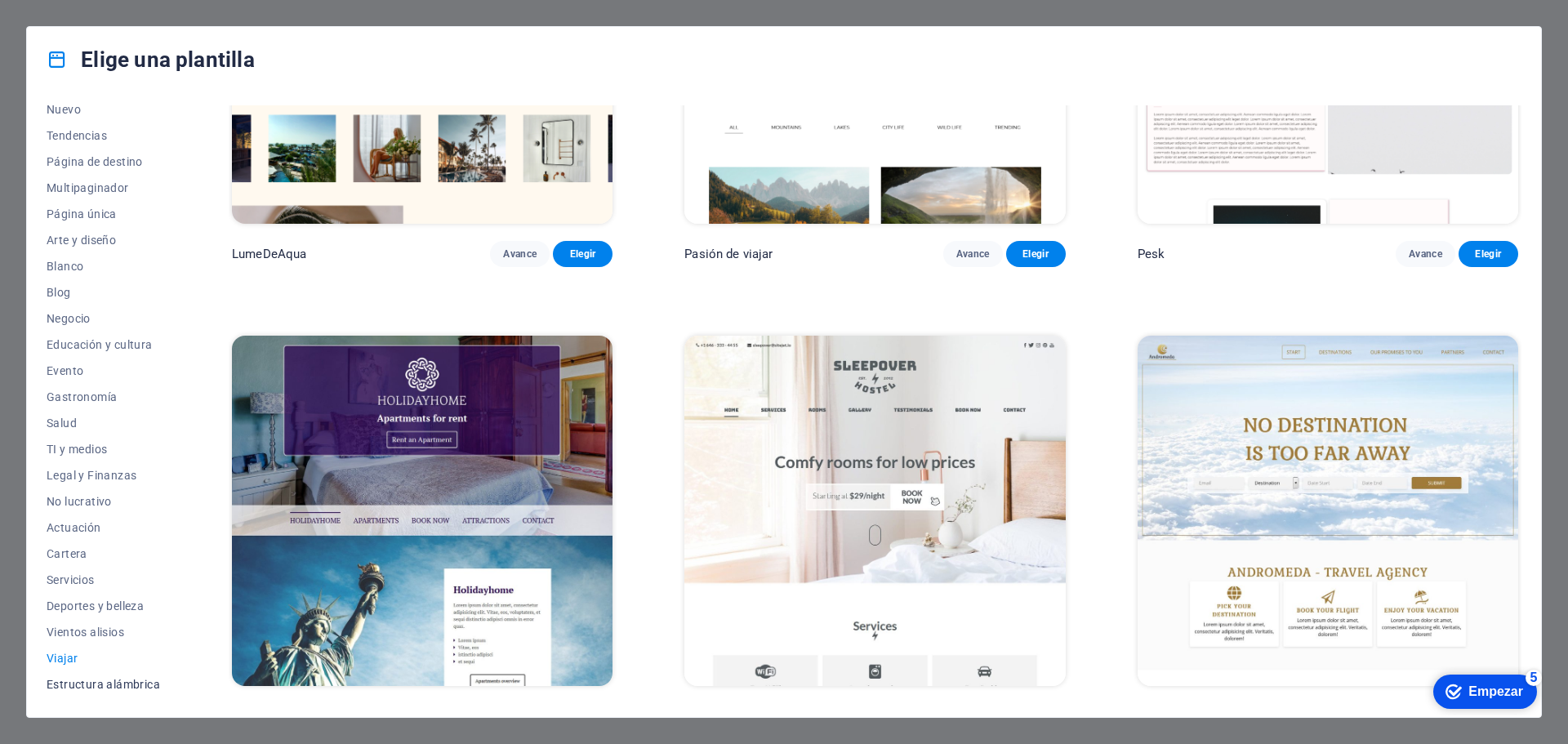
click at [98, 681] on font "Estructura alámbrica" at bounding box center [103, 684] width 114 height 13
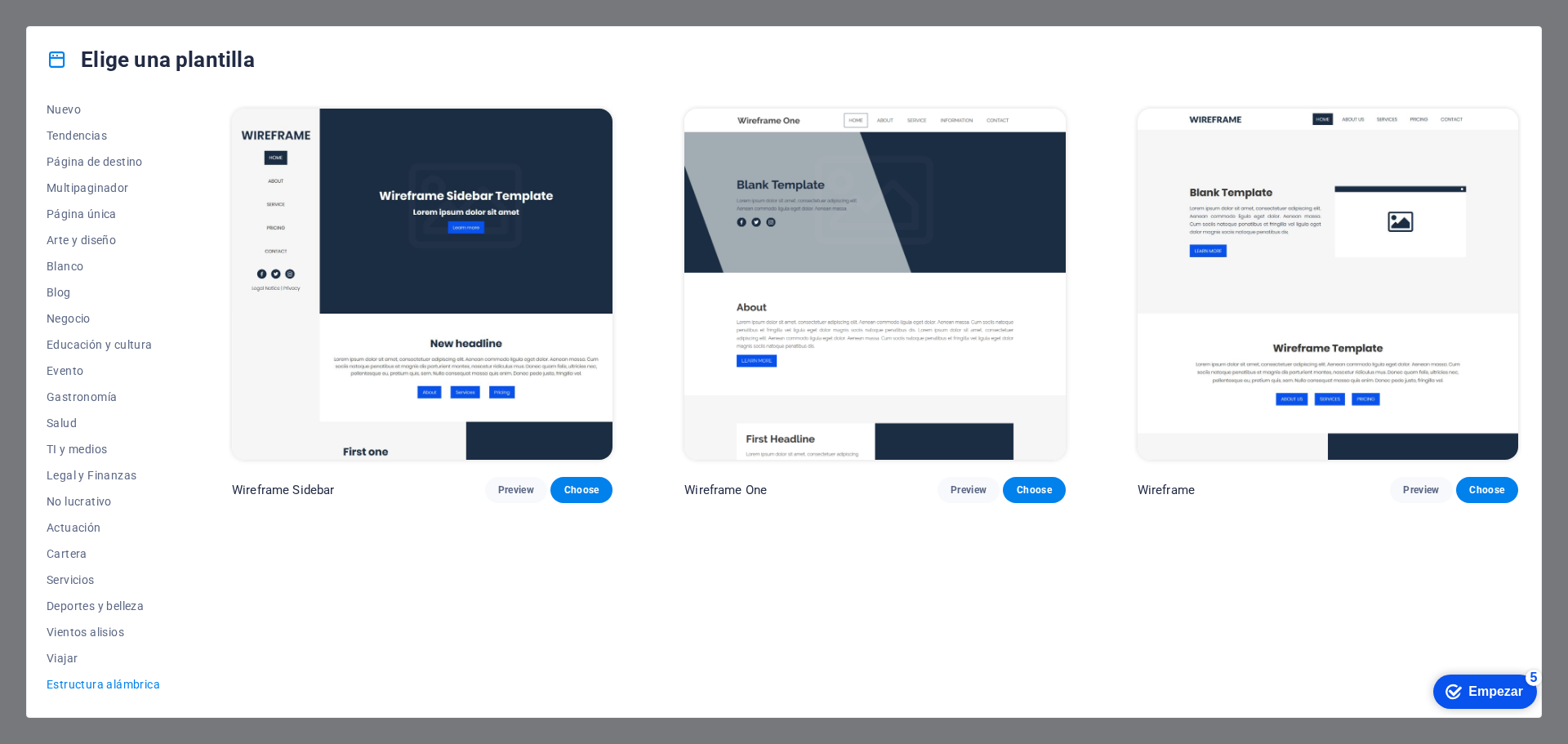
scroll to position [0, 0]
click at [75, 323] on font "Negocio" at bounding box center [68, 318] width 44 height 13
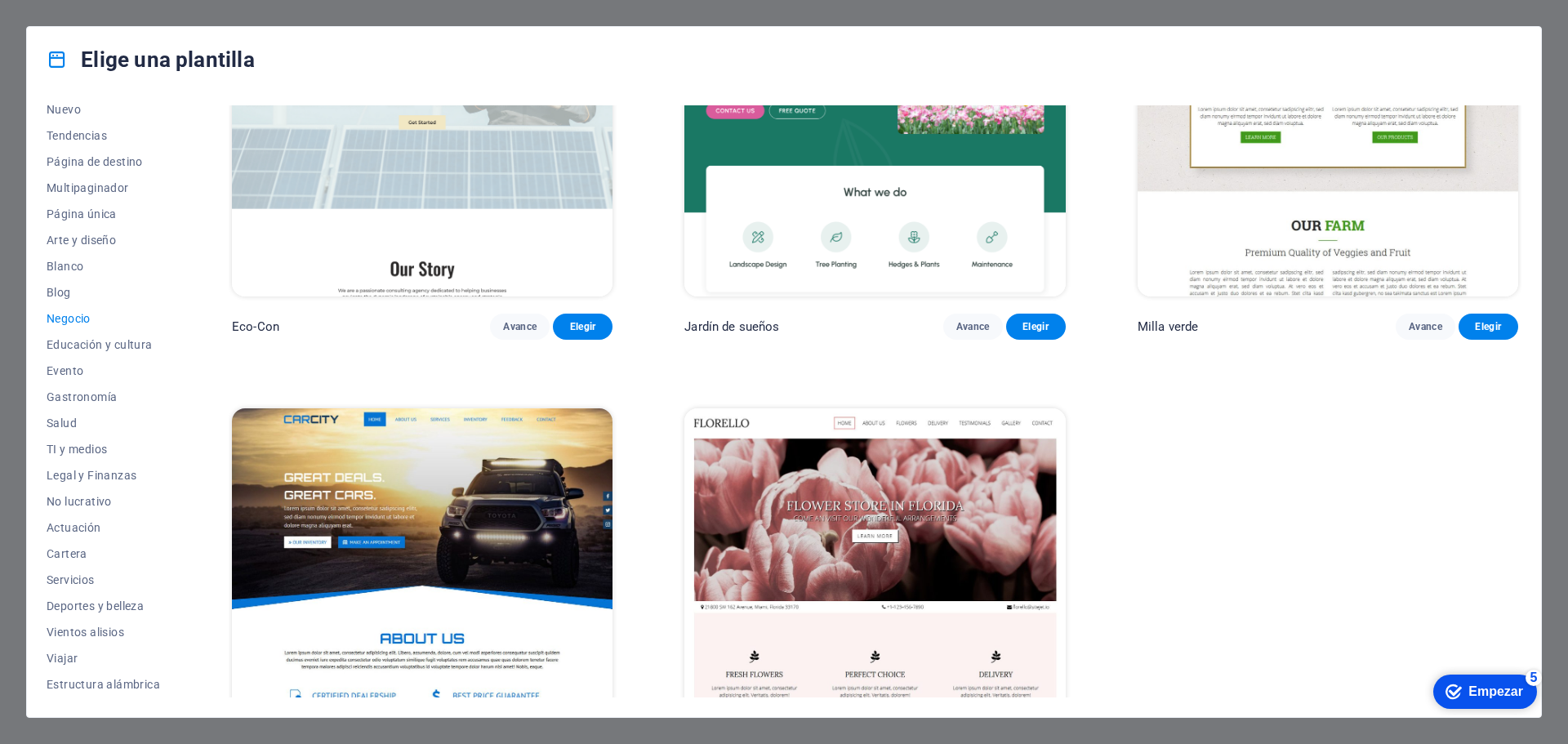
scroll to position [264, 0]
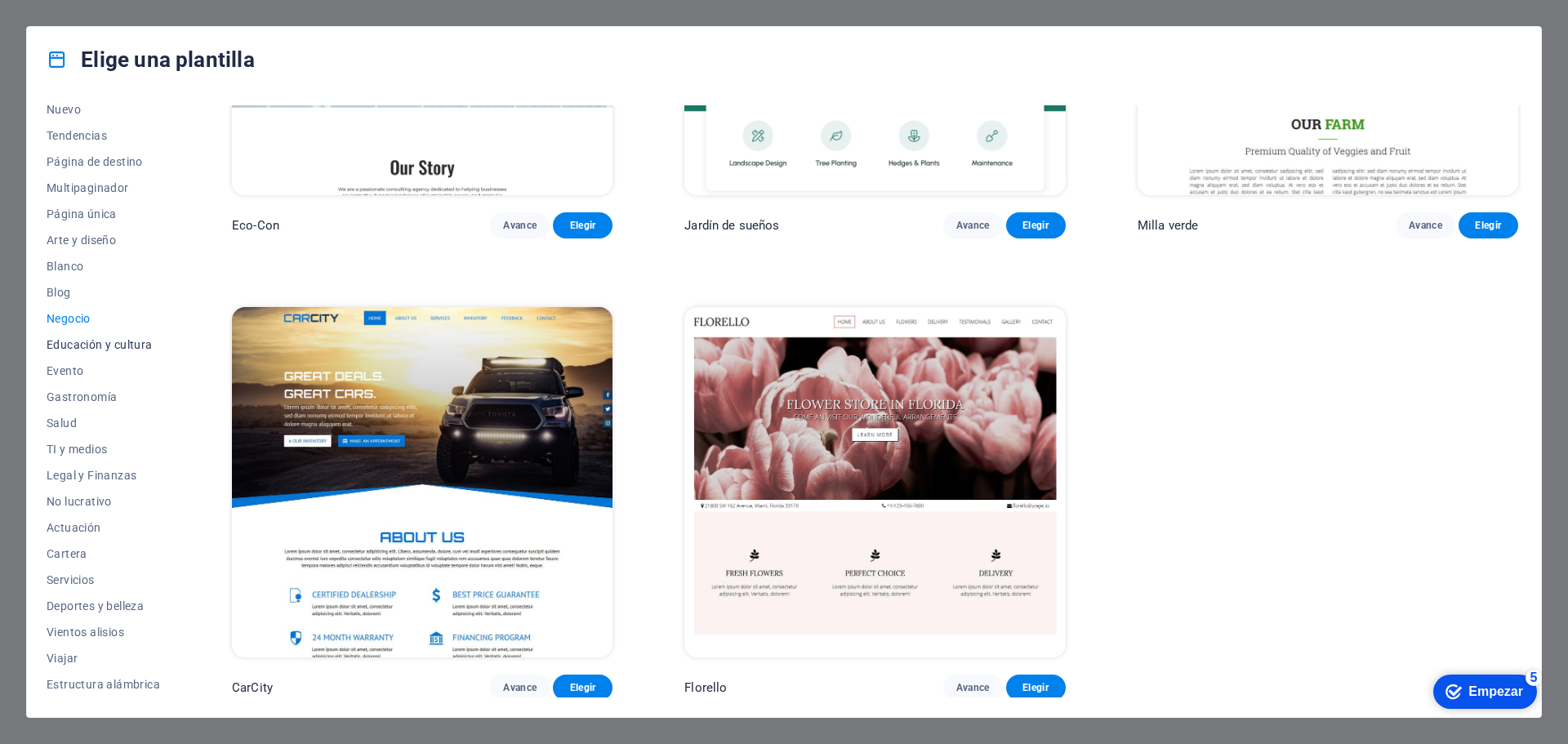
click at [82, 346] on font "Educación y cultura" at bounding box center [99, 345] width 106 height 13
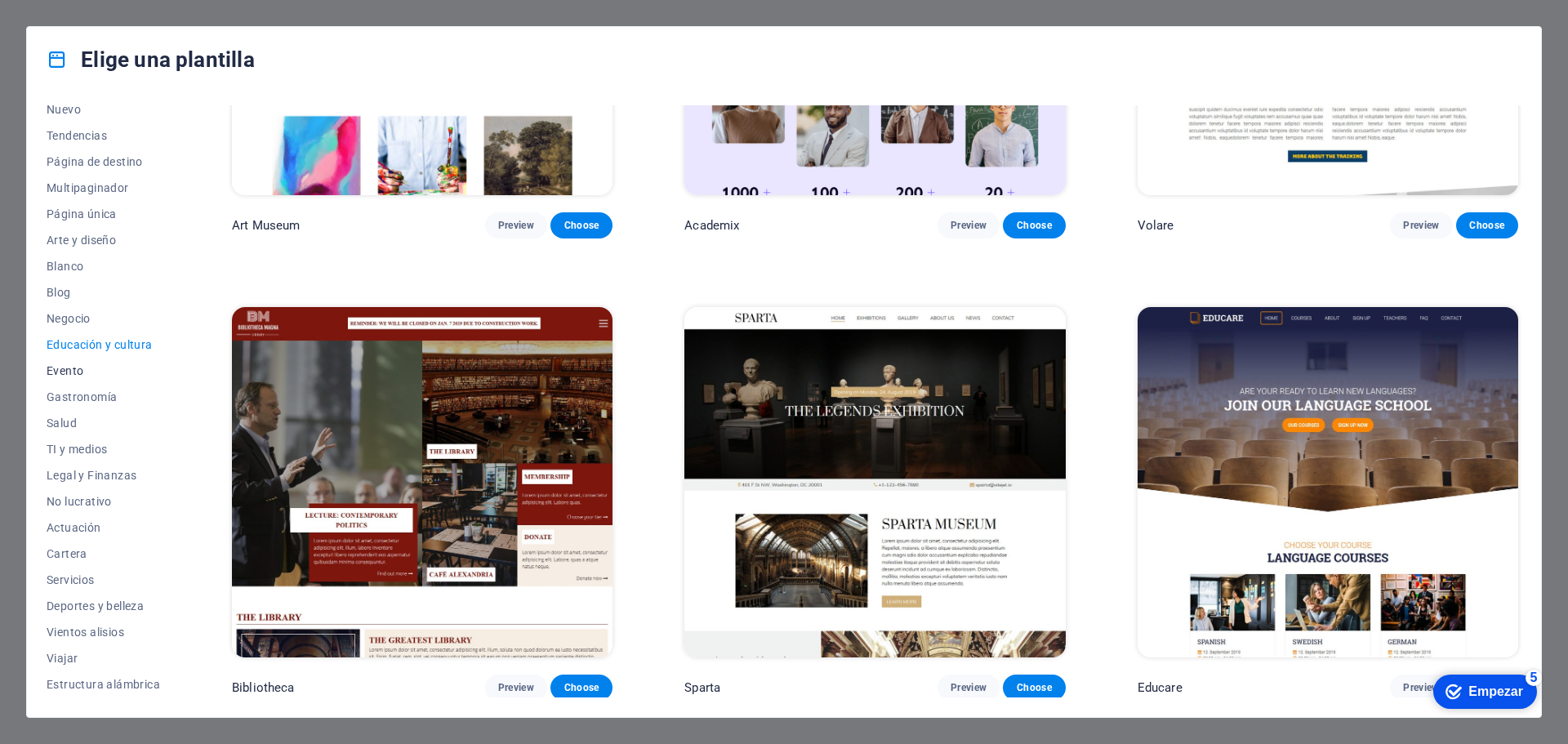
click at [71, 369] on font "Evento" at bounding box center [65, 370] width 36 height 13
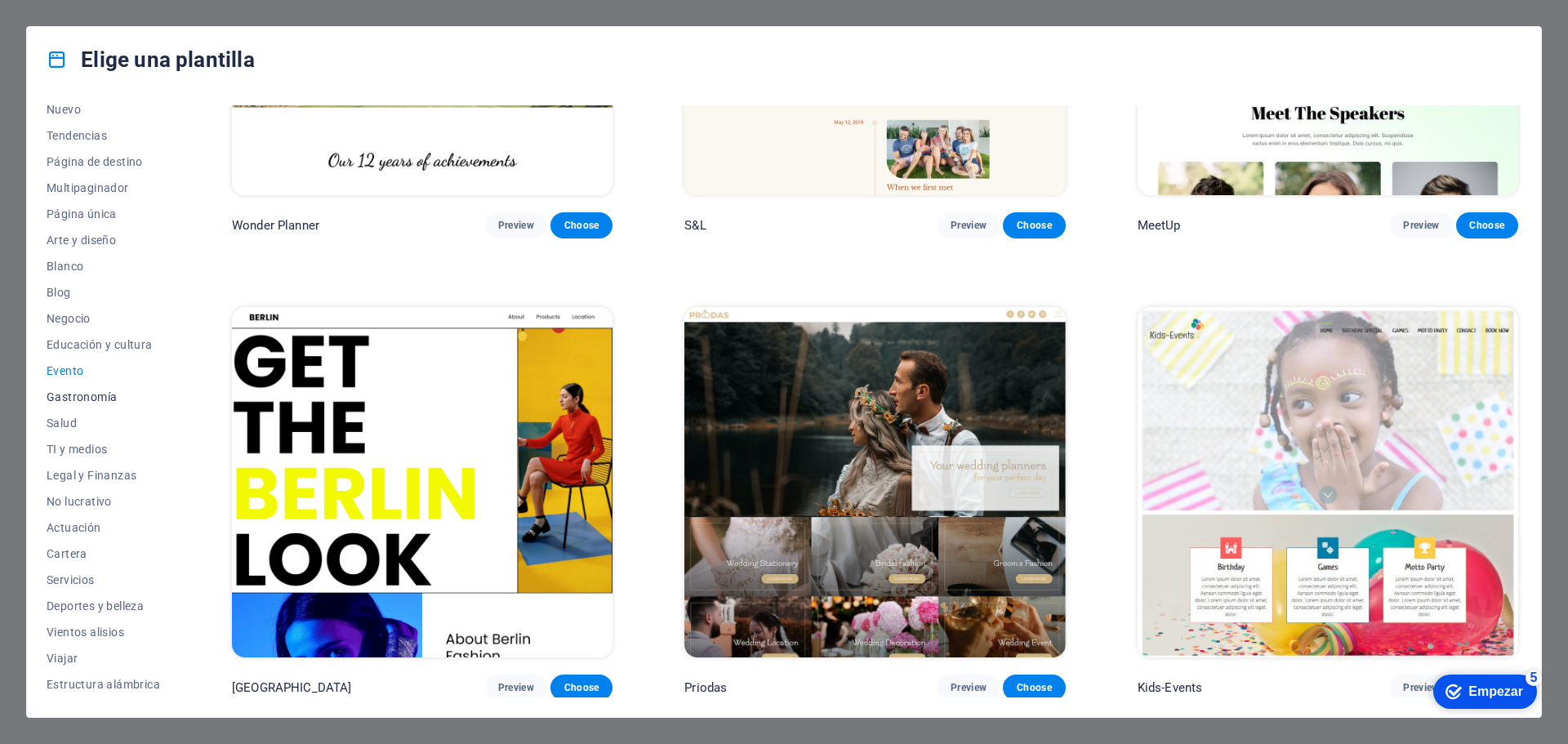
click at [71, 399] on font "Gastronomía" at bounding box center [81, 397] width 70 height 13
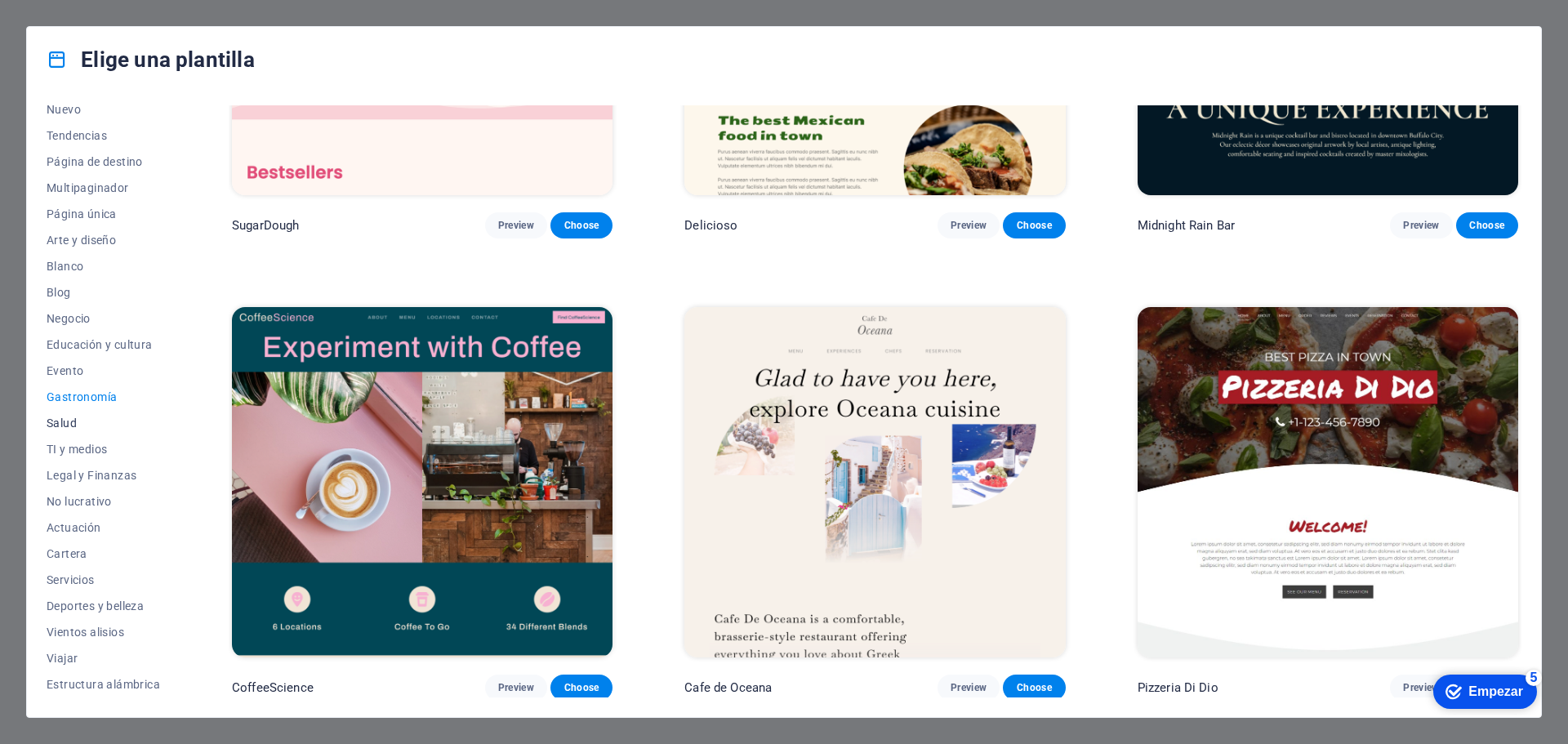
click at [67, 427] on font "Salud" at bounding box center [61, 423] width 30 height 13
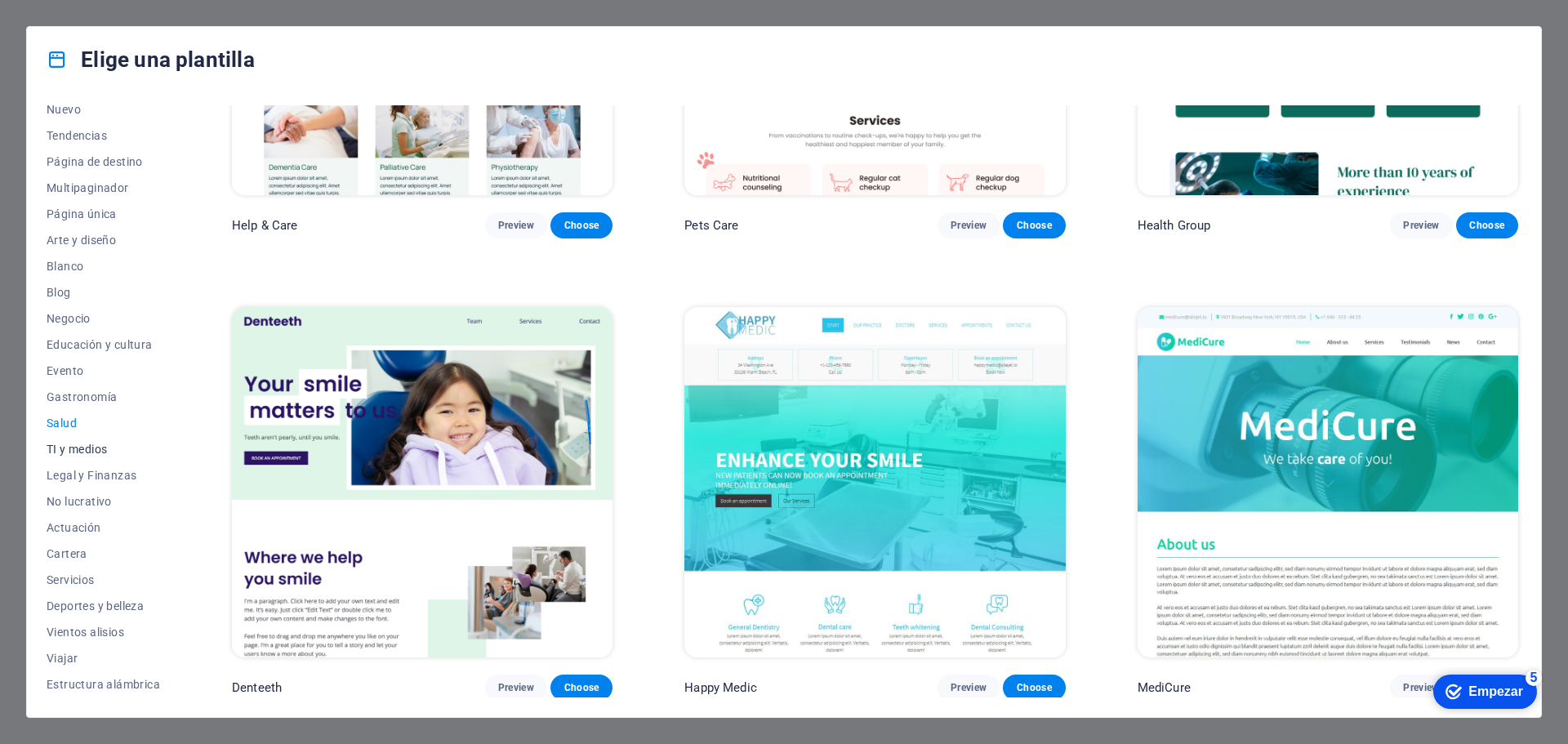
click at [75, 450] on font "TI y medios" at bounding box center [77, 449] width 60 height 13
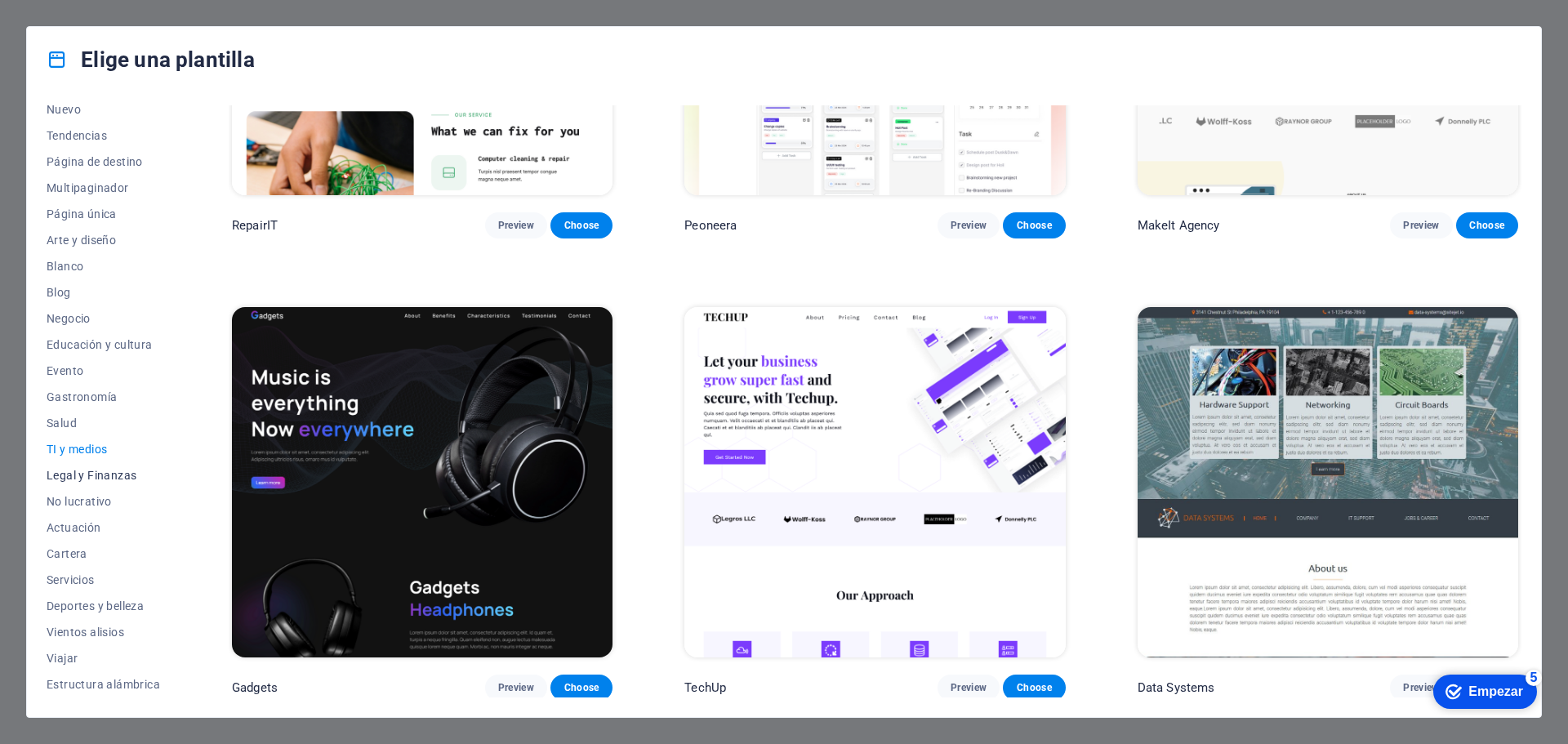
click at [85, 470] on font "Legal y Finanzas" at bounding box center [91, 475] width 90 height 13
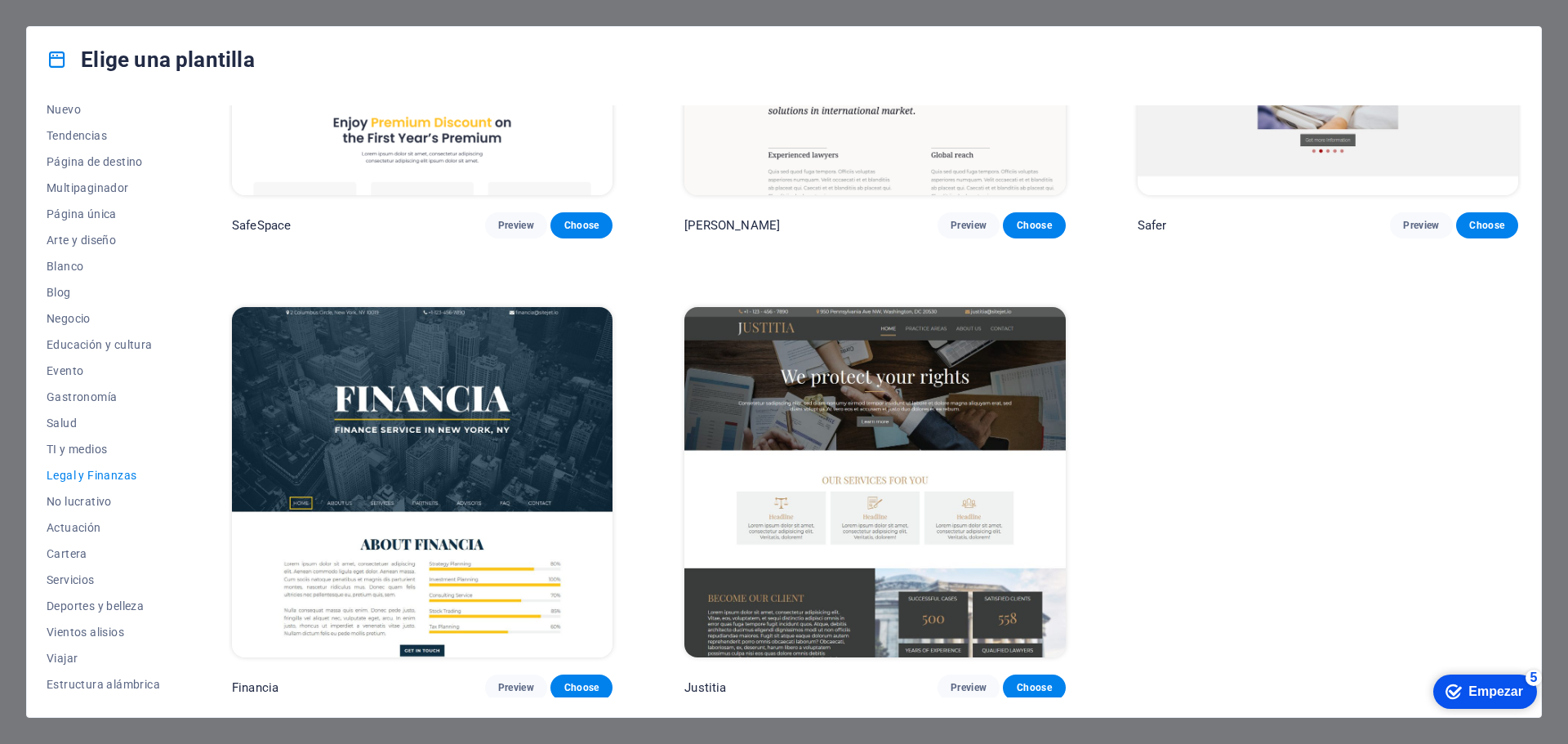
click at [842, 19] on div "Elige una plantilla Todas las plantillas Mis plantillas Nuevo Tendencias Página…" at bounding box center [784, 372] width 1568 height 744
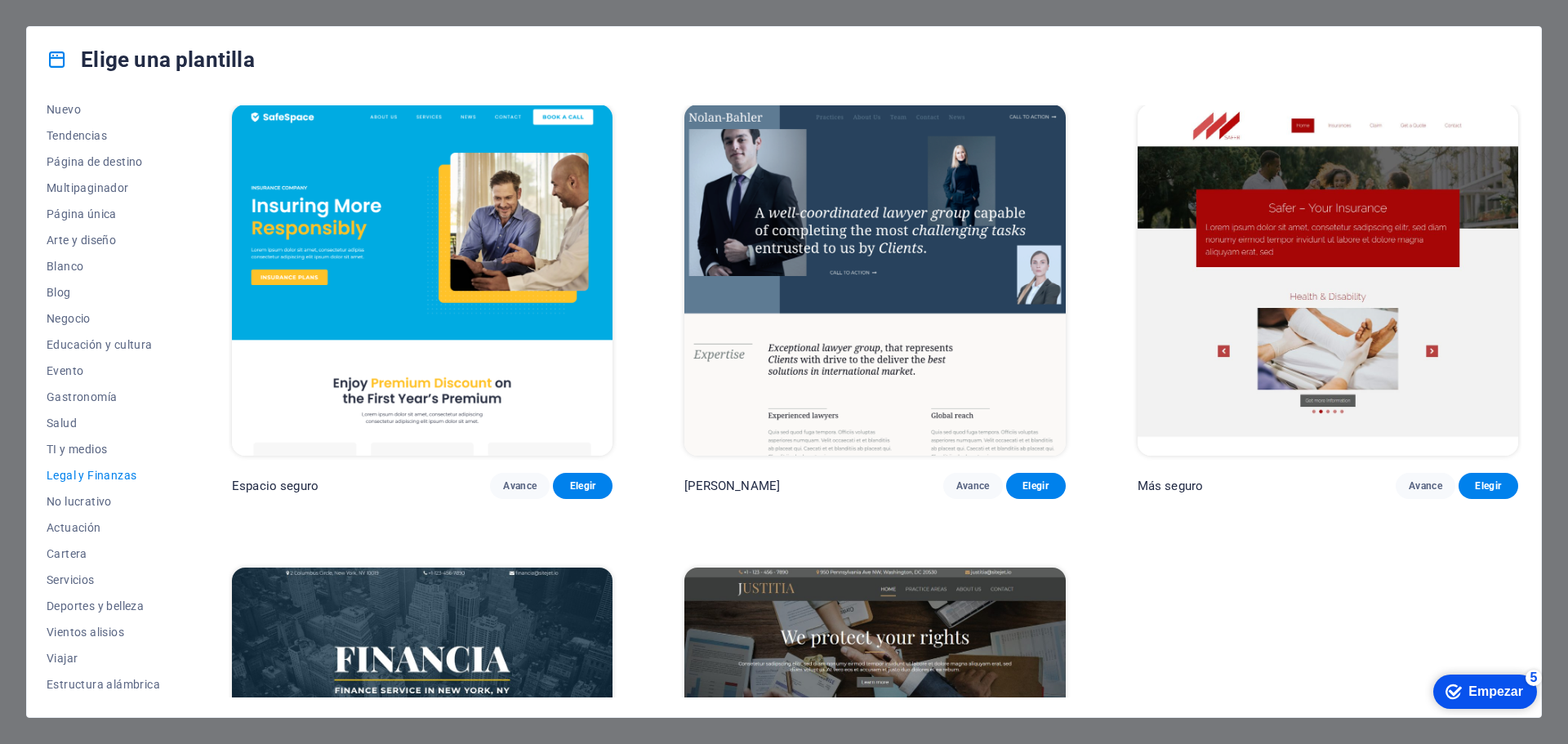
scroll to position [0, 0]
